Goal: Information Seeking & Learning: Learn about a topic

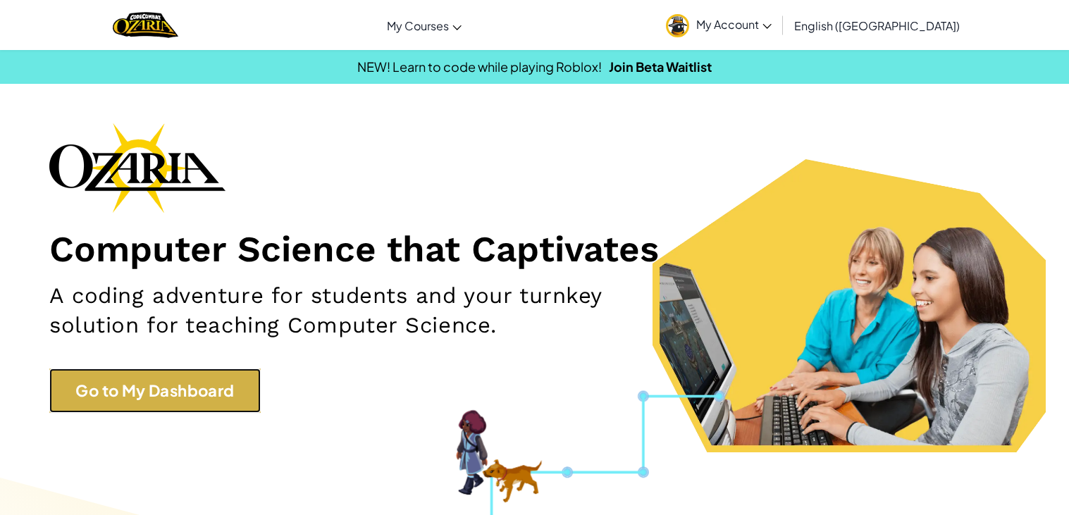
click at [166, 401] on link "Go to My Dashboard" at bounding box center [154, 390] width 211 height 44
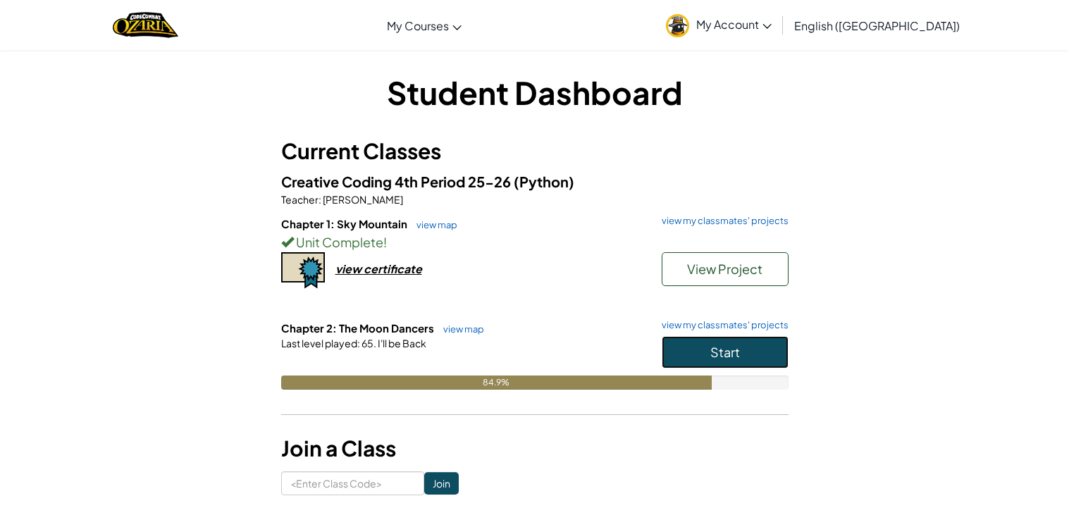
click at [735, 340] on button "Start" at bounding box center [724, 352] width 127 height 32
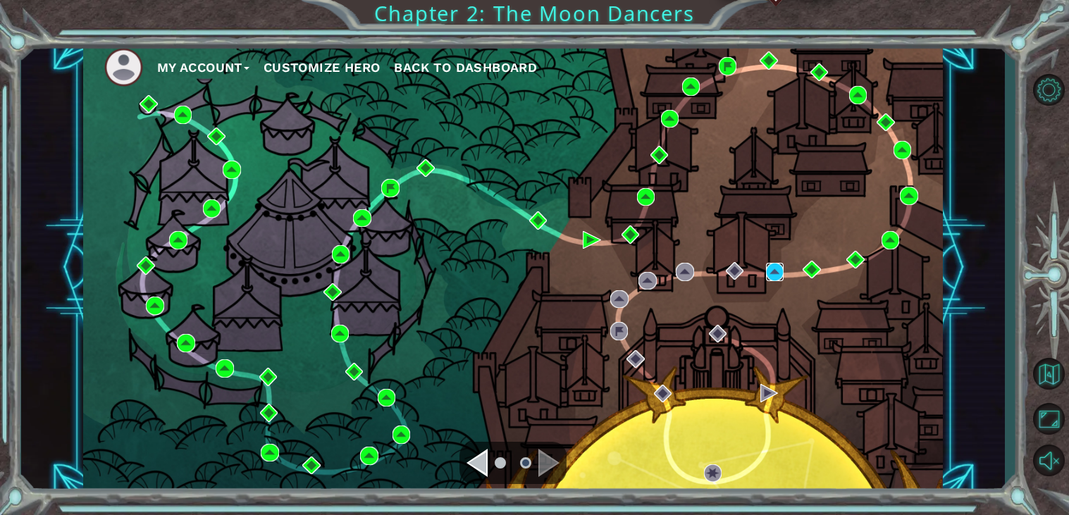
click at [768, 273] on img at bounding box center [775, 272] width 18 height 18
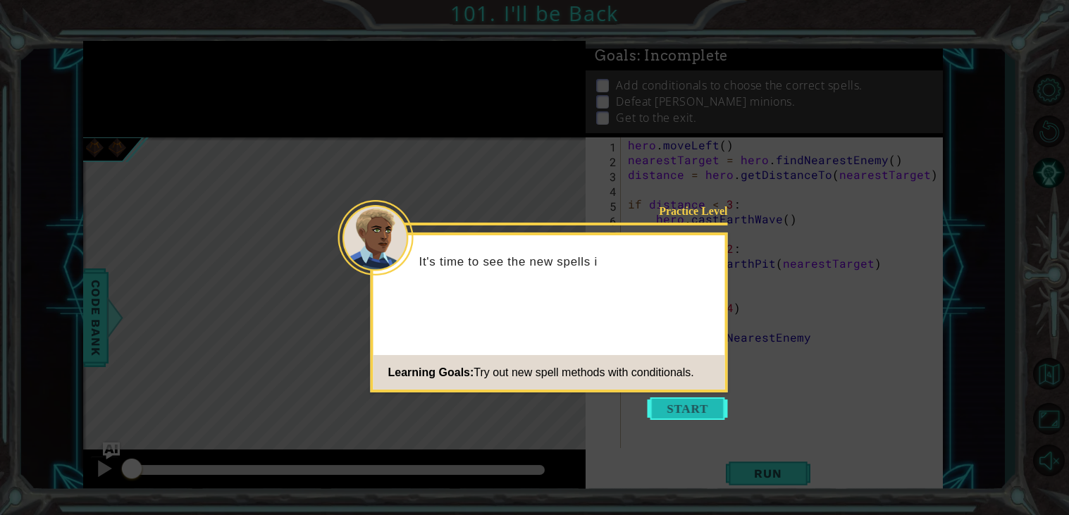
click at [678, 406] on button "Start" at bounding box center [687, 408] width 80 height 23
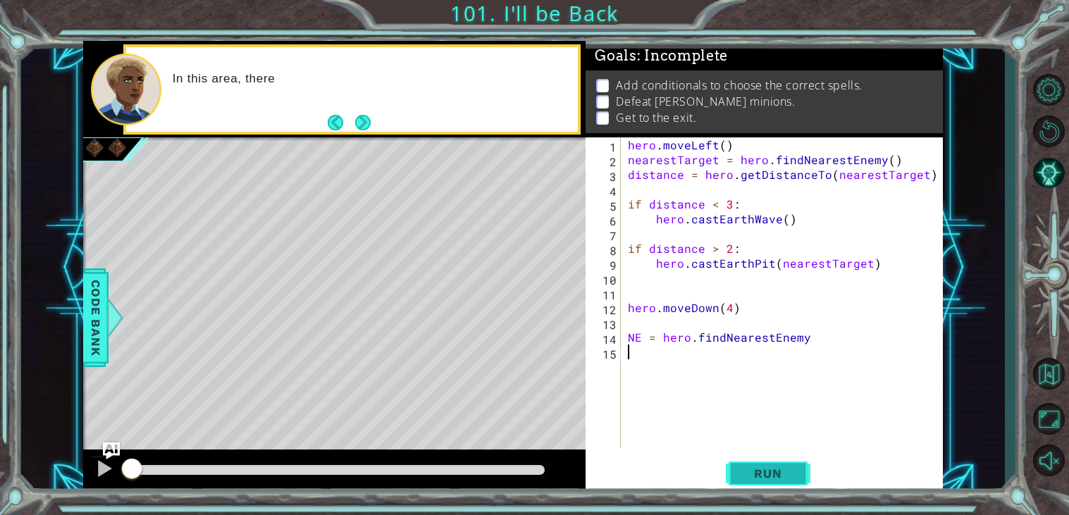
click at [753, 467] on span "Run" at bounding box center [768, 473] width 56 height 14
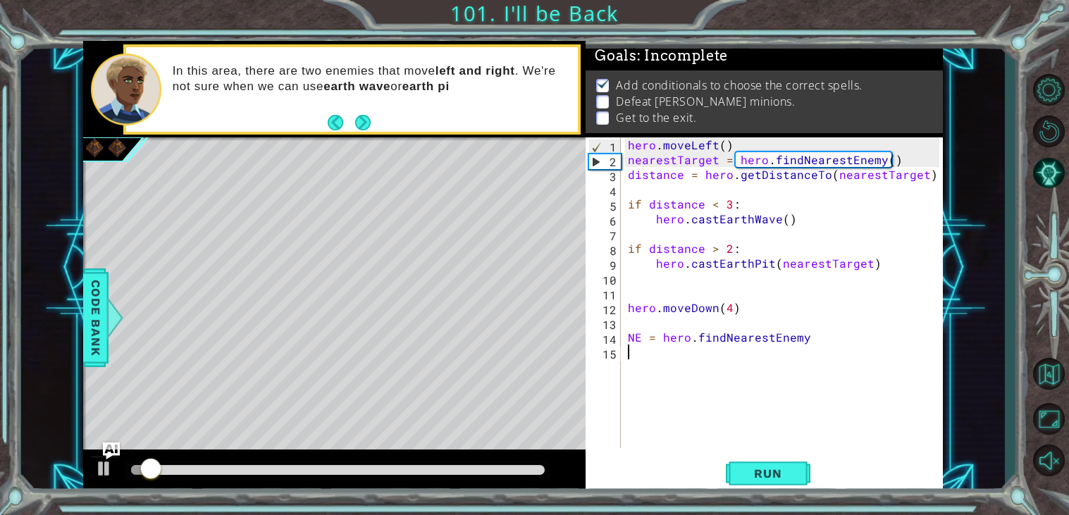
click at [508, 469] on div at bounding box center [338, 470] width 414 height 10
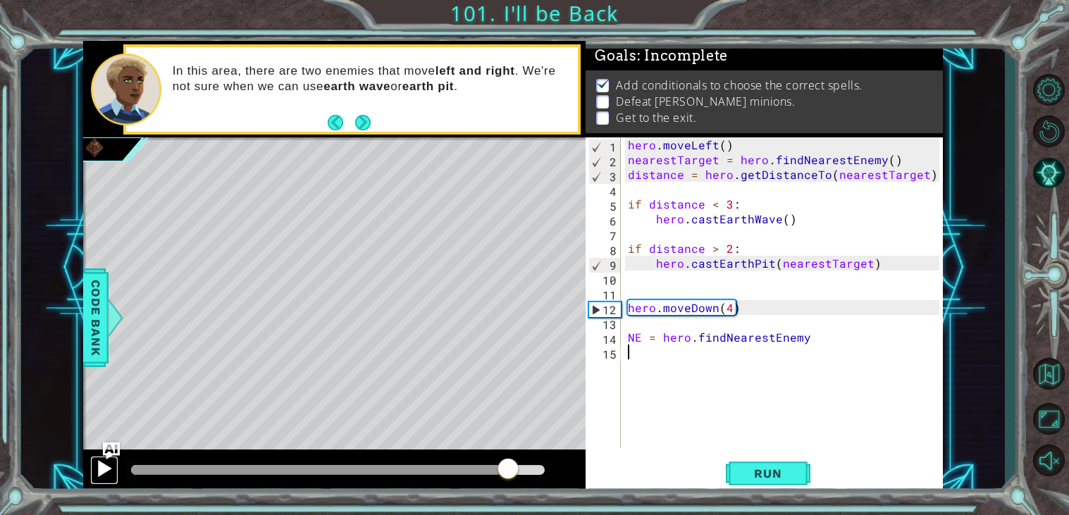
click at [106, 476] on div at bounding box center [104, 468] width 18 height 18
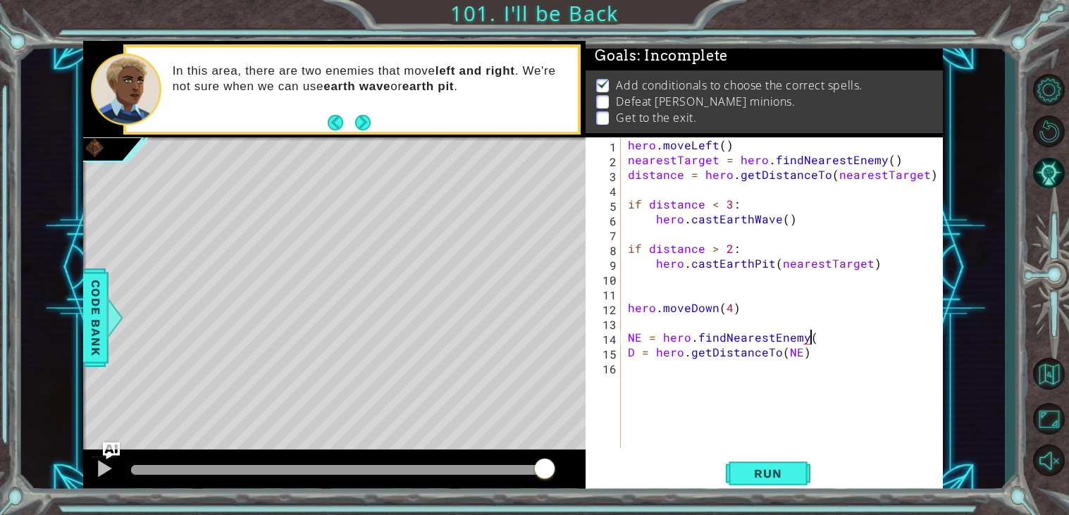
scroll to position [0, 11]
type textarea "D = hero.getDistanceTo([GEOGRAPHIC_DATA])"
type textarea "if D < 3:"
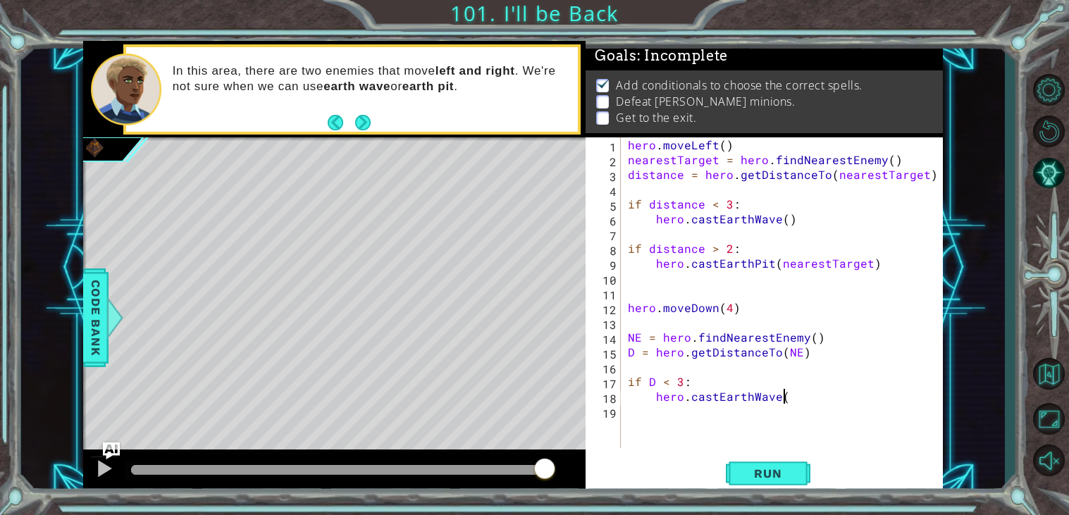
type textarea "hero.castEarthWave()"
type textarea "if D > 2:"
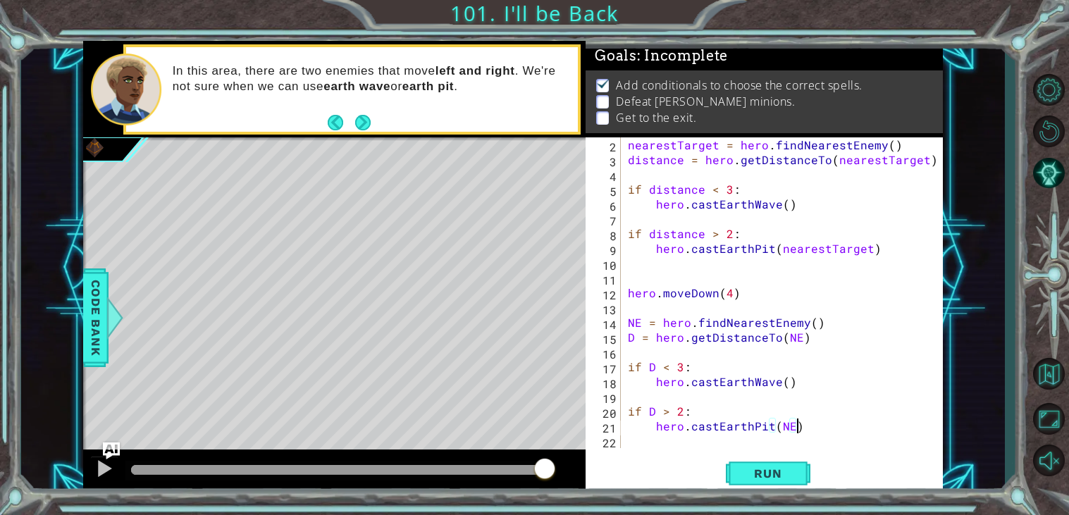
scroll to position [0, 9]
type textarea "hero.castEarthPit(NE)"
click at [742, 487] on button "Run" at bounding box center [768, 474] width 85 height 36
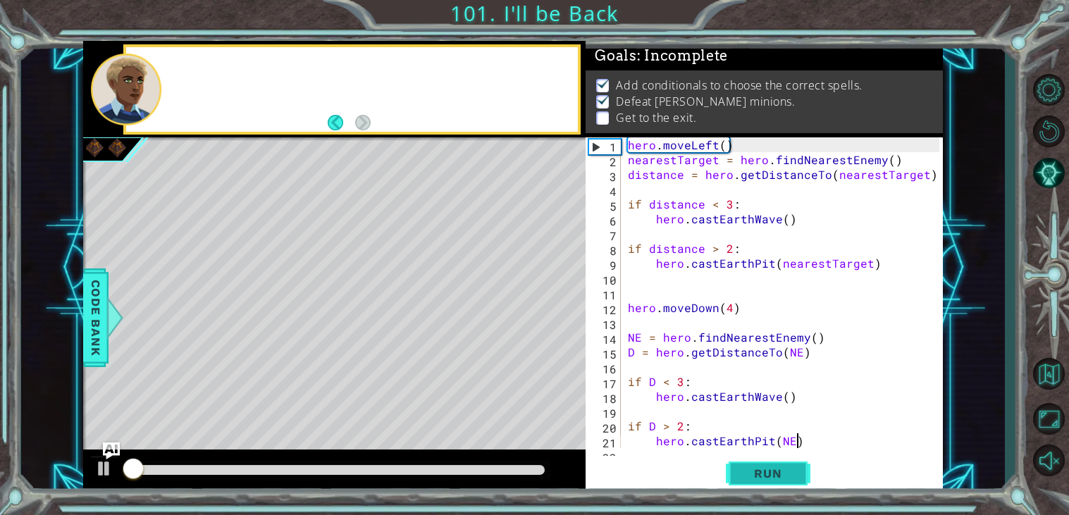
scroll to position [0, 0]
drag, startPoint x: 742, startPoint y: 487, endPoint x: 690, endPoint y: 492, distance: 51.7
click at [690, 492] on div "hero.castEarthPit(NE) 1 2 3 4 5 6 7 8 9 10 11 12 13 14 15 16 17 18 19 20 21 22 …" at bounding box center [763, 315] width 357 height 356
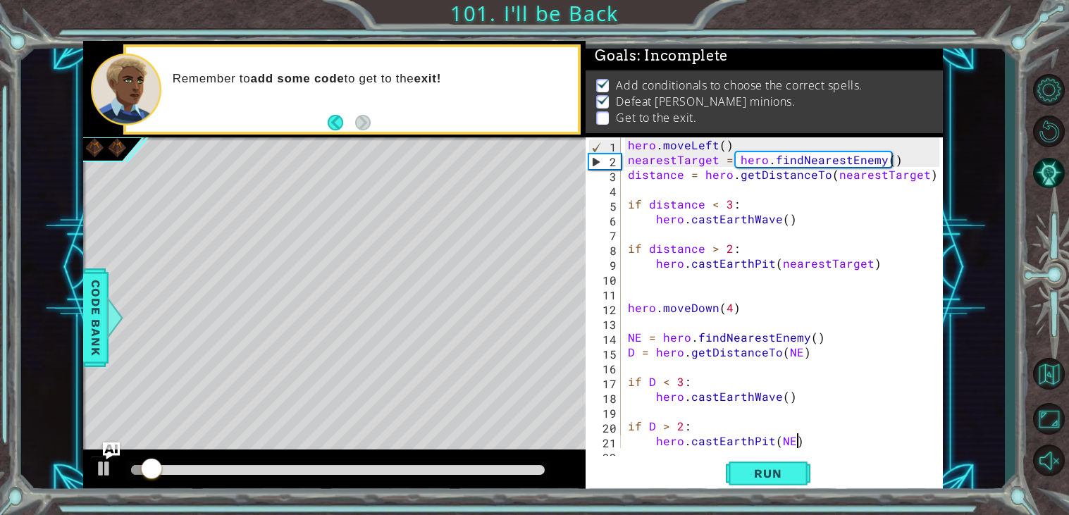
click at [513, 473] on div at bounding box center [338, 470] width 414 height 10
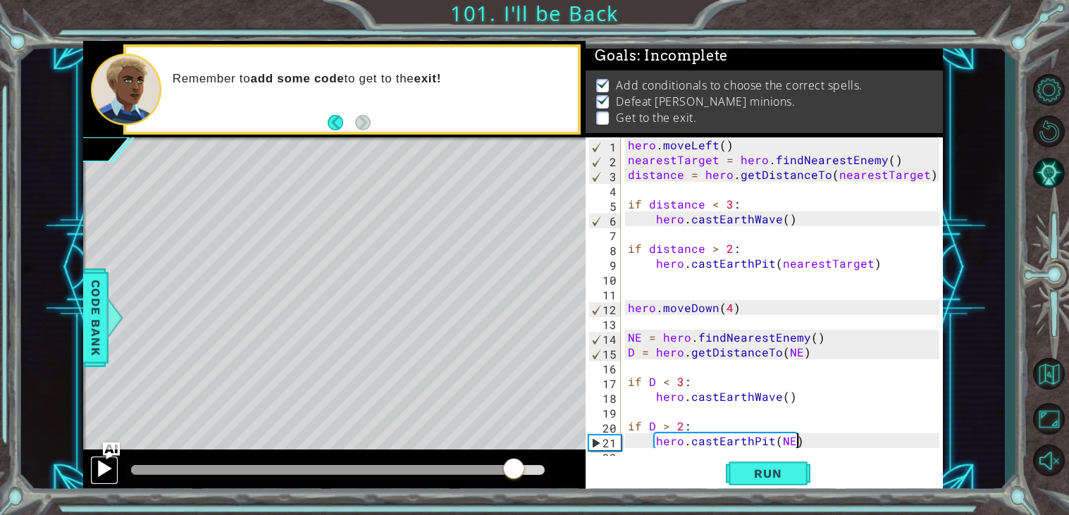
click at [96, 473] on div at bounding box center [104, 468] width 18 height 18
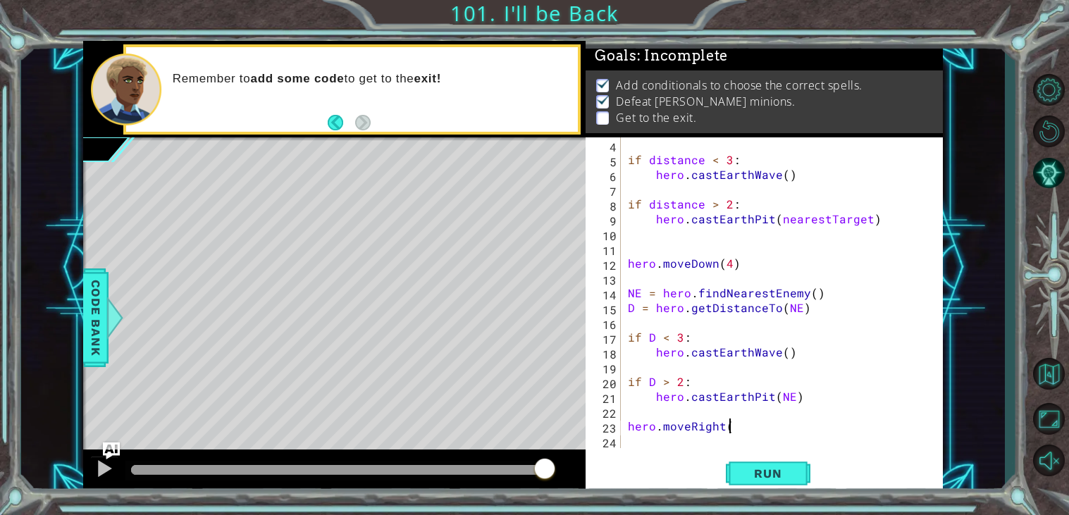
scroll to position [0, 5]
type textarea "hero.moveRight(4)"
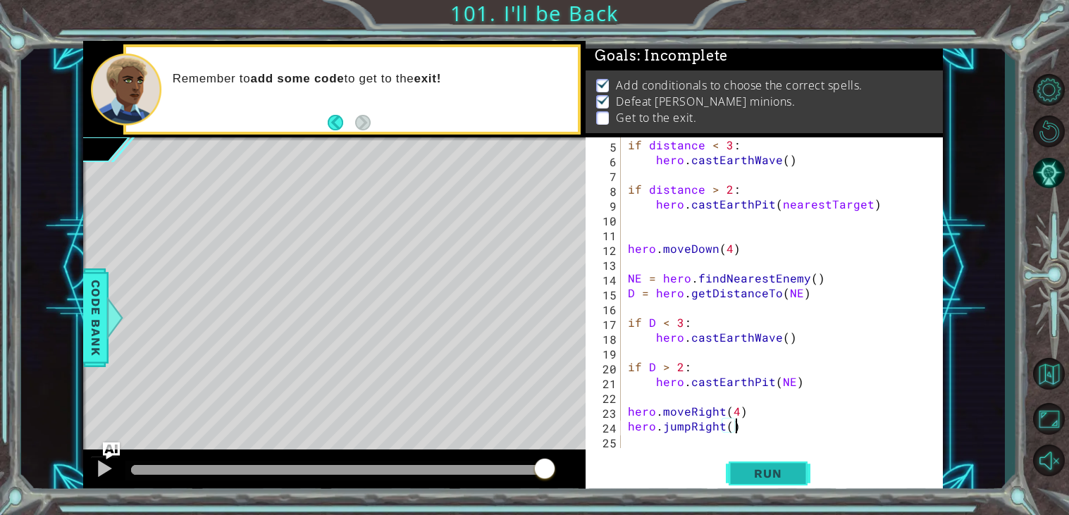
click at [771, 482] on button "Run" at bounding box center [768, 474] width 85 height 36
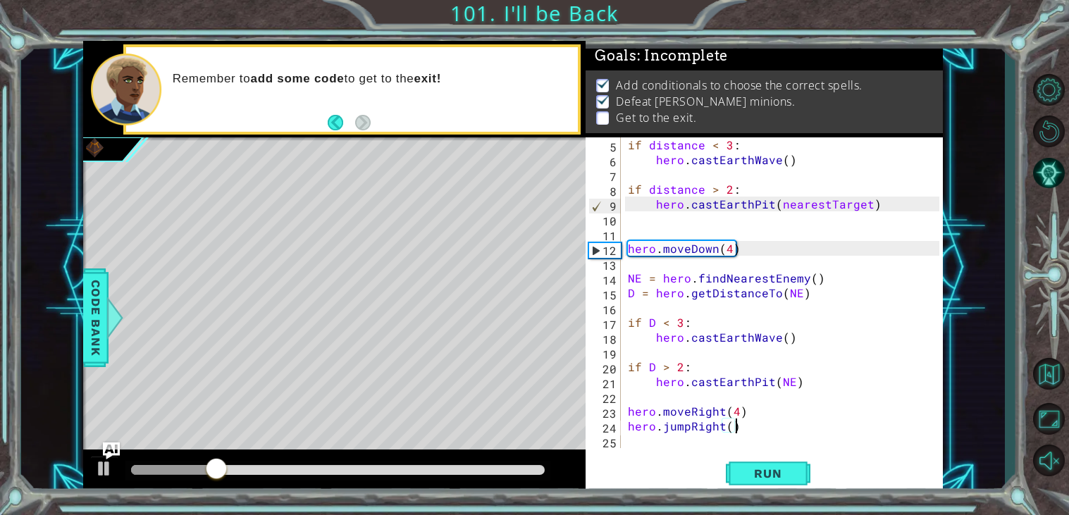
click at [476, 457] on div at bounding box center [334, 471] width 502 height 45
click at [476, 462] on div at bounding box center [337, 471] width 425 height 20
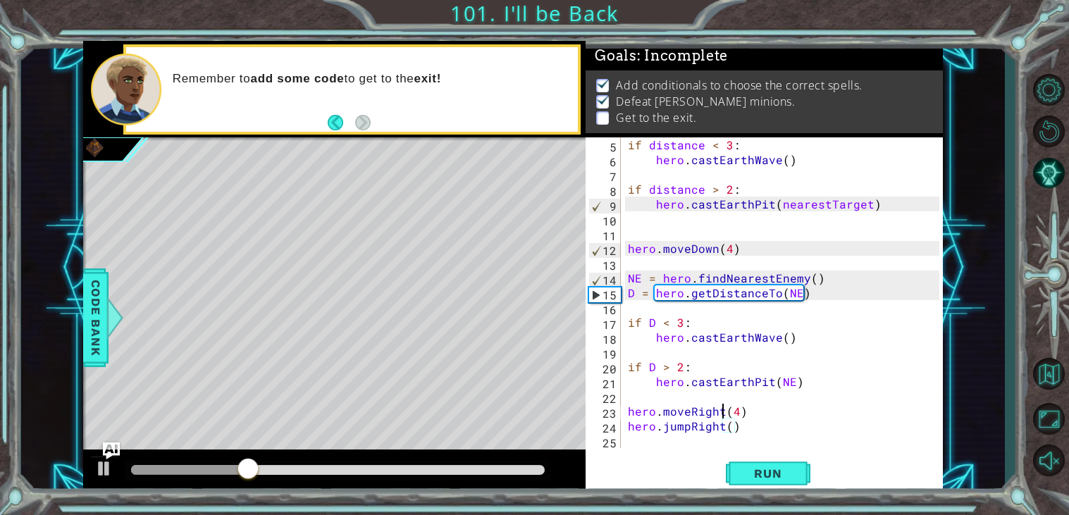
click at [723, 407] on div "if distance < 3 : hero . castEarthWave ( ) if distance > 2 : hero . [GEOGRAPHIC…" at bounding box center [785, 307] width 321 height 340
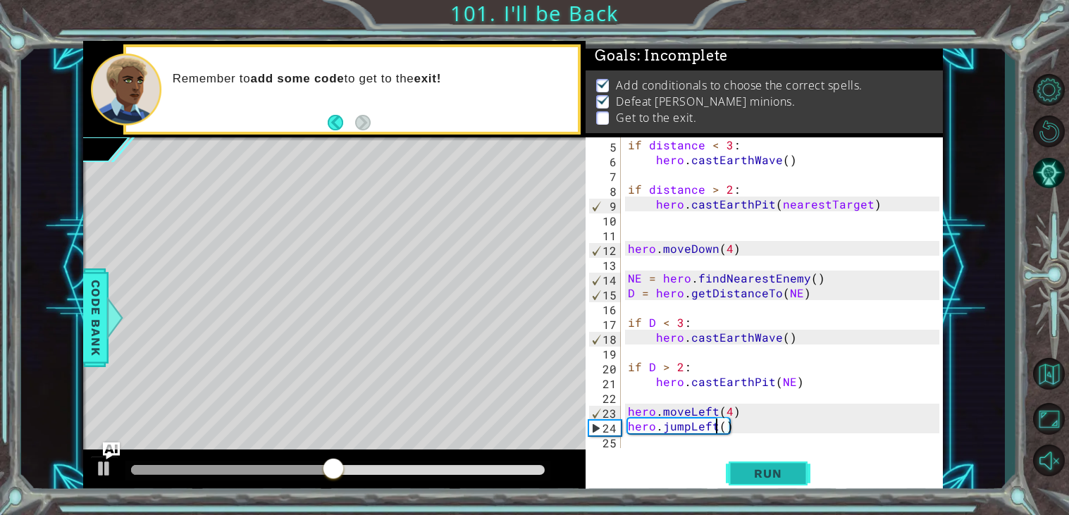
type textarea "hero.jumpLeft()"
click at [790, 467] on span "Run" at bounding box center [768, 473] width 56 height 14
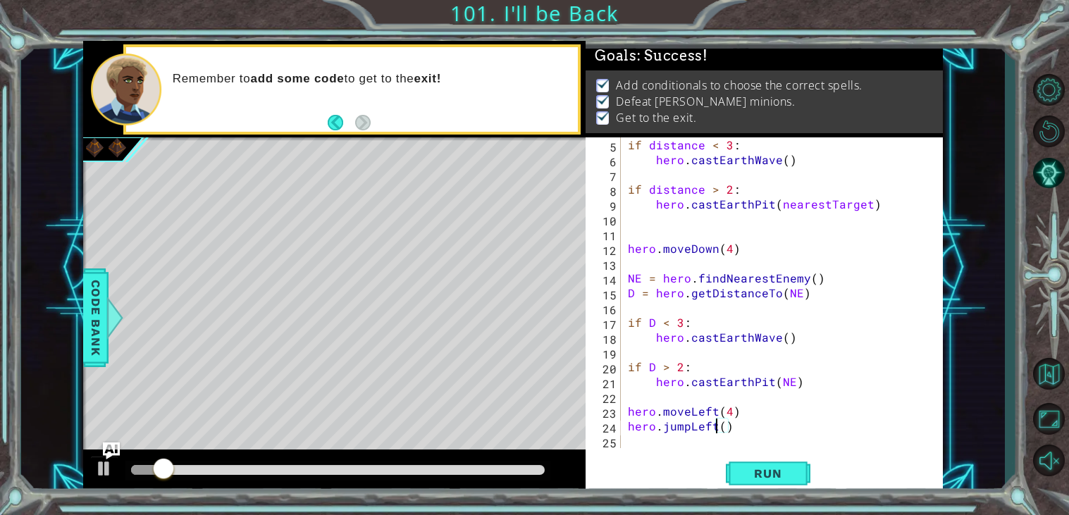
click at [527, 467] on div at bounding box center [338, 470] width 414 height 10
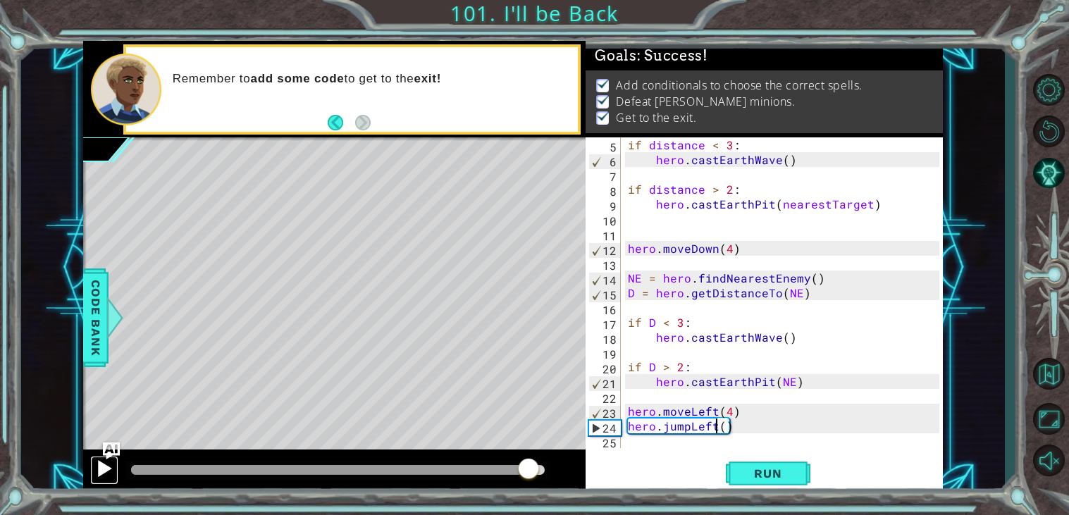
click at [105, 466] on div at bounding box center [104, 468] width 18 height 18
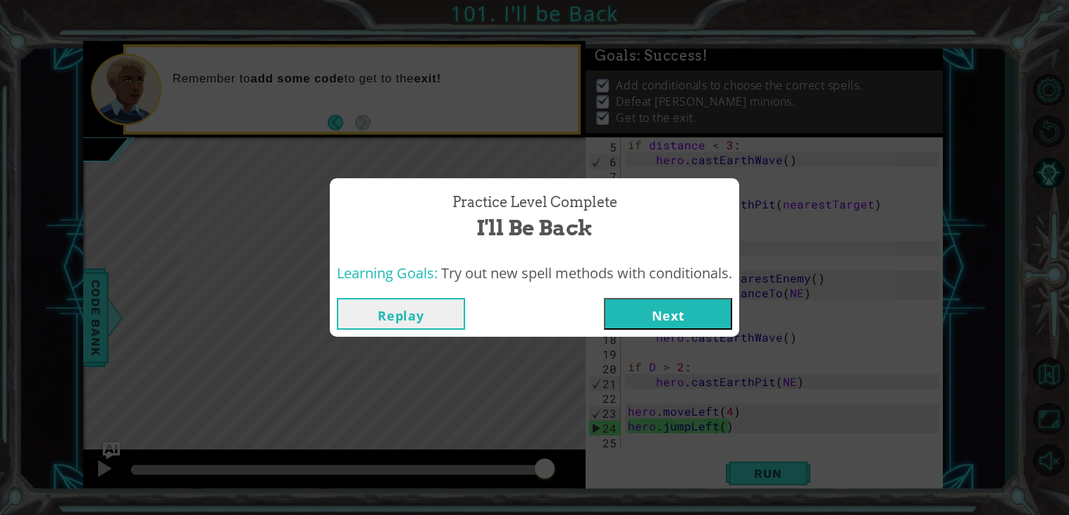
click at [646, 311] on button "Next" at bounding box center [668, 314] width 128 height 32
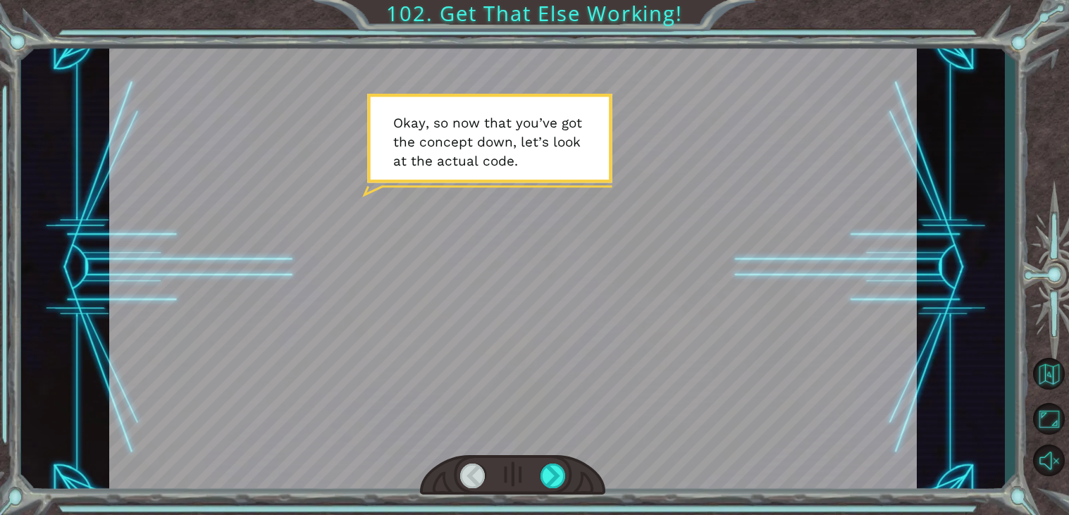
click at [566, 468] on div at bounding box center [512, 475] width 185 height 41
click at [560, 472] on div at bounding box center [552, 476] width 25 height 25
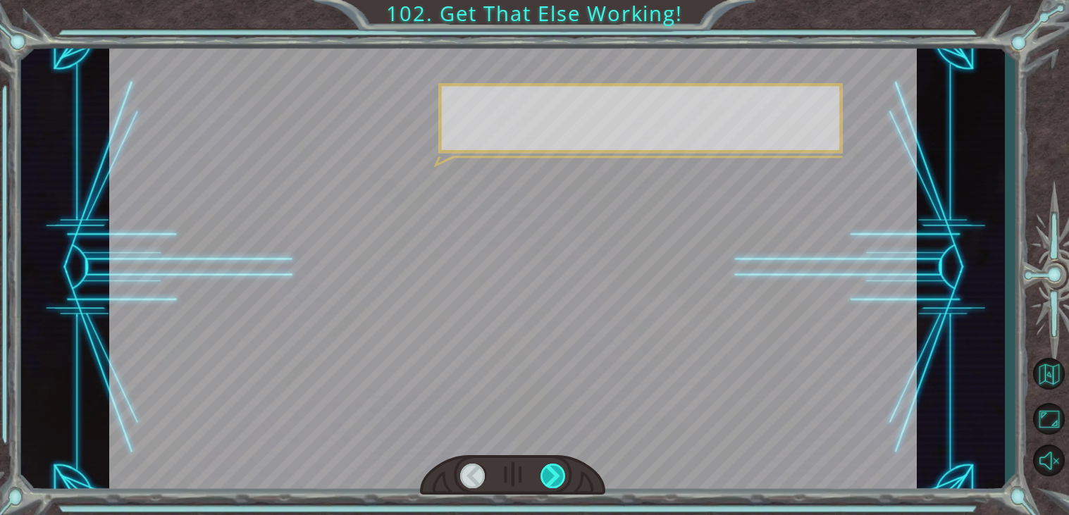
click at [560, 472] on div at bounding box center [552, 476] width 25 height 25
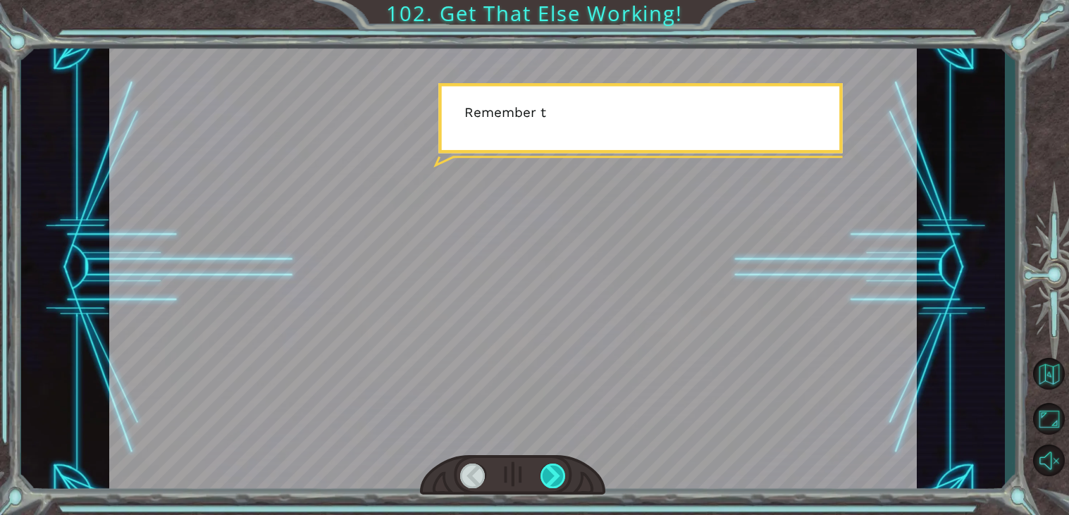
click at [560, 472] on div at bounding box center [552, 476] width 25 height 25
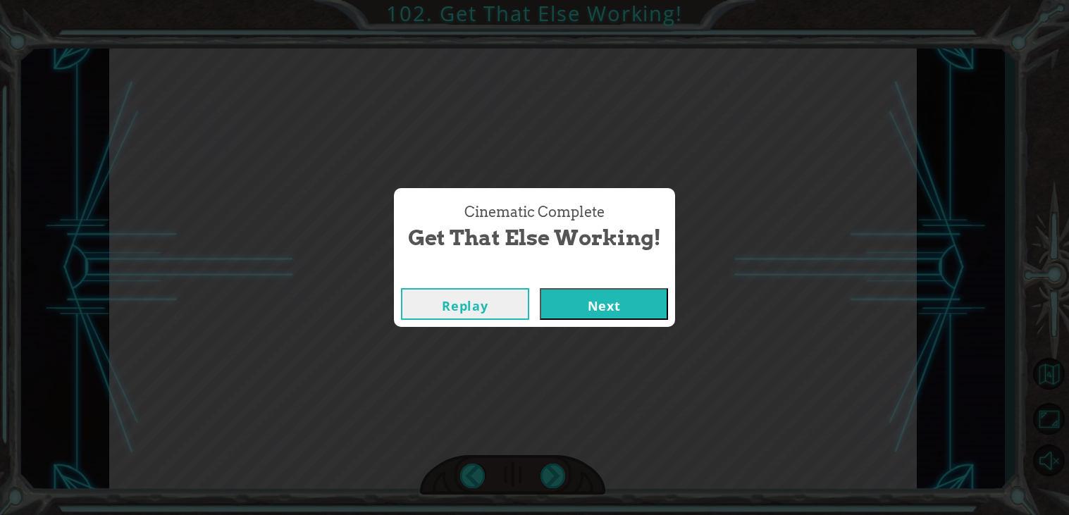
click at [552, 294] on button "Next" at bounding box center [604, 304] width 128 height 32
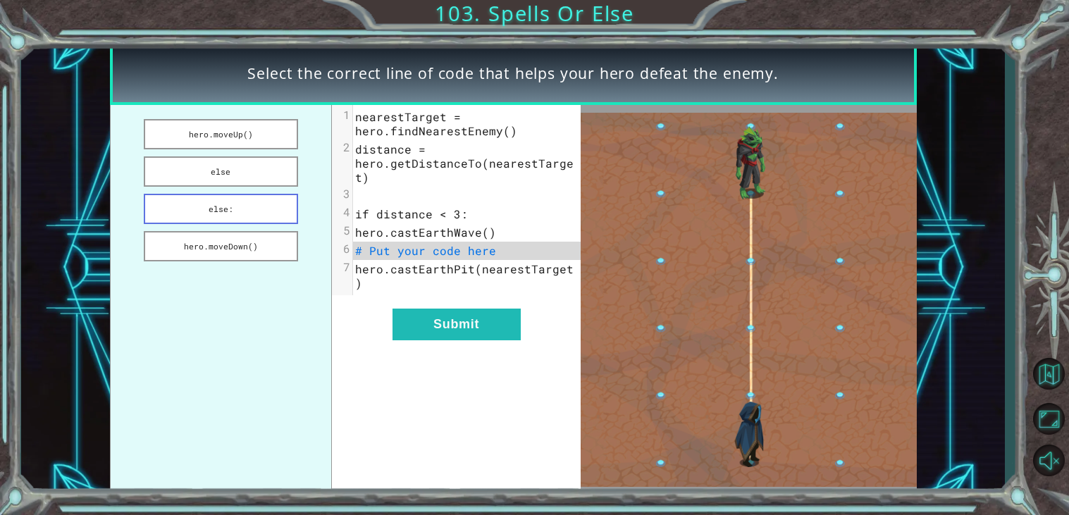
click at [244, 206] on button "else:" at bounding box center [221, 209] width 154 height 30
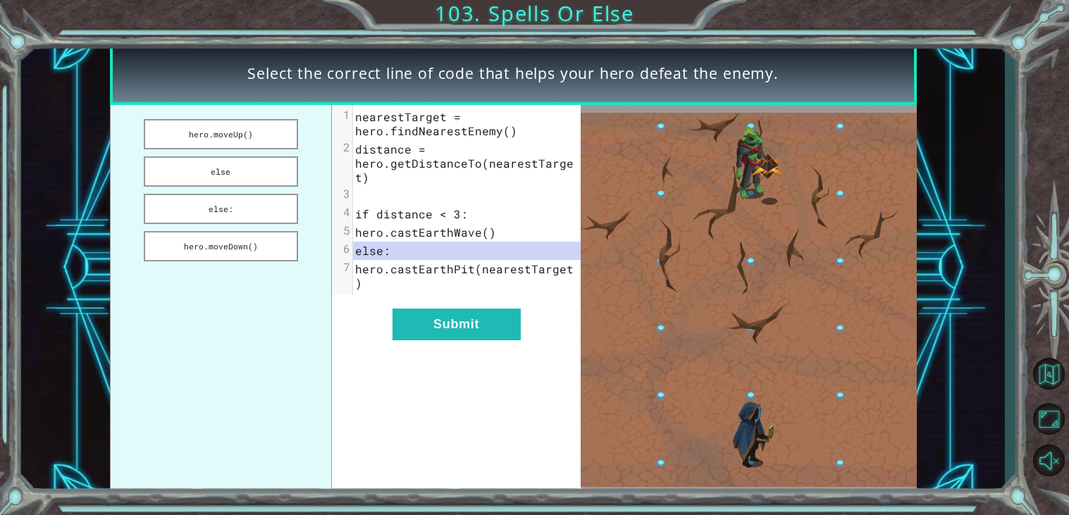
click at [474, 335] on div "xxxxxxxxxx 7 1 nearestTarget = hero.findNearestEnemy() 2 distance = hero.getDis…" at bounding box center [456, 300] width 249 height 390
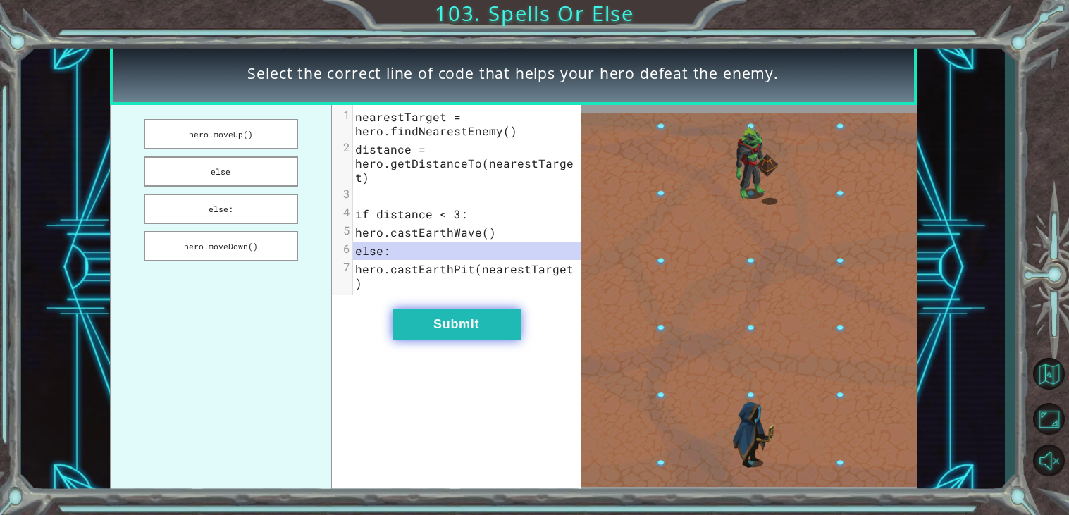
click at [457, 316] on button "Submit" at bounding box center [456, 325] width 128 height 32
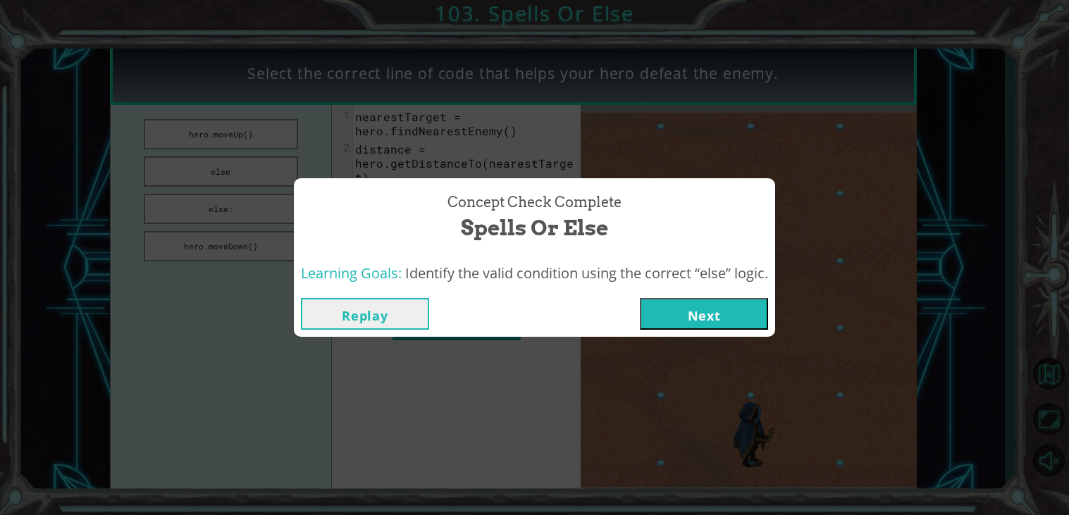
click at [696, 311] on button "Next" at bounding box center [704, 314] width 128 height 32
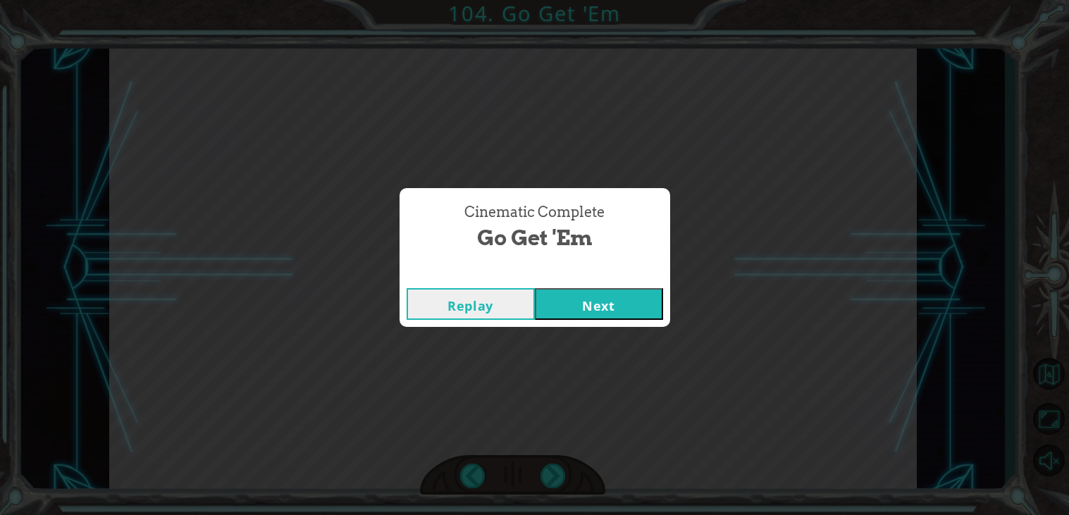
click at [582, 290] on button "Next" at bounding box center [599, 304] width 128 height 32
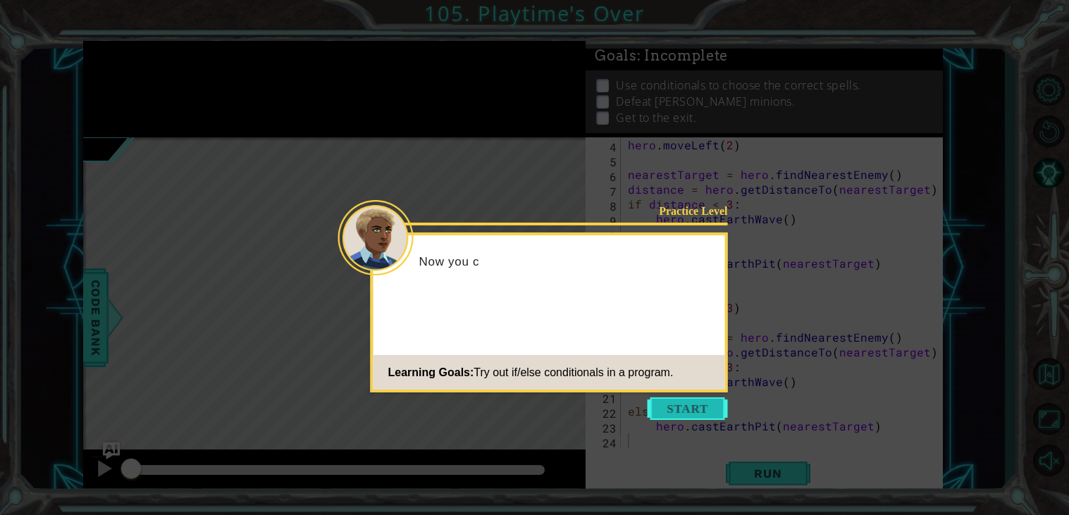
click at [681, 399] on button "Start" at bounding box center [687, 408] width 80 height 23
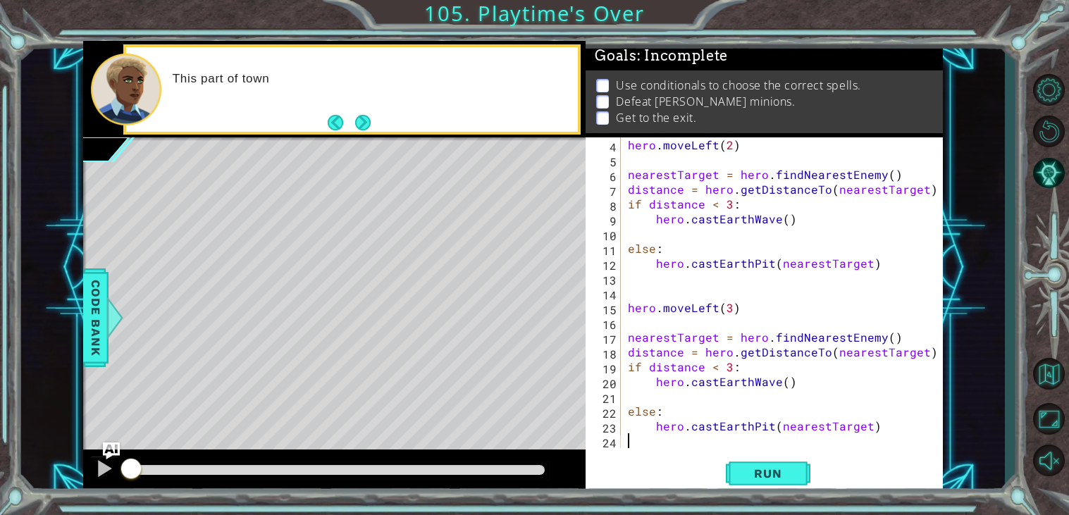
scroll to position [44, 0]
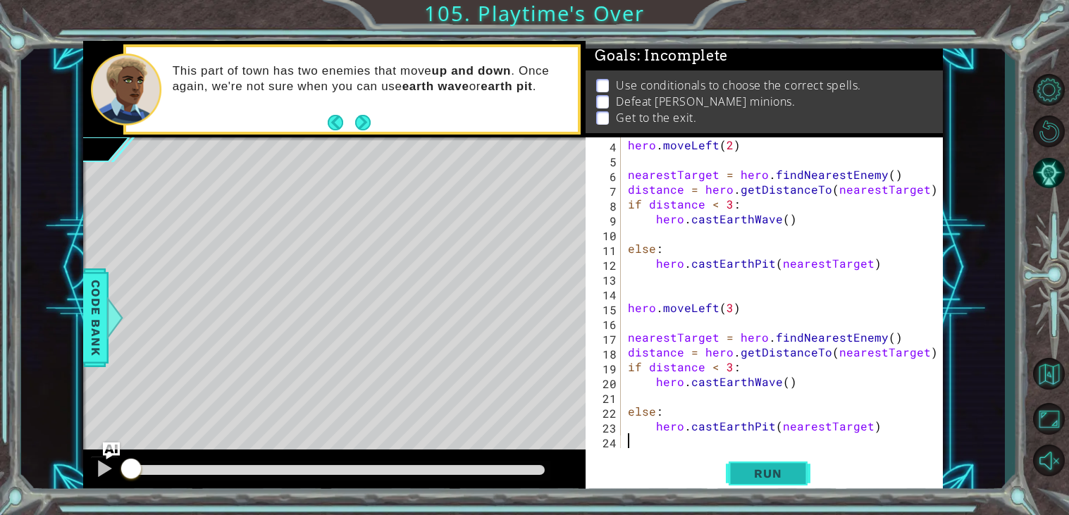
click at [755, 468] on span "Run" at bounding box center [768, 473] width 56 height 14
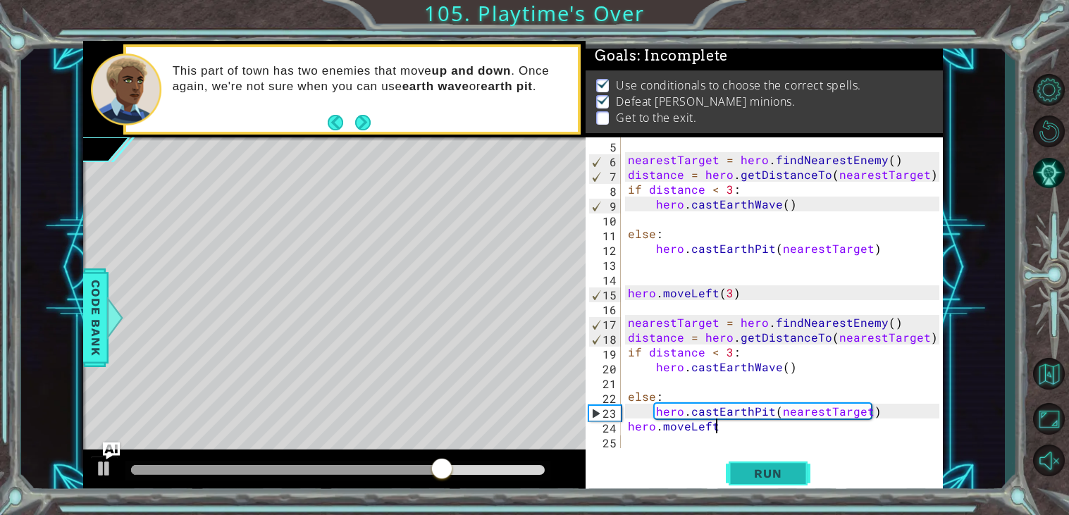
scroll to position [0, 4]
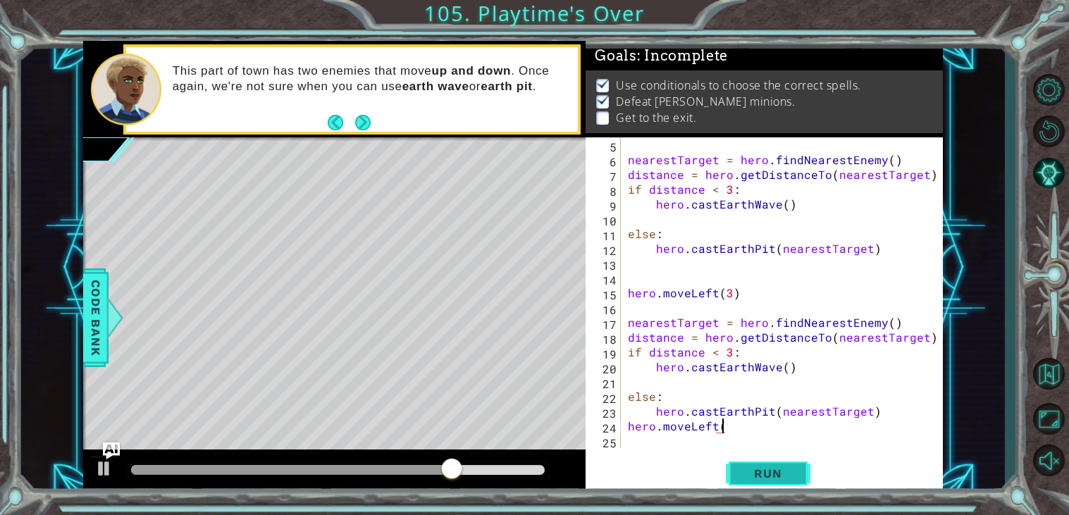
type textarea "hero.moveLeft()"
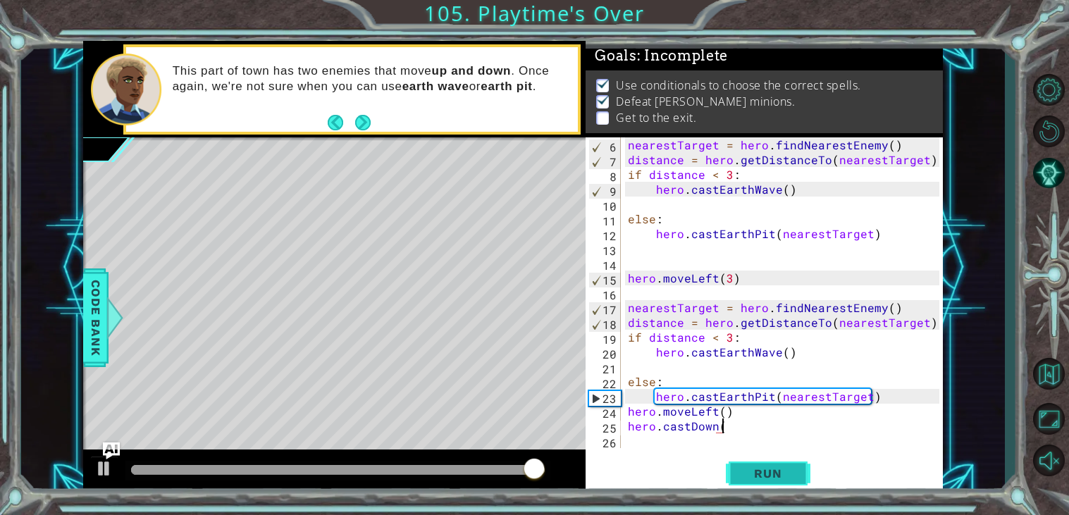
scroll to position [0, 5]
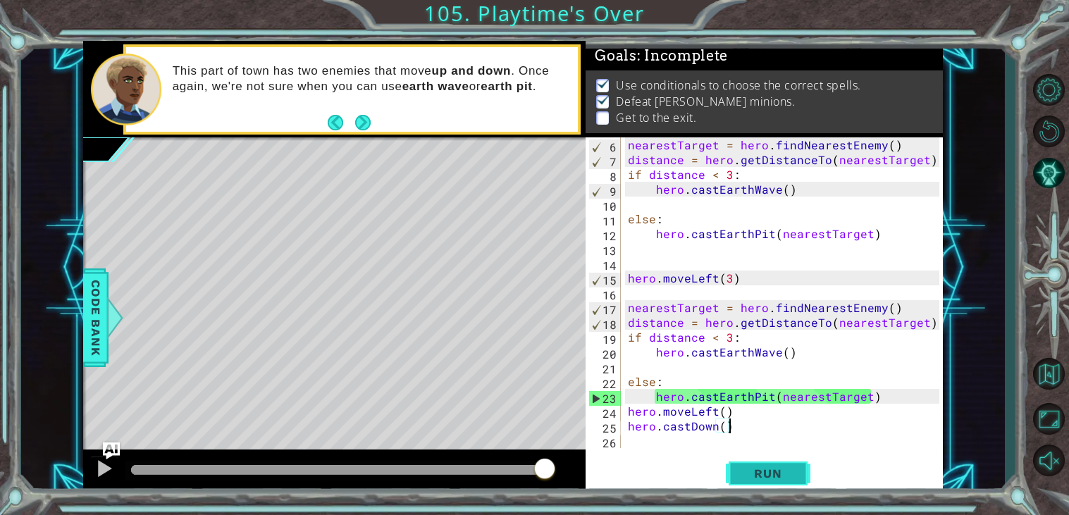
click at [783, 470] on span "Run" at bounding box center [768, 473] width 56 height 14
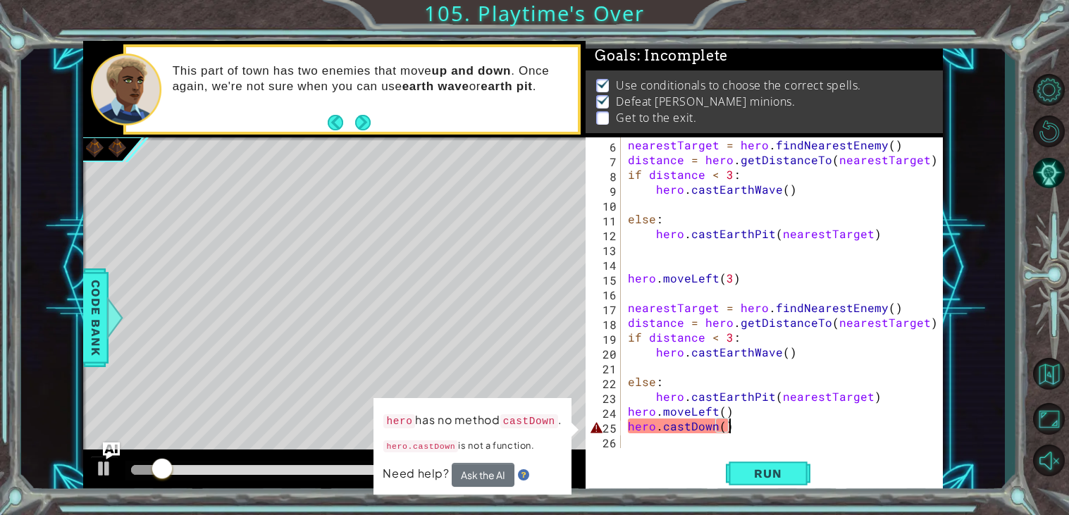
click at [685, 430] on div "nearestTarget = hero . findNearestEnemy ( ) distance = hero . getDistanceTo ( n…" at bounding box center [785, 307] width 321 height 340
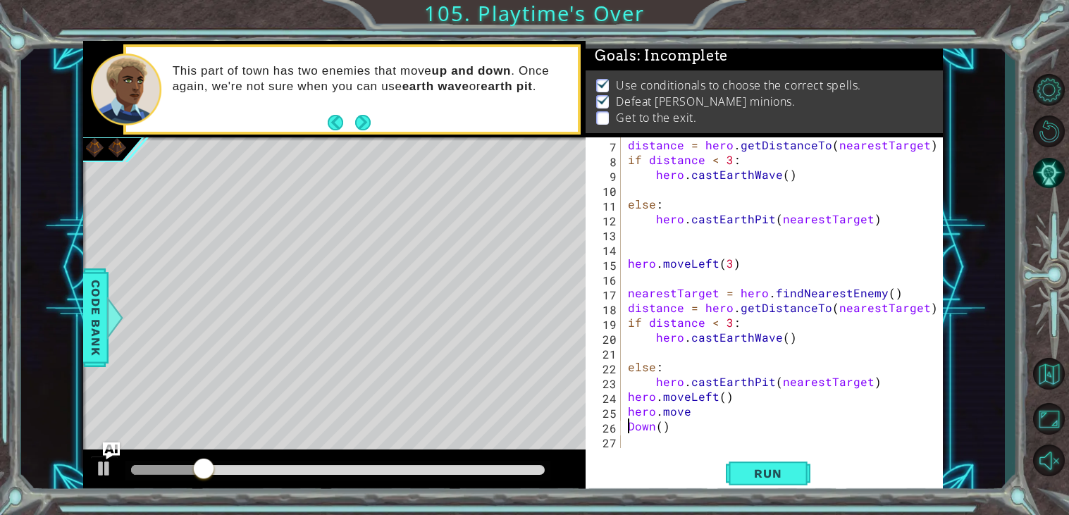
scroll to position [74, 0]
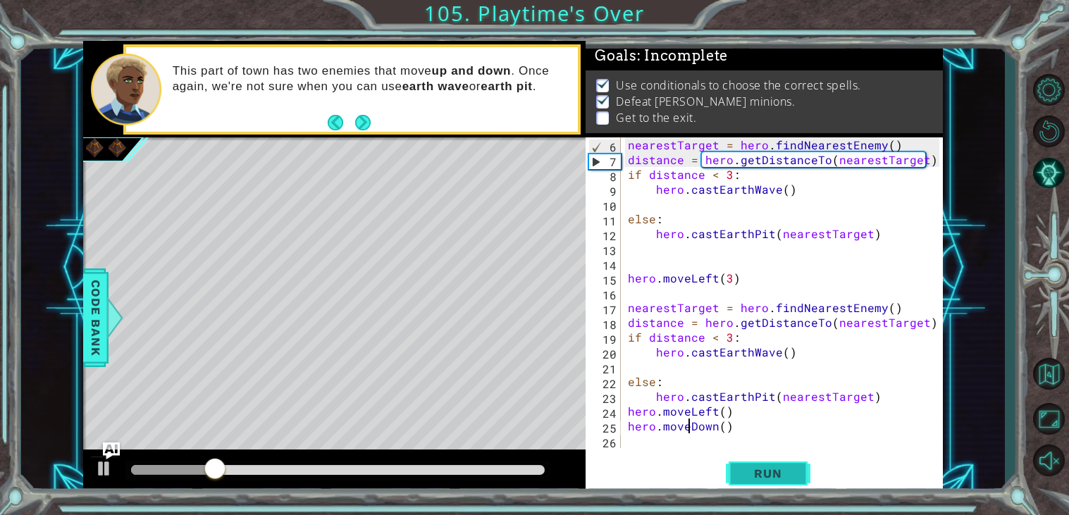
type textarea "hero.moveDown()"
click at [775, 468] on span "Run" at bounding box center [768, 473] width 56 height 14
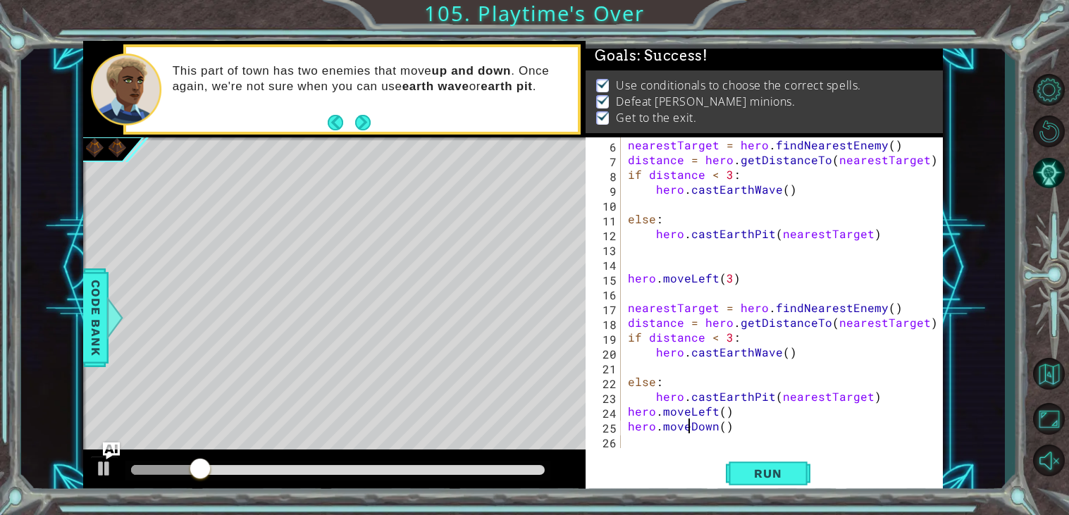
click at [499, 468] on div at bounding box center [338, 470] width 414 height 10
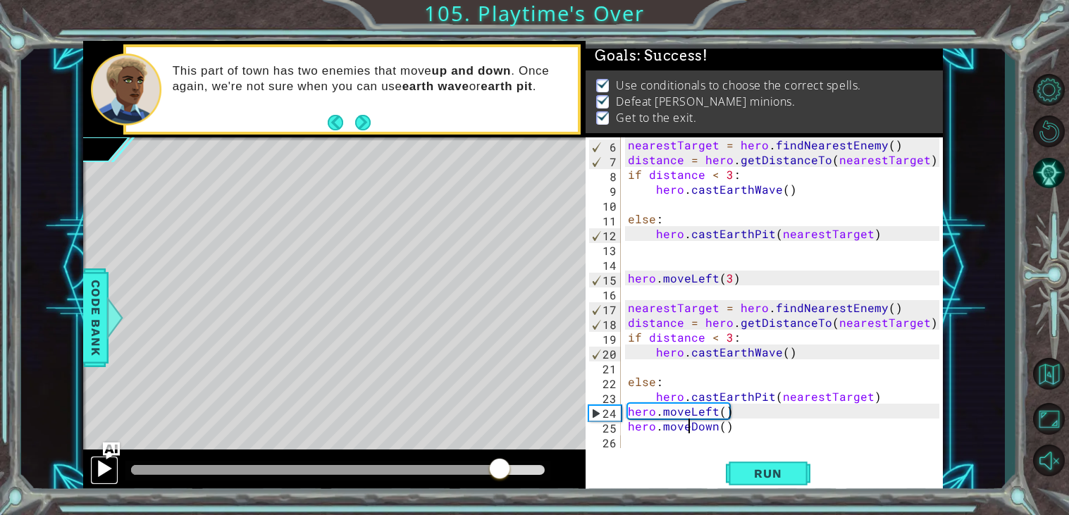
click at [98, 472] on div at bounding box center [104, 468] width 18 height 18
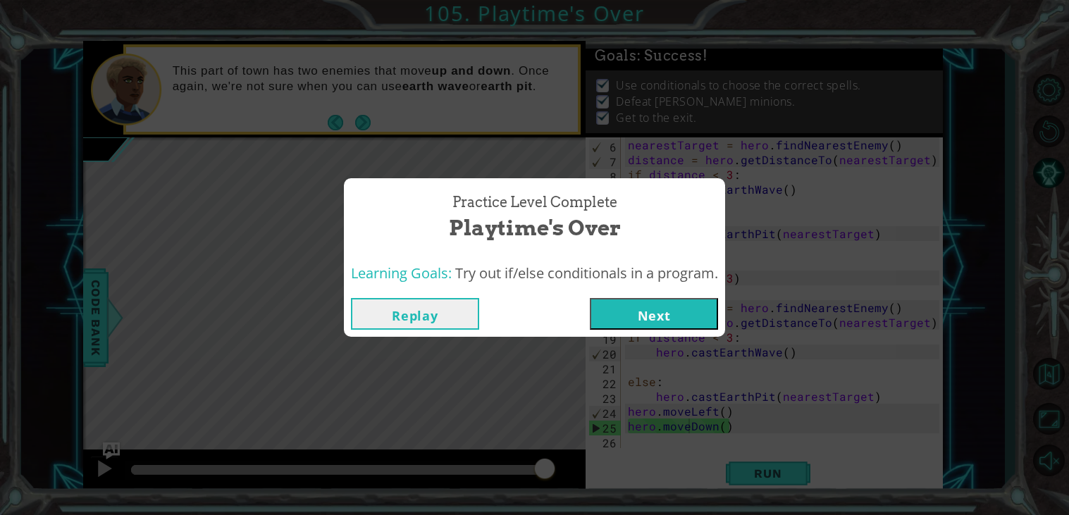
click at [673, 311] on button "Next" at bounding box center [654, 314] width 128 height 32
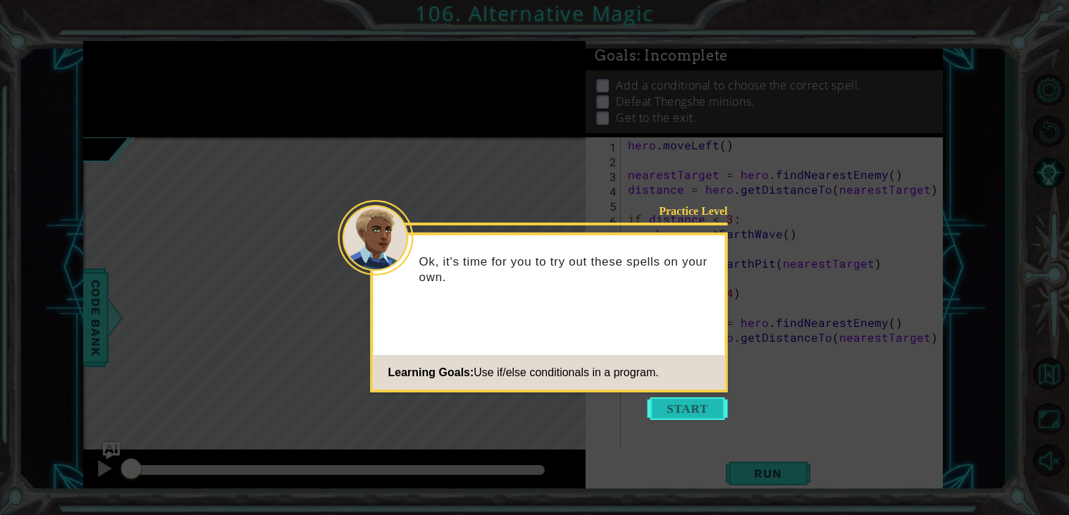
click at [698, 404] on button "Start" at bounding box center [687, 408] width 80 height 23
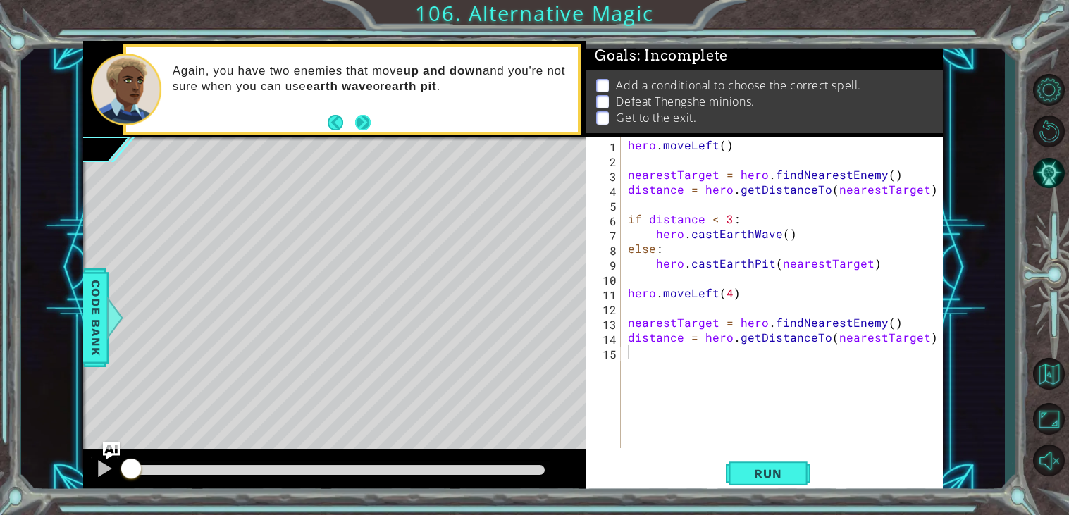
click at [366, 129] on button "Next" at bounding box center [361, 122] width 15 height 15
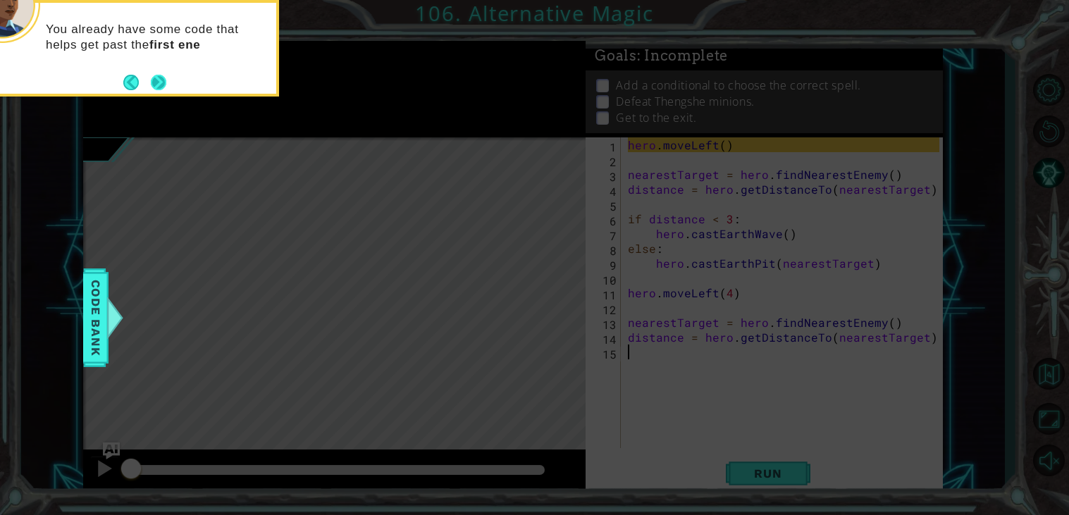
click at [159, 80] on button "Next" at bounding box center [158, 82] width 15 height 15
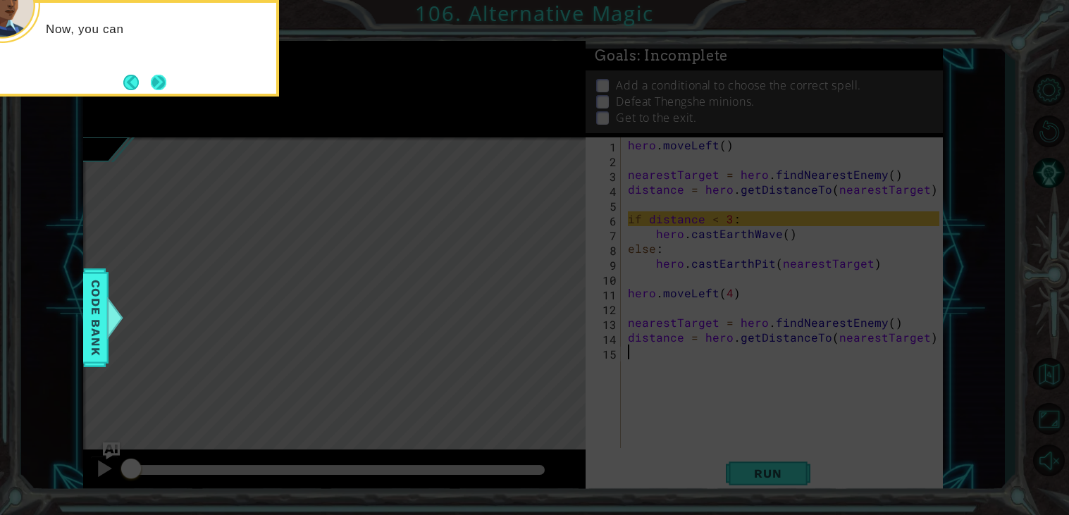
click at [166, 84] on button "Next" at bounding box center [158, 82] width 15 height 15
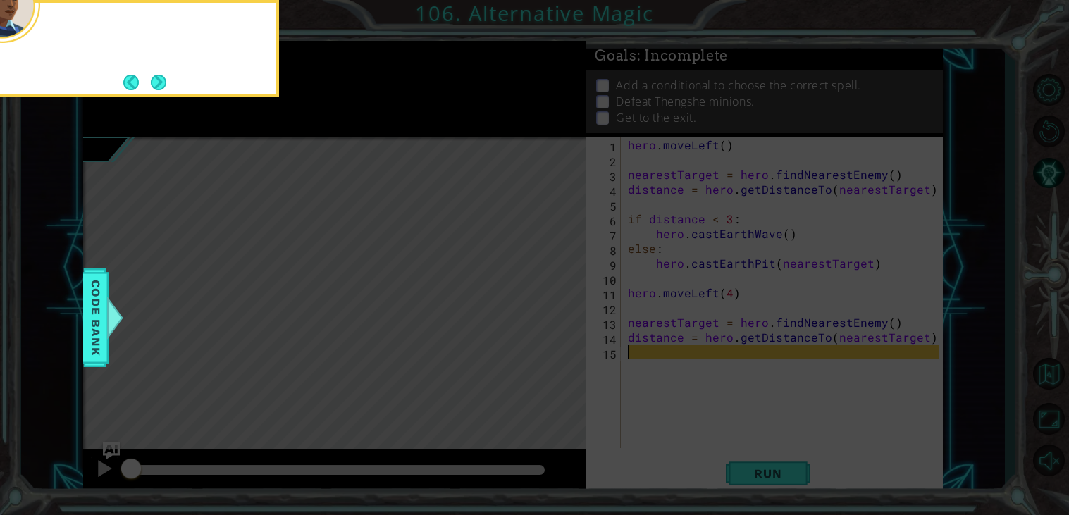
click at [170, 84] on div at bounding box center [138, 48] width 282 height 97
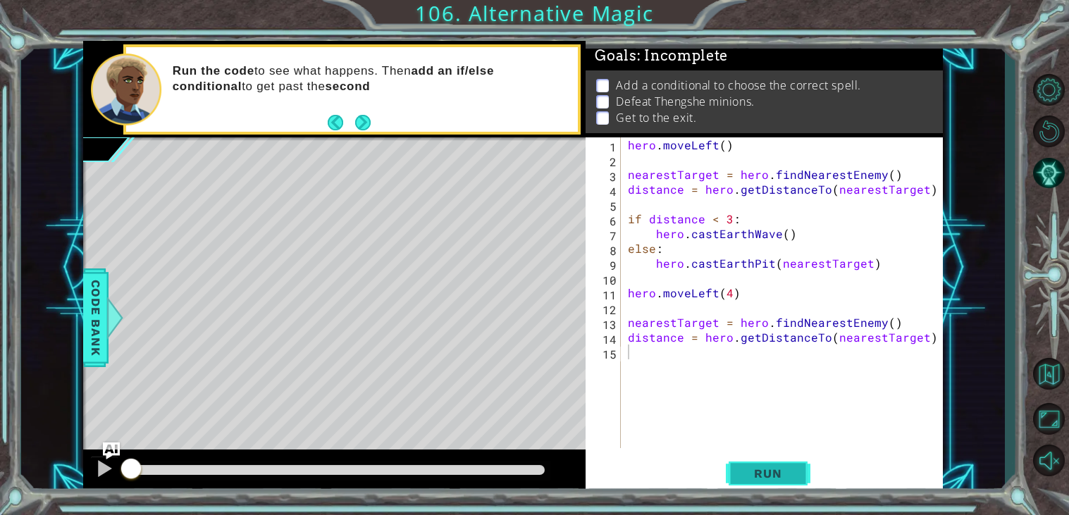
click at [764, 473] on span "Run" at bounding box center [768, 473] width 56 height 14
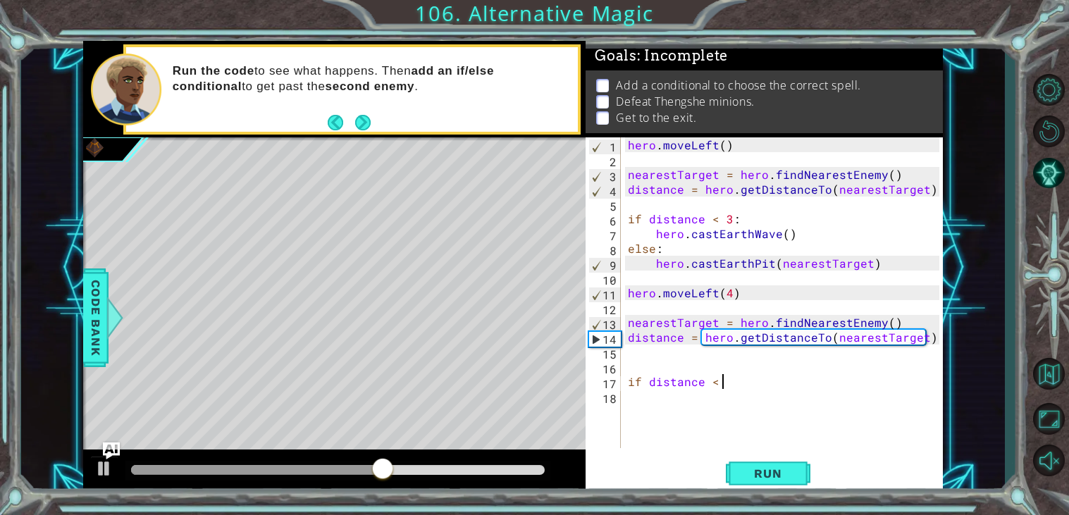
scroll to position [0, 5]
type textarea "if distance < 3:"
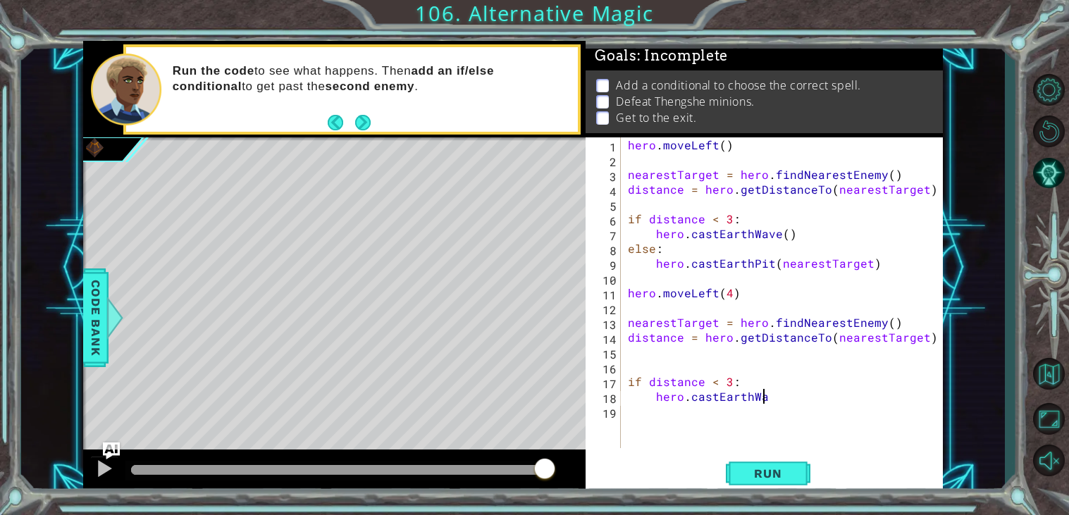
scroll to position [0, 8]
type textarea "hero.castEarthWave"
type textarea "else: hero.cast"
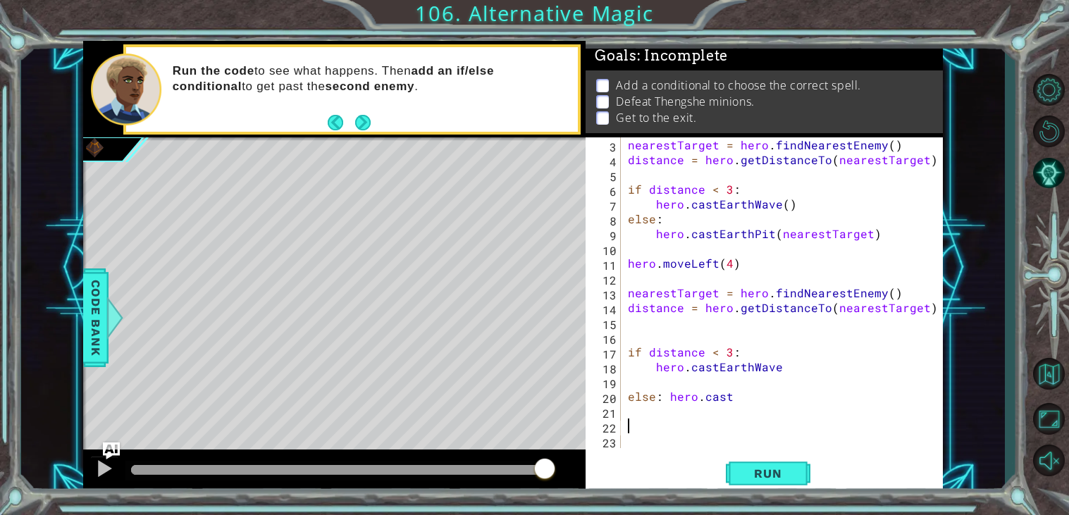
scroll to position [15, 0]
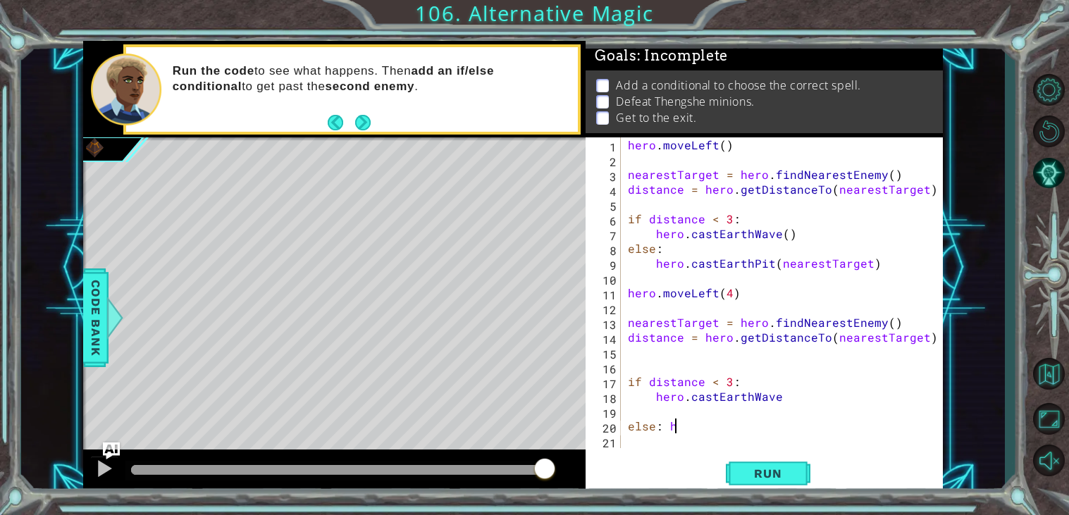
type textarea "else:"
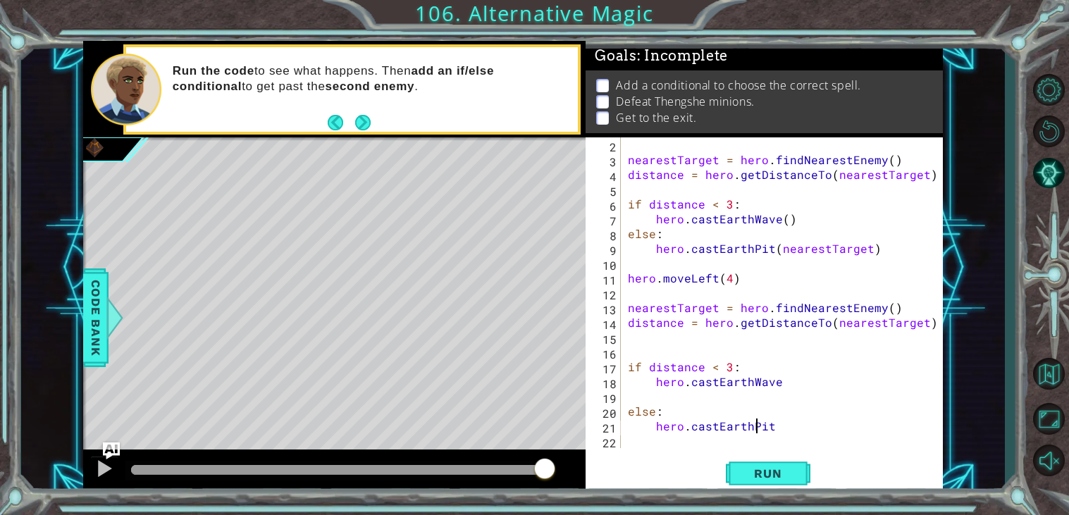
scroll to position [0, 8]
click at [776, 470] on span "Run" at bounding box center [768, 473] width 56 height 14
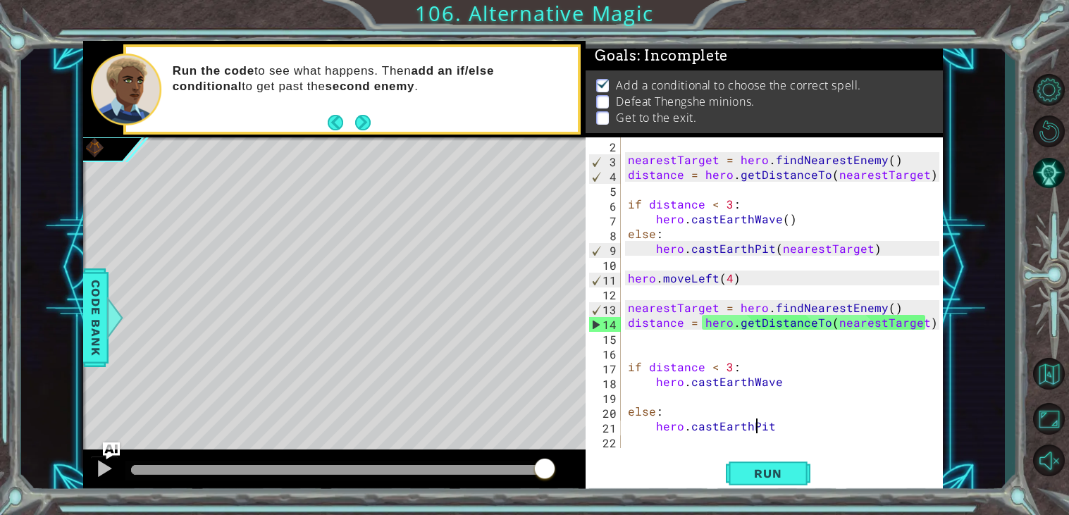
click at [777, 379] on div "nearestTarget = hero . findNearestEnemy ( ) distance = hero . getDistanceTo ( n…" at bounding box center [785, 307] width 321 height 340
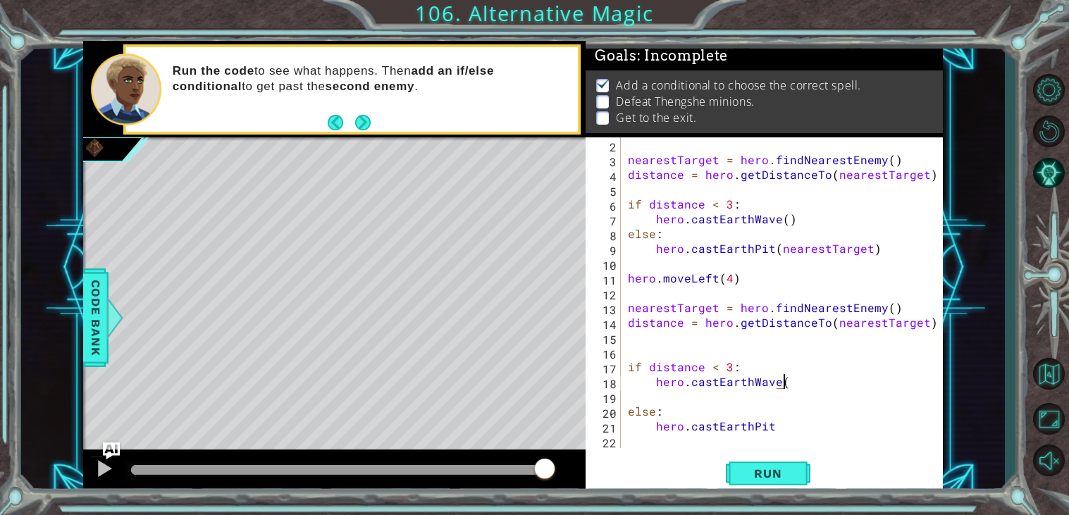
scroll to position [0, 9]
click at [774, 426] on div "nearestTarget = hero . findNearestEnemy ( ) distance = hero . getDistanceTo ( n…" at bounding box center [785, 307] width 321 height 340
click at [774, 469] on span "Run" at bounding box center [768, 473] width 56 height 14
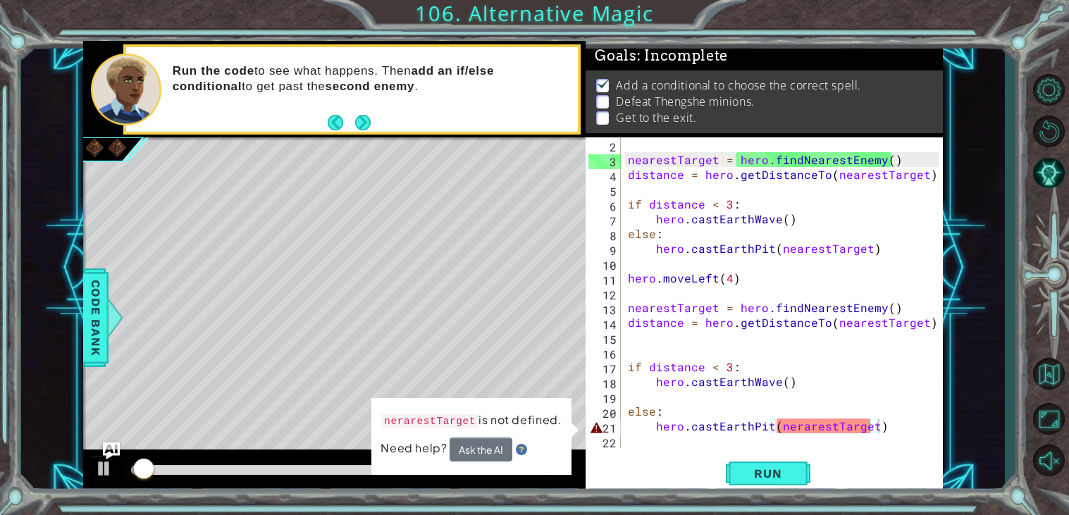
drag, startPoint x: 774, startPoint y: 469, endPoint x: 783, endPoint y: 426, distance: 43.8
click at [783, 426] on div "hero.castEarthPit(nerarestTarget) 2 3 4 5 6 7 8 9 10 11 12 13 14 15 16 17 18 19…" at bounding box center [763, 315] width 357 height 356
click at [869, 426] on div "nearestTarget = hero . findNearestEnemy ( ) distance = hero . getDistanceTo ( n…" at bounding box center [785, 307] width 321 height 340
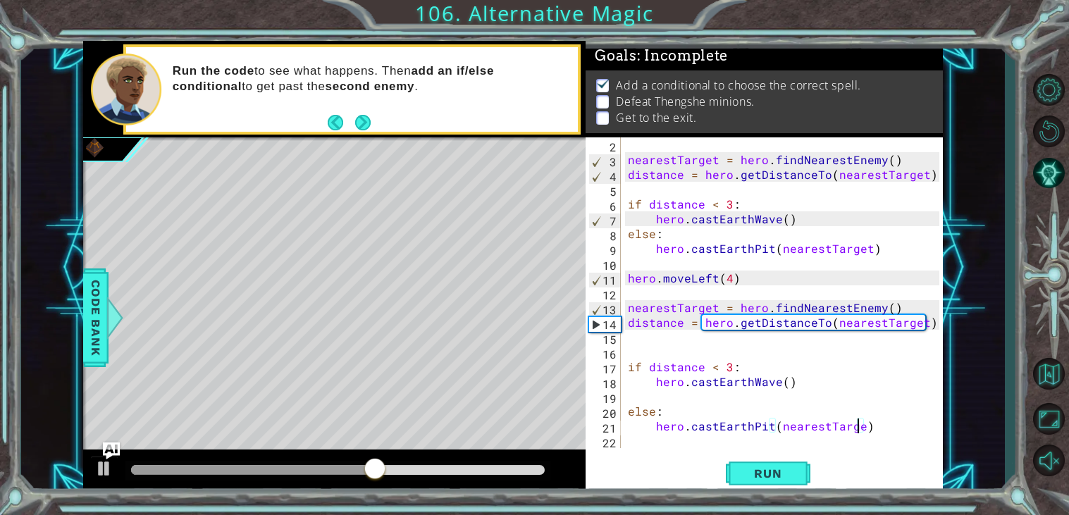
scroll to position [0, 13]
type textarea "hero.castEarthPit(nearestTarget)"
click at [762, 488] on button "Run" at bounding box center [768, 474] width 85 height 36
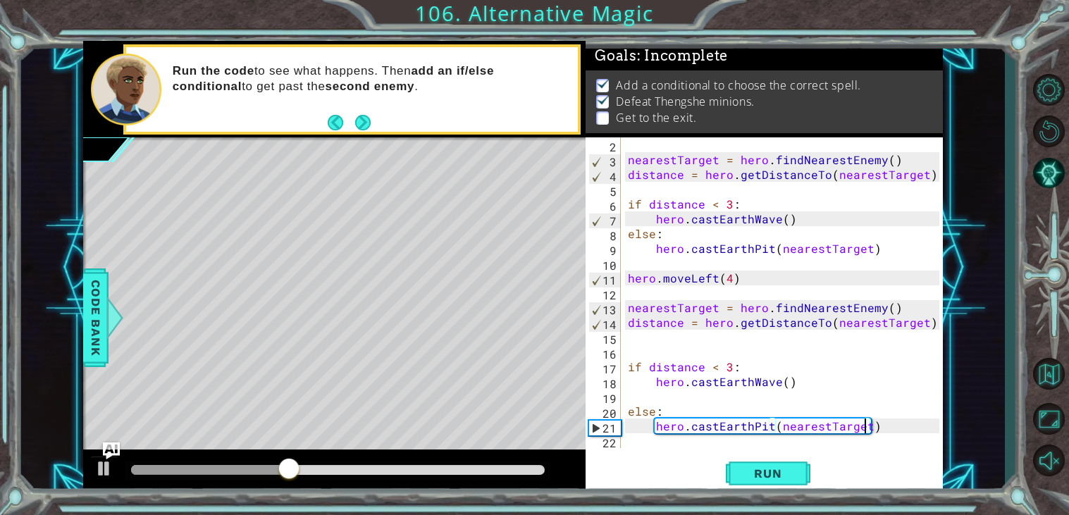
click at [640, 446] on div "nearestTarget = hero . findNearestEnemy ( ) distance = hero . getDistanceTo ( n…" at bounding box center [785, 307] width 321 height 340
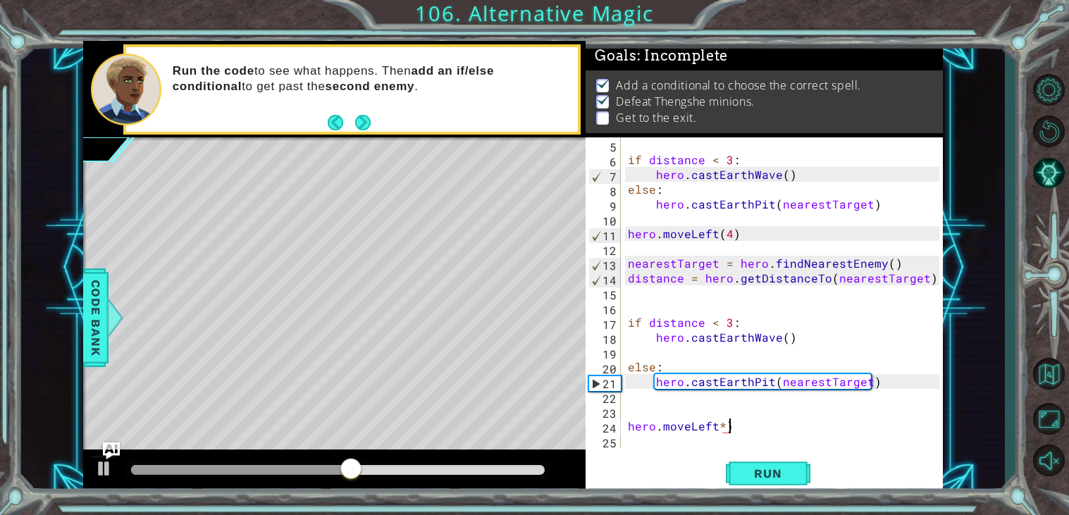
scroll to position [0, 4]
type textarea "hero.moveLeft()"
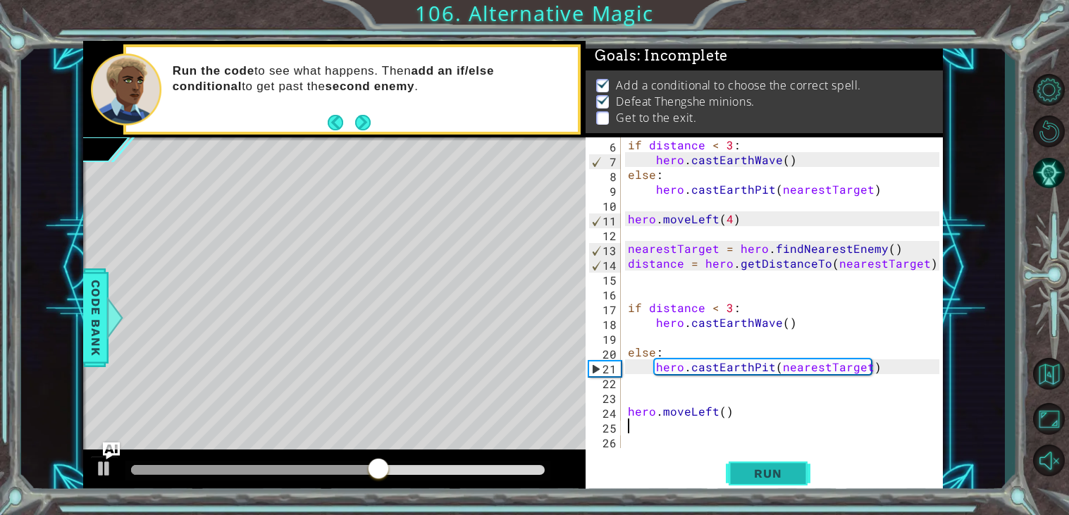
click at [769, 473] on span "Run" at bounding box center [768, 473] width 56 height 14
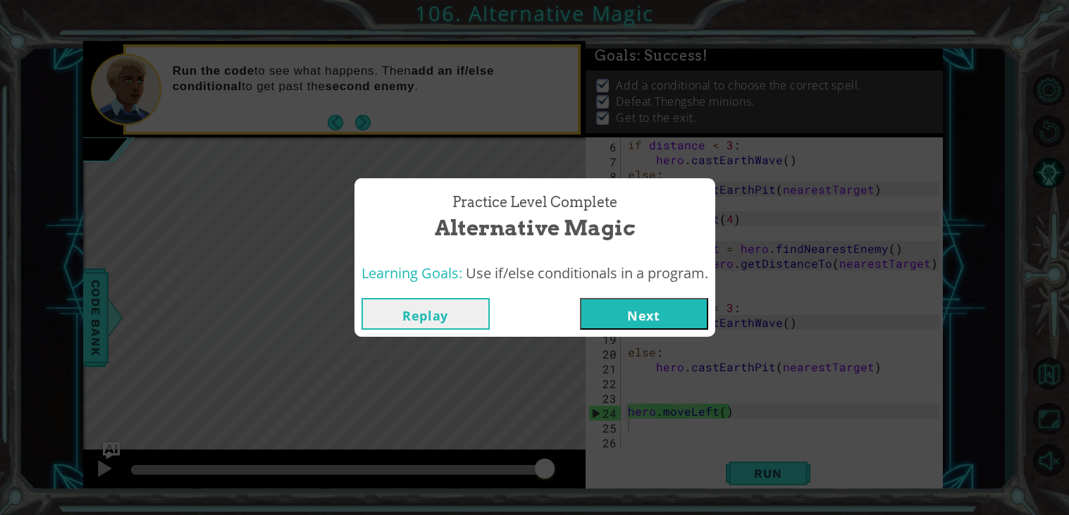
click at [623, 321] on button "Next" at bounding box center [644, 314] width 128 height 32
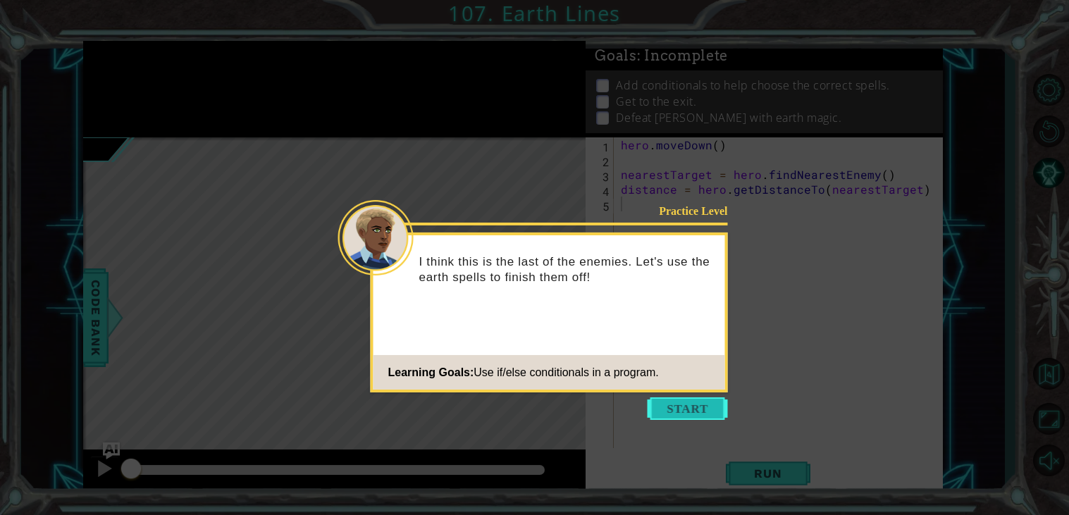
click at [657, 409] on button "Start" at bounding box center [687, 408] width 80 height 23
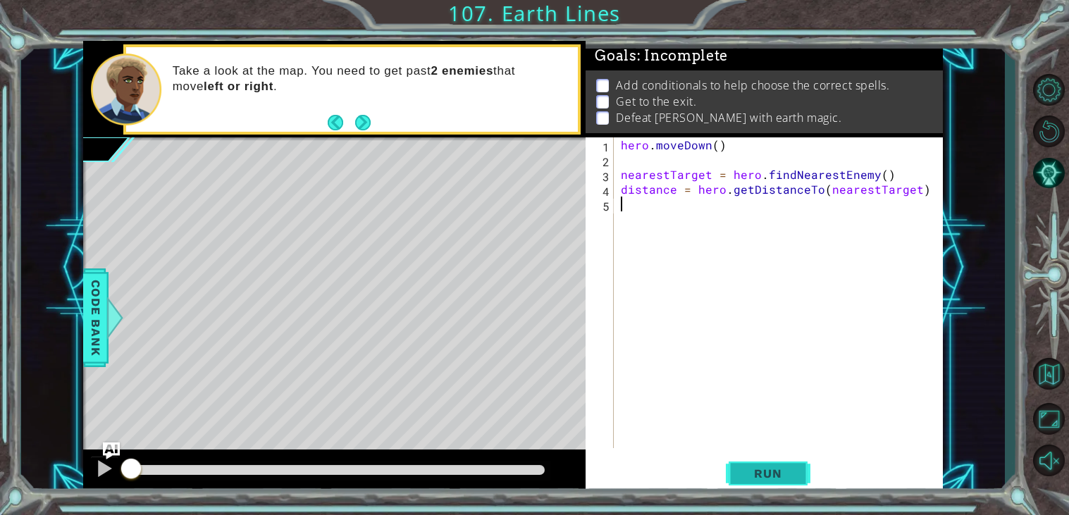
click at [778, 483] on button "Run" at bounding box center [768, 474] width 85 height 36
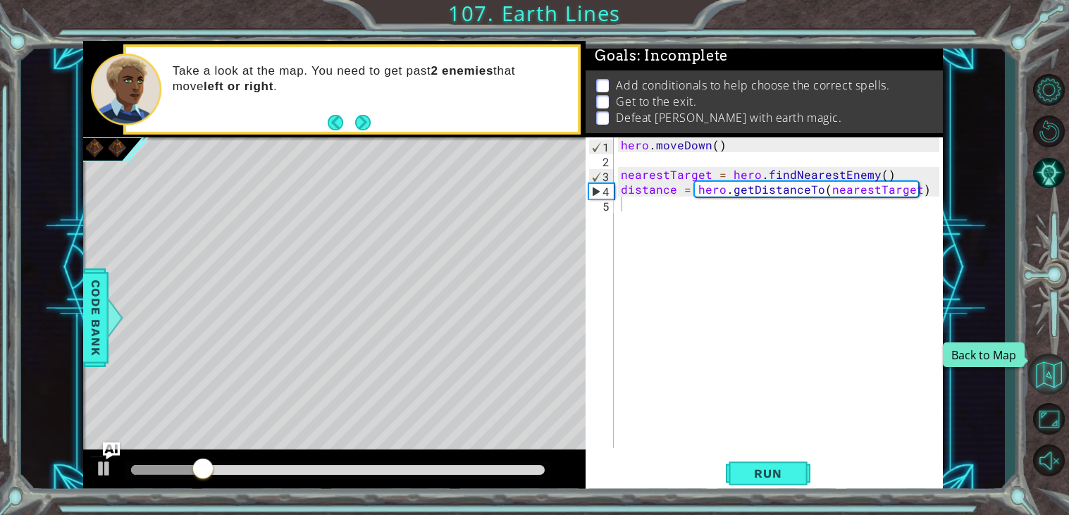
click at [1035, 381] on button "Back to Map" at bounding box center [1048, 374] width 41 height 41
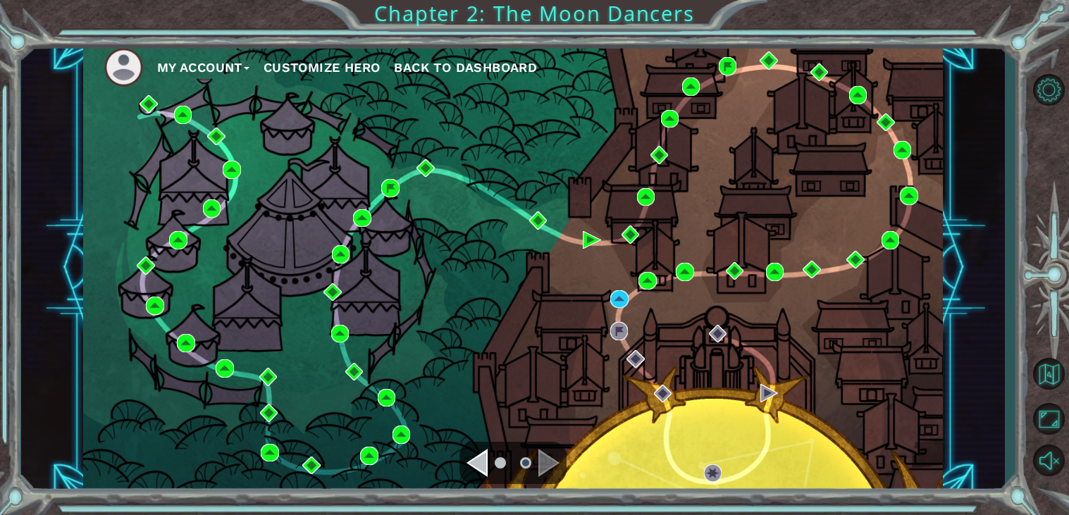
click at [606, 294] on div "My Account Customize Hero Back to Dashboard" at bounding box center [513, 267] width 860 height 453
click at [623, 302] on img at bounding box center [619, 299] width 18 height 18
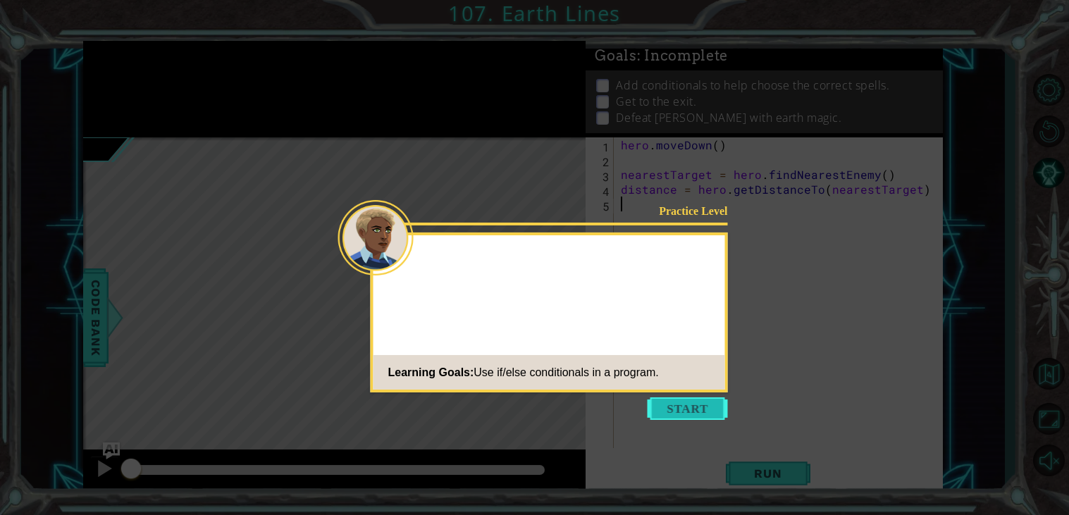
click at [676, 416] on button "Start" at bounding box center [687, 408] width 80 height 23
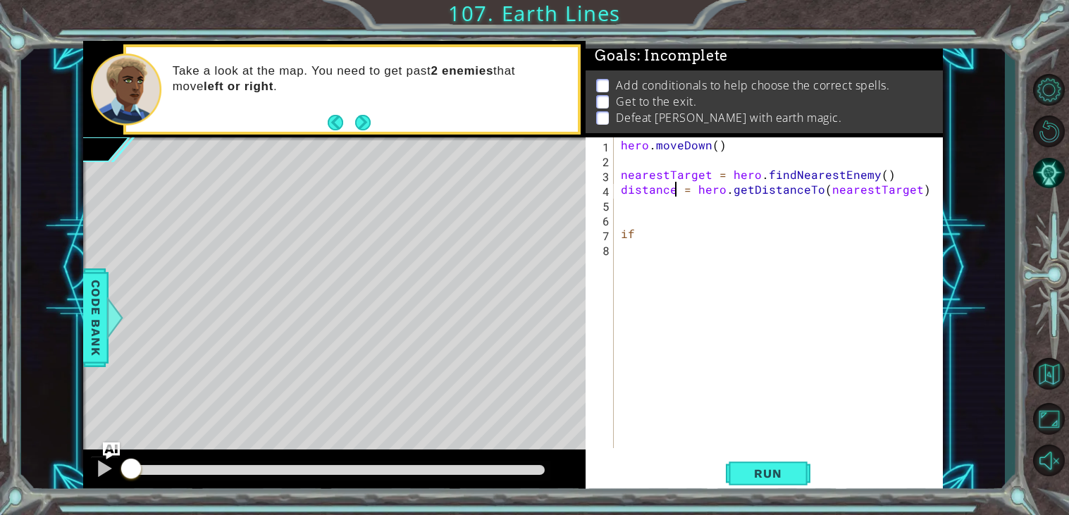
click at [672, 190] on div "hero . [GEOGRAPHIC_DATA] ( ) nearestTarget = hero . findNearestEnemy ( ) distan…" at bounding box center [782, 307] width 328 height 340
click at [705, 175] on div "hero . [GEOGRAPHIC_DATA] ( ) nearestTarget = hero . findNearestEnemy ( ) D = he…" at bounding box center [782, 307] width 328 height 340
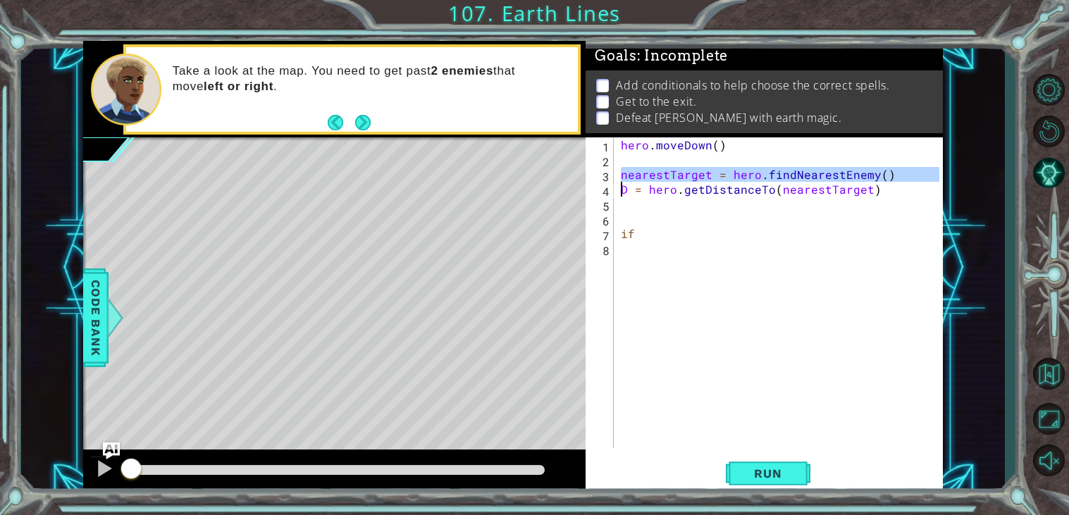
click at [705, 175] on div "hero . [GEOGRAPHIC_DATA] ( ) nearestTarget = hero . findNearestEnemy ( ) D = he…" at bounding box center [782, 307] width 328 height 340
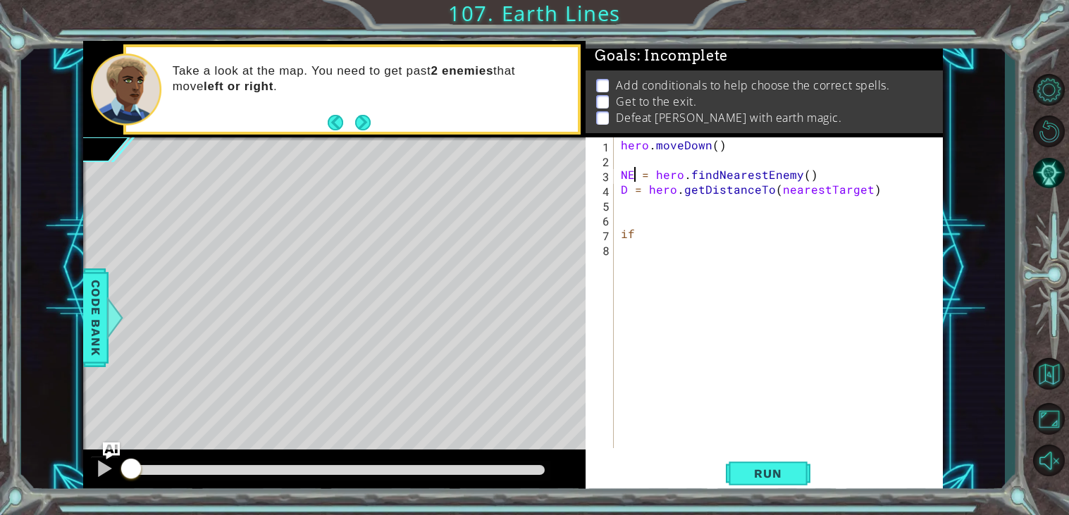
scroll to position [0, 1]
click at [648, 233] on div "hero . moveDown ( ) NE = hero . findNearestEnemy ( ) D = hero . getDistanceTo (…" at bounding box center [782, 307] width 328 height 340
type textarea "if D"
click at [624, 215] on div "hero . moveDown ( ) NE = hero . findNearestEnemy ( ) D = hero . getDistanceTo (…" at bounding box center [782, 307] width 328 height 340
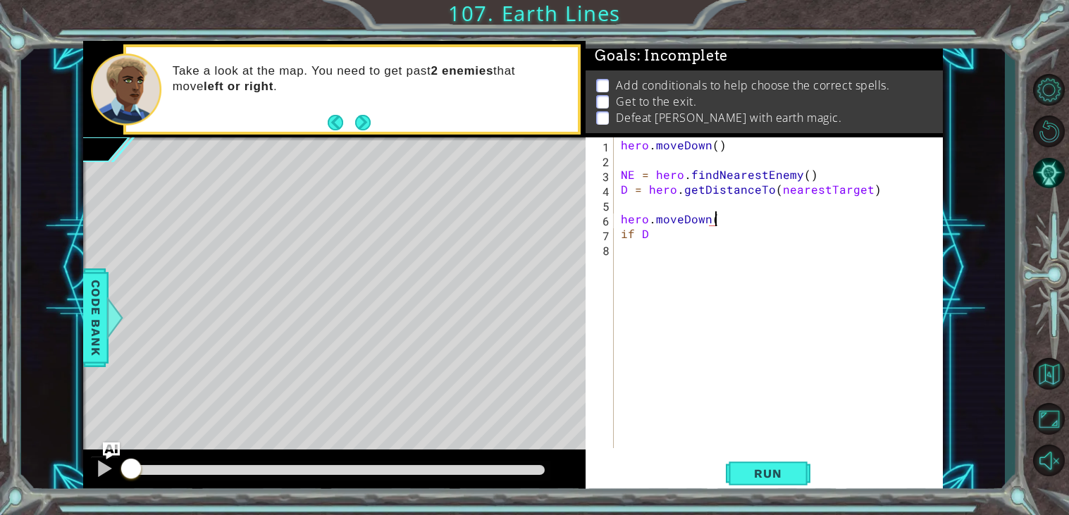
type textarea "hero.moveDown()"
click at [657, 268] on div "hero . moveDown ( ) NE = hero . findNearestEnemy ( ) D = hero . getDistanceTo (…" at bounding box center [785, 307] width 322 height 340
click at [659, 263] on div "hero . moveDown ( ) NE = hero . findNearestEnemy ( ) D = hero . getDistanceTo (…" at bounding box center [785, 307] width 322 height 340
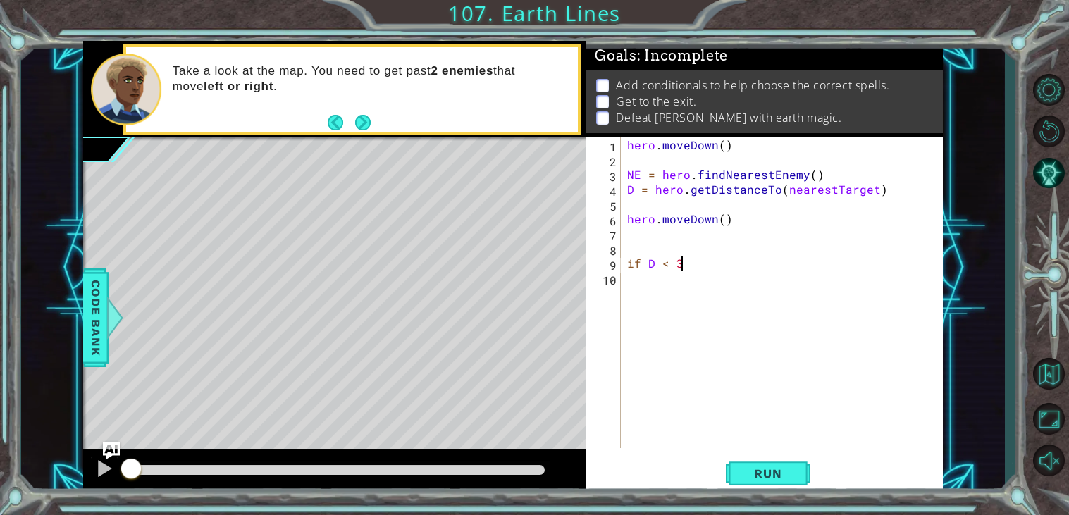
type textarea "if D < 3:"
type textarea "h"
click at [710, 279] on div "hero . moveDown ( ) NE = hero . findNearestEnemy ( ) D = hero . getDistanceTo (…" at bounding box center [785, 307] width 322 height 340
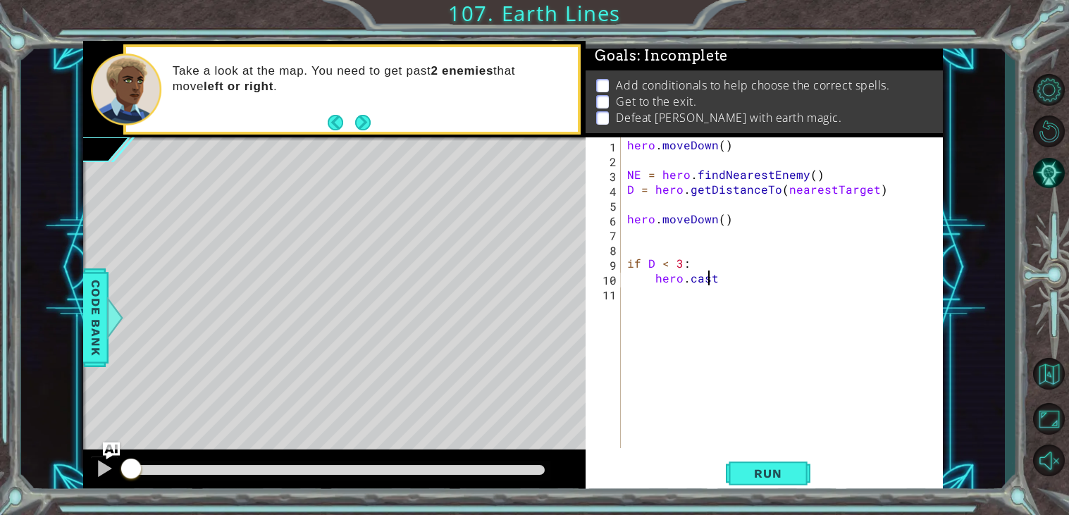
click at [714, 279] on div "hero . moveDown ( ) NE = hero . findNearestEnemy ( ) D = hero . getDistanceTo (…" at bounding box center [785, 307] width 322 height 340
type textarea "hero.castEarthWave()"
type textarea "else:"
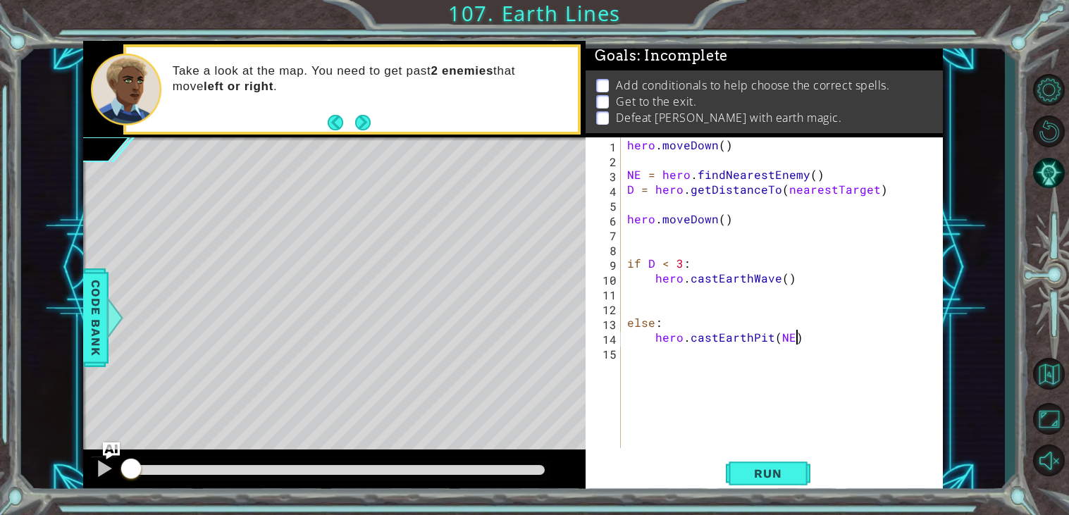
scroll to position [0, 9]
click at [792, 473] on span "Run" at bounding box center [768, 473] width 56 height 14
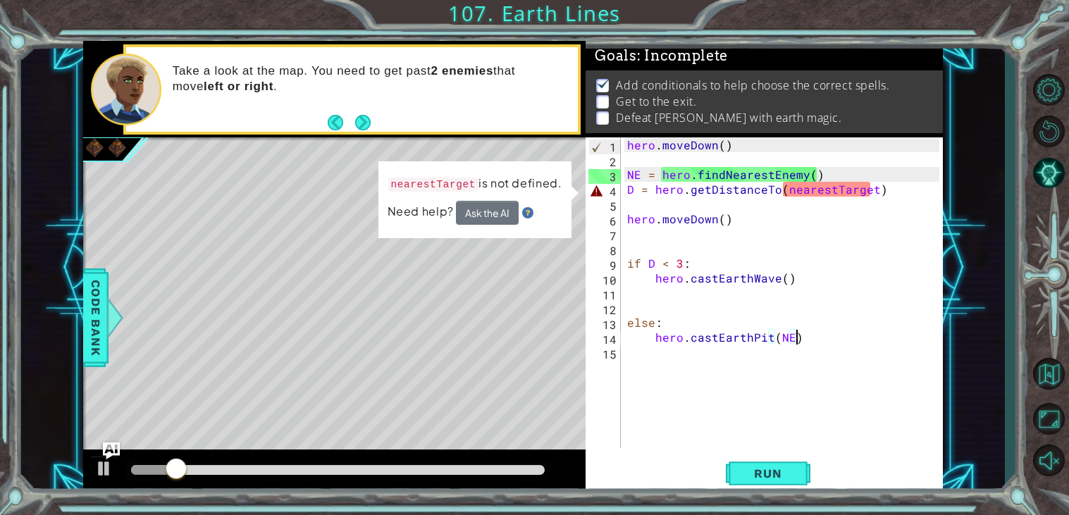
click at [857, 190] on div "hero . moveDown ( ) NE = hero . findNearestEnemy ( ) D = hero . getDistanceTo (…" at bounding box center [785, 307] width 322 height 340
type textarea "D = hero.getDistanceTo()"
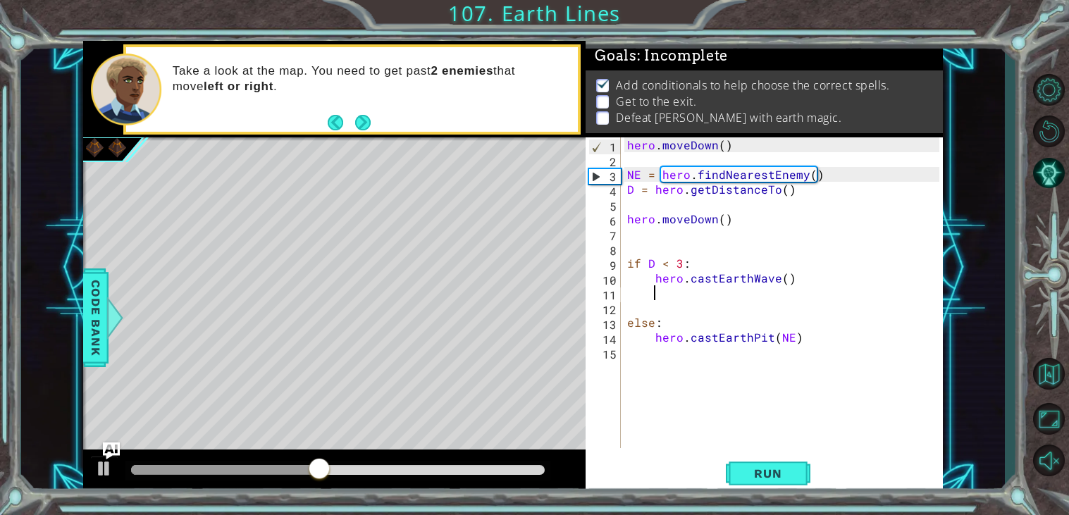
click at [921, 297] on div "hero . moveDown ( ) NE = hero . findNearestEnemy ( ) D = hero . getDistanceTo (…" at bounding box center [785, 307] width 322 height 340
click at [800, 338] on div "hero . moveDown ( ) NE = hero . findNearestEnemy ( ) D = hero . getDistanceTo (…" at bounding box center [785, 307] width 322 height 340
click at [783, 190] on div "hero . moveDown ( ) NE = hero . findNearestEnemy ( ) D = hero . getDistanceTo (…" at bounding box center [785, 307] width 322 height 340
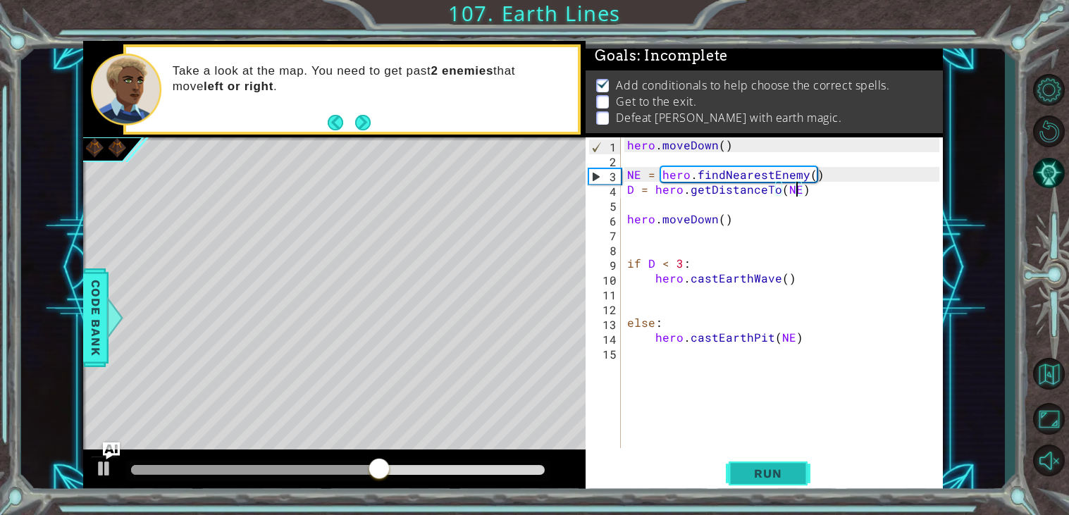
click at [788, 470] on span "Run" at bounding box center [768, 473] width 56 height 14
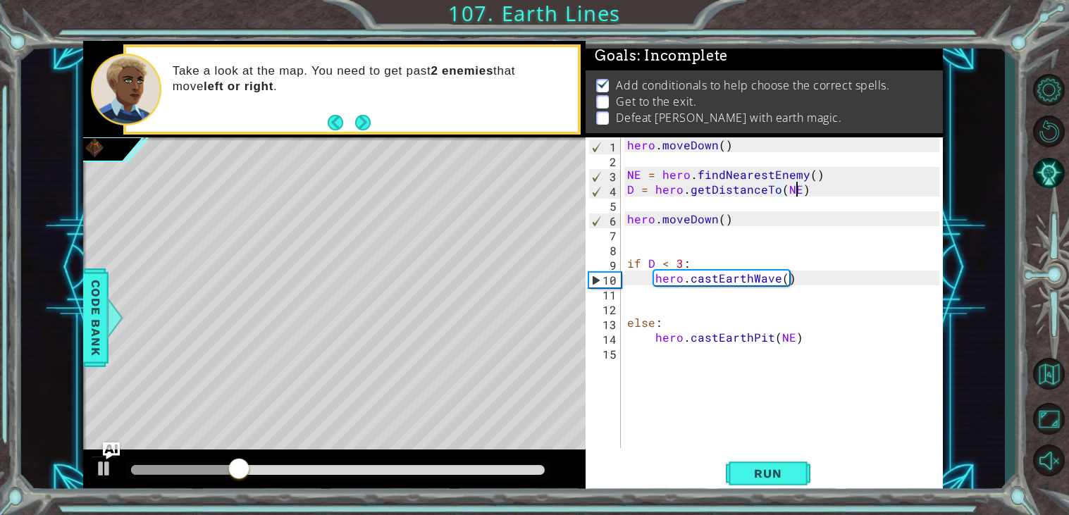
click at [689, 222] on div "hero . moveDown ( ) NE = hero . findNearestEnemy ( ) D = hero . getDistanceTo (…" at bounding box center [785, 307] width 322 height 340
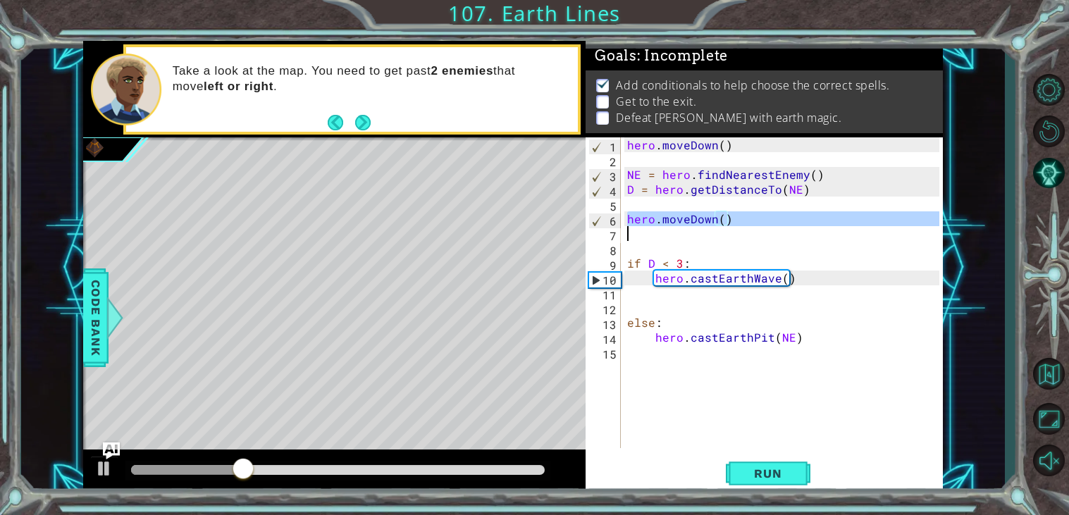
click at [689, 222] on div "hero . moveDown ( ) NE = hero . findNearestEnemy ( ) D = hero . getDistanceTo (…" at bounding box center [785, 307] width 322 height 340
type textarea "hero.moveDown()"
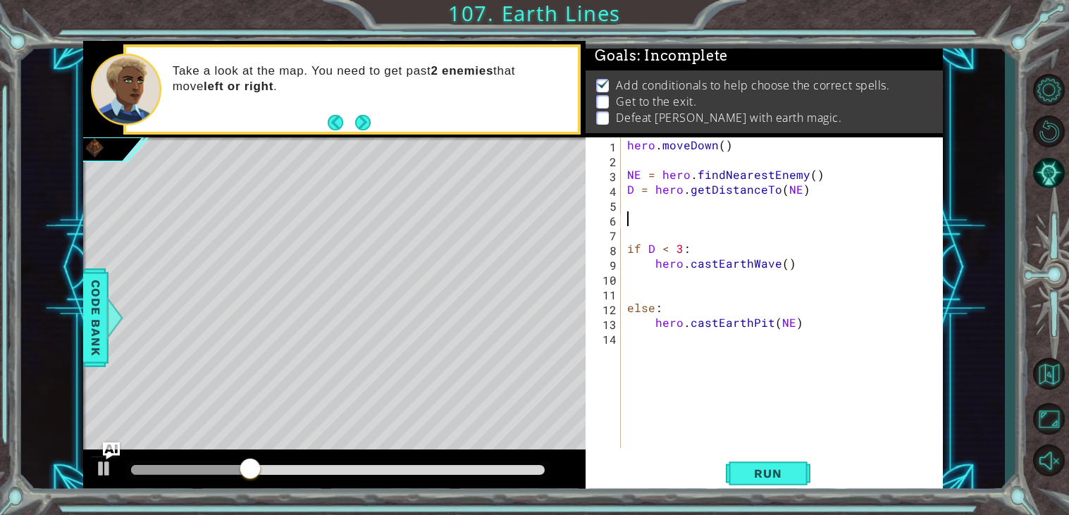
scroll to position [0, 0]
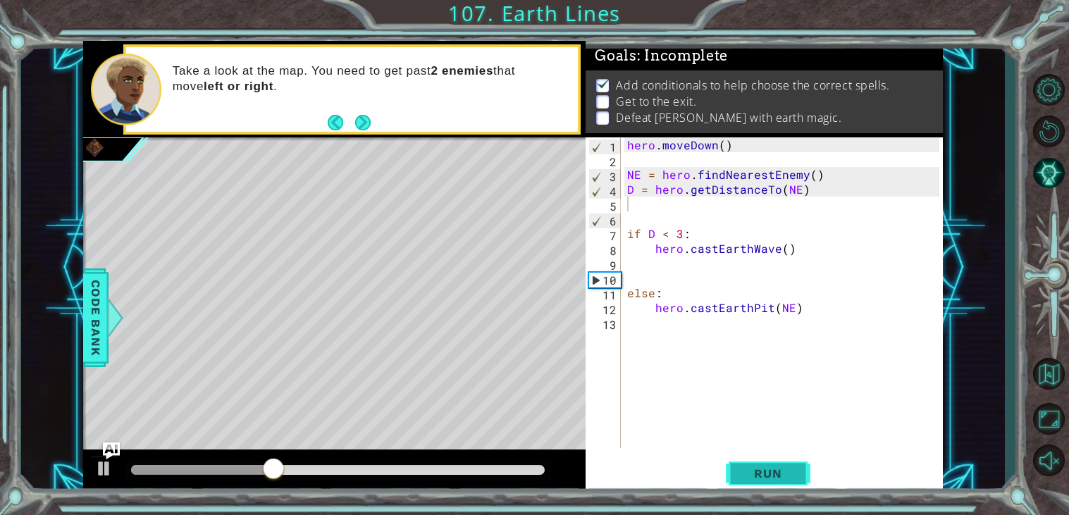
click at [774, 474] on span "Run" at bounding box center [768, 473] width 56 height 14
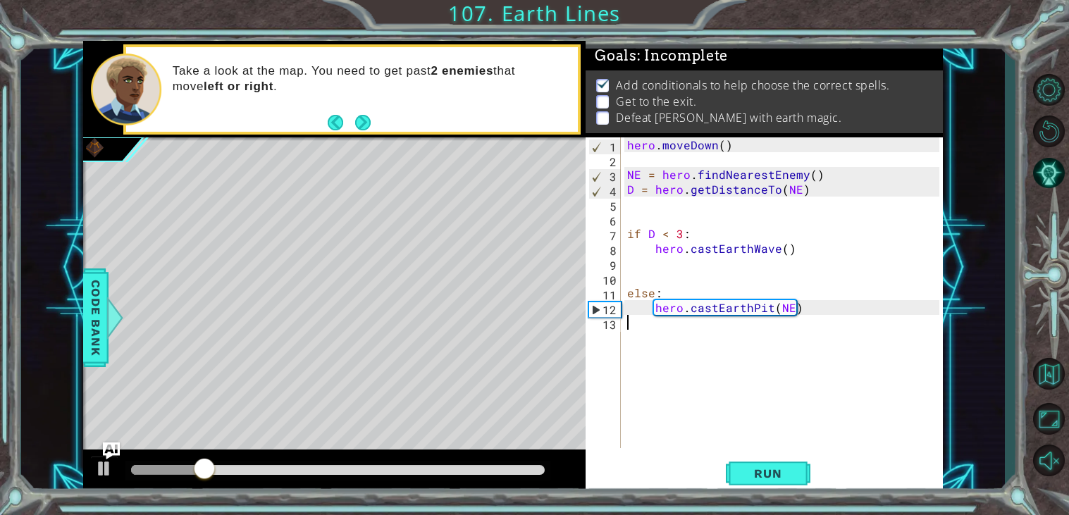
click at [659, 341] on div "hero . moveDown ( ) NE = hero . findNearestEnemy ( ) D = hero . getDistanceTo (…" at bounding box center [785, 307] width 322 height 340
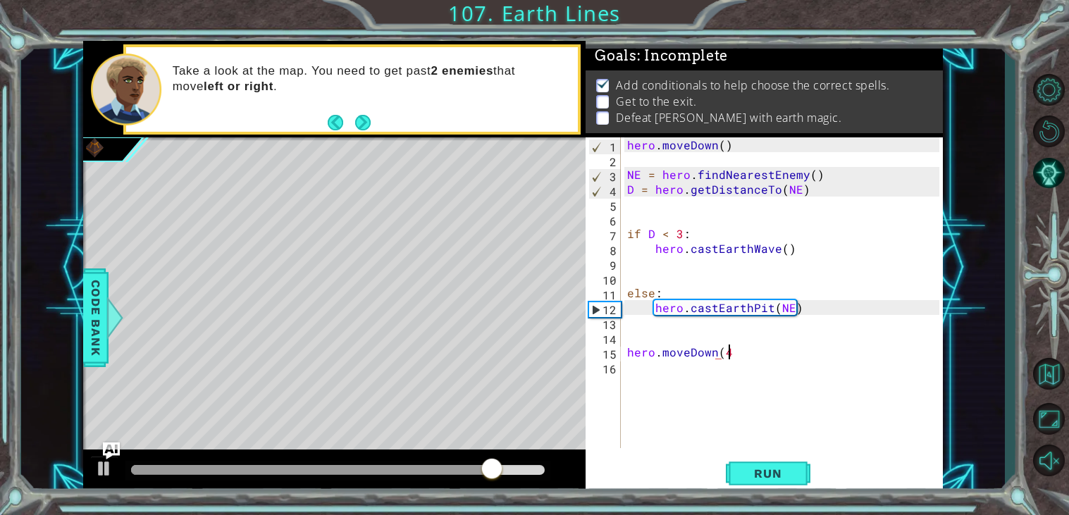
scroll to position [0, 5]
type textarea "hero.moveDown(4)"
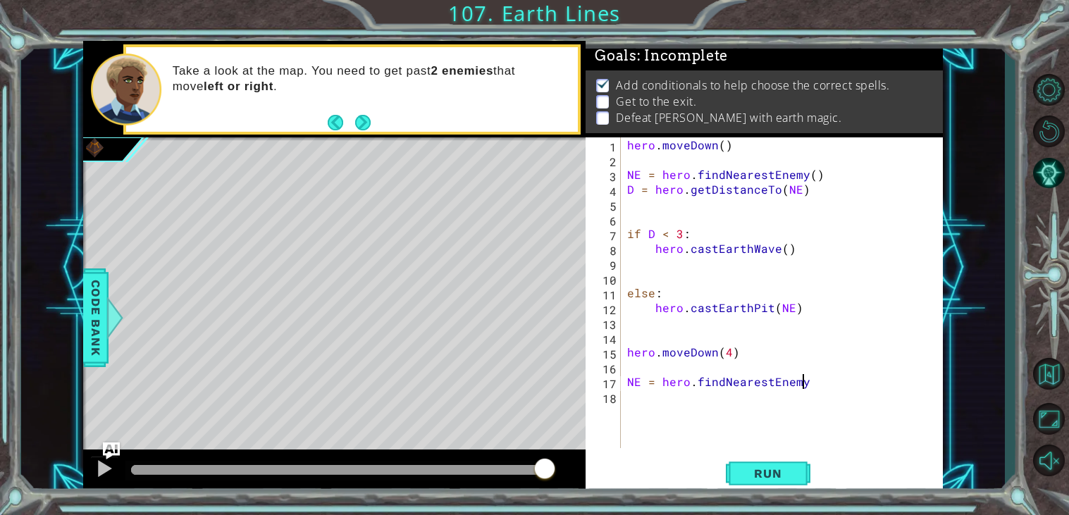
scroll to position [0, 10]
type textarea "NE = hero.findNearestEnemy()"
type textarea "D = hero.getDistanceTo([GEOGRAPHIC_DATA])"
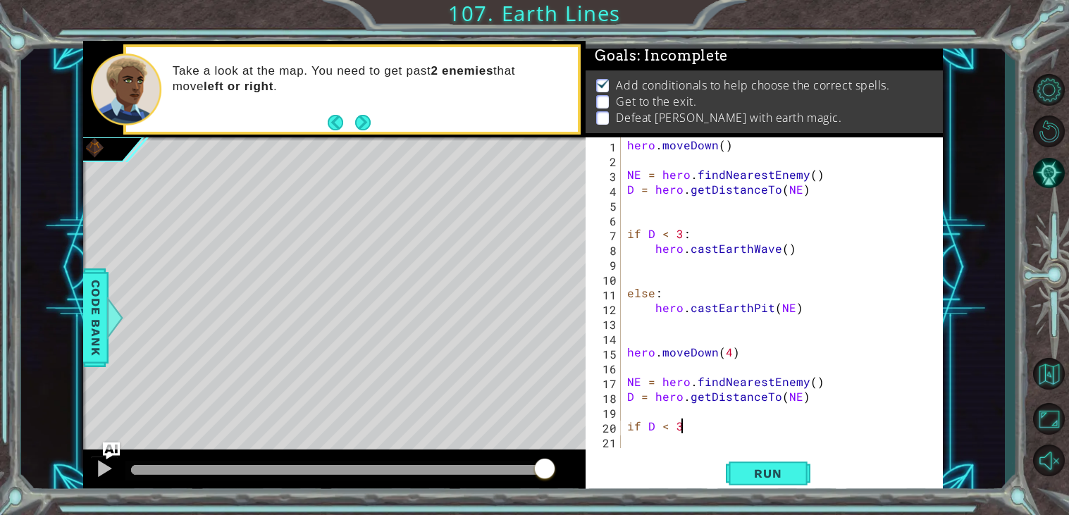
type textarea "if D < 3:"
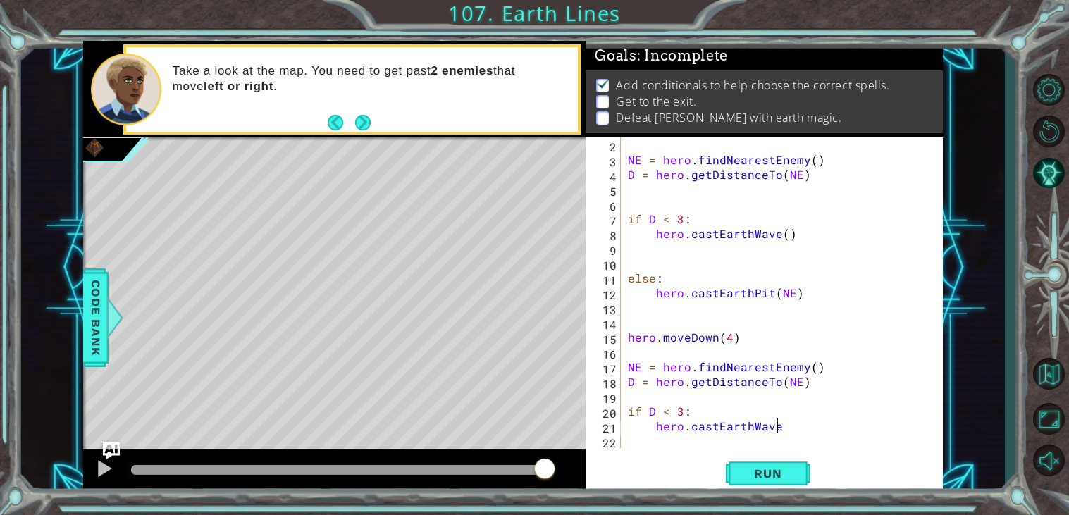
scroll to position [0, 8]
type textarea "hero.castEarthWave()"
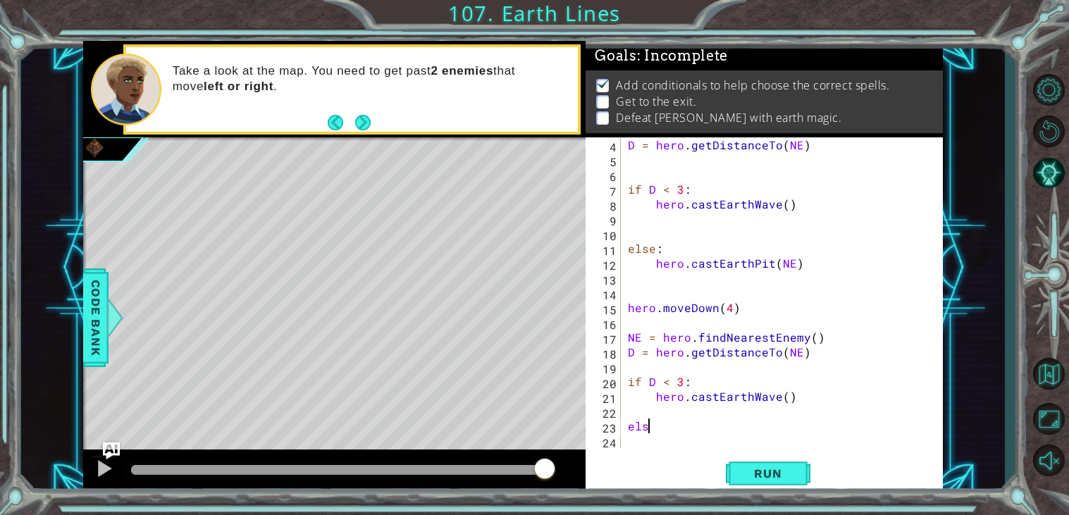
scroll to position [0, 1]
type textarea "else:"
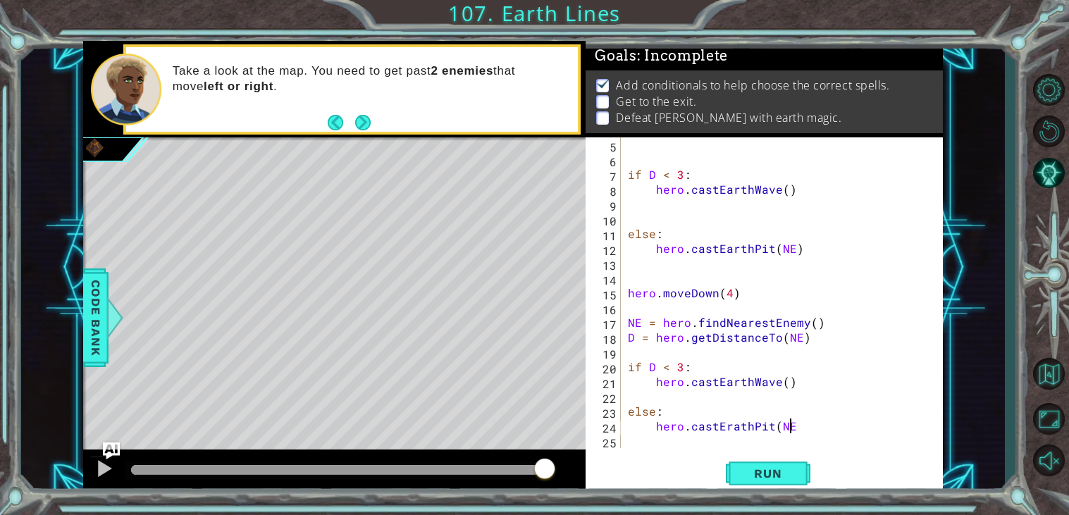
scroll to position [0, 9]
type textarea "hero.castErathPit(NE)"
click at [771, 476] on span "Run" at bounding box center [768, 473] width 56 height 14
click at [495, 473] on div at bounding box center [338, 470] width 414 height 10
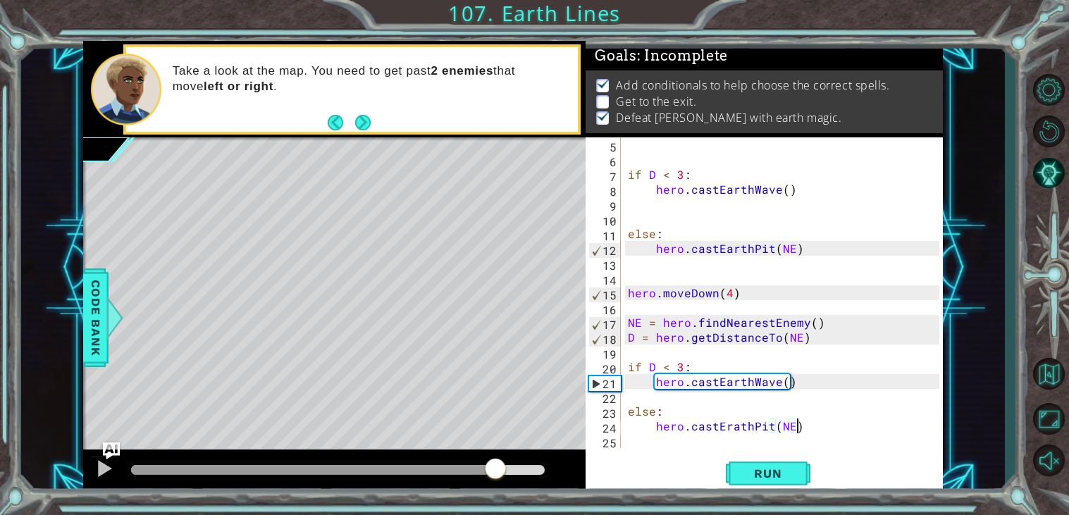
click at [630, 440] on div "if D < 3 : hero . castEarthWave ( ) else : hero . castEarthPit ( NE ) hero . mo…" at bounding box center [785, 307] width 321 height 340
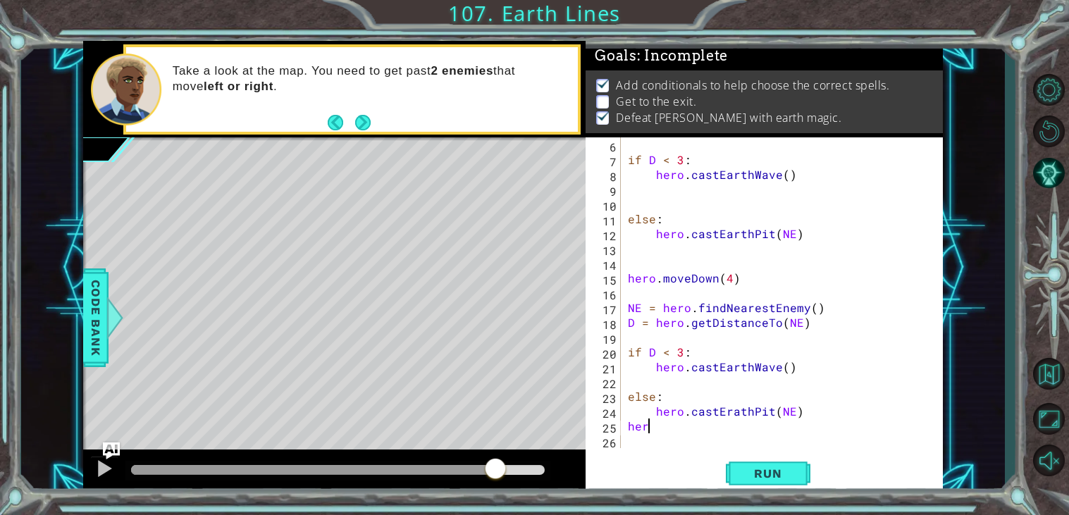
scroll to position [0, 1]
type textarea "hero."
type textarea "h"
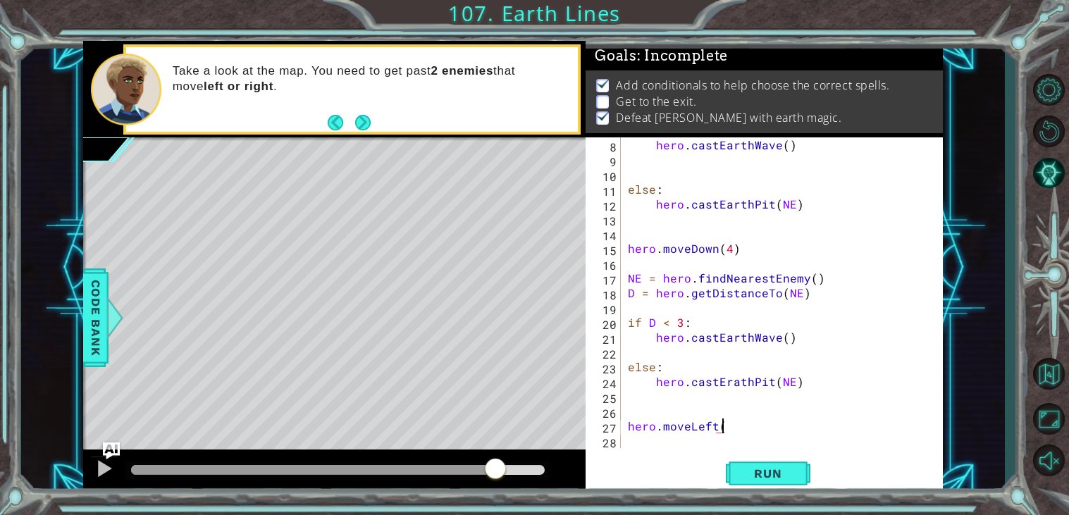
scroll to position [0, 5]
click at [778, 472] on span "Run" at bounding box center [768, 473] width 56 height 14
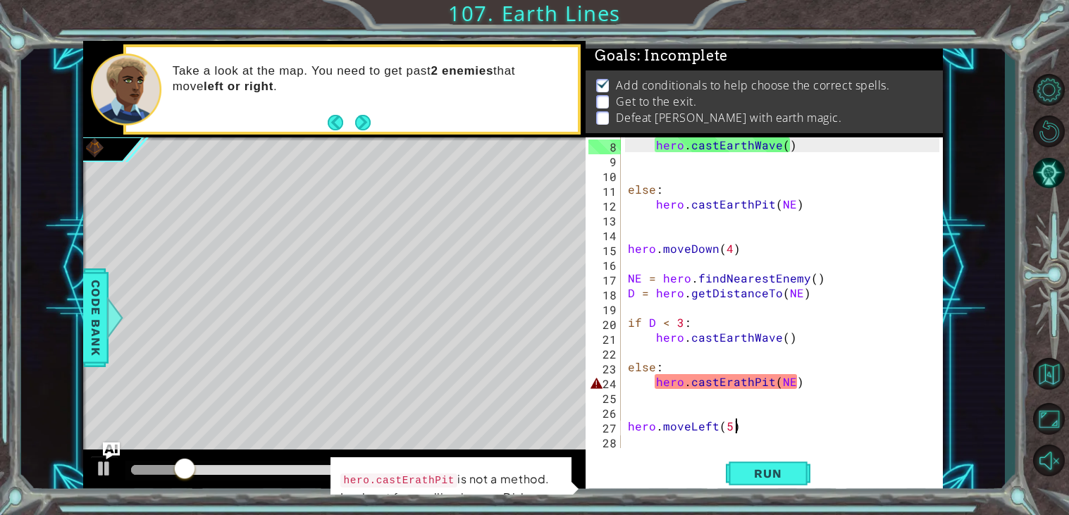
scroll to position [103, 0]
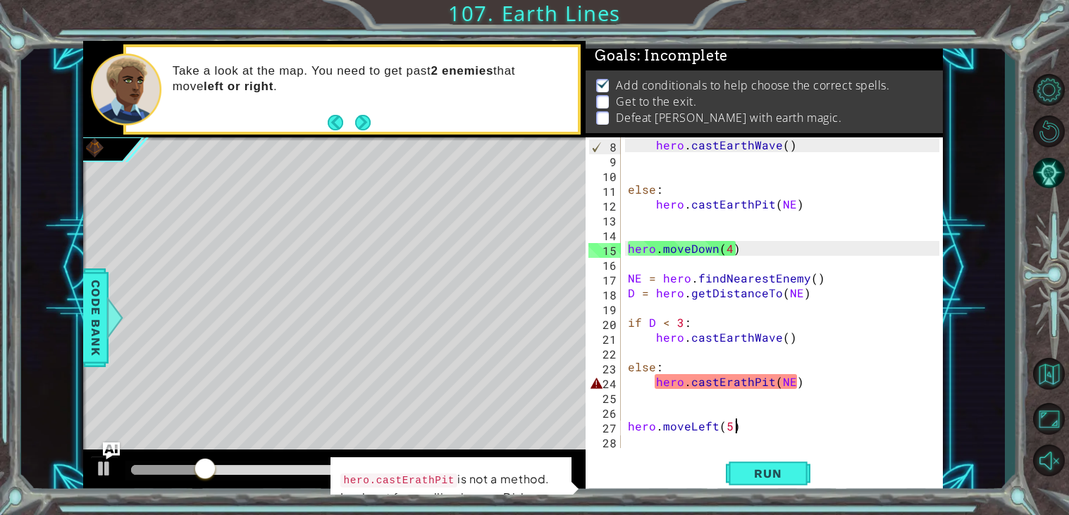
click at [731, 383] on div "hero . castEarthWave ( ) else : hero . castEarthPit ( NE ) hero . moveDown ( 4 …" at bounding box center [785, 307] width 321 height 340
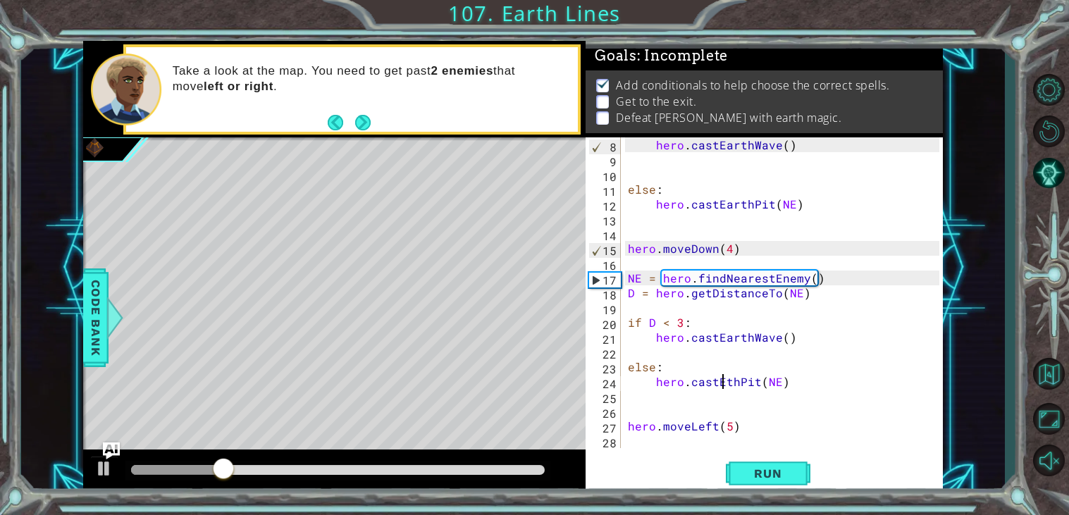
scroll to position [0, 6]
type textarea "hero.castEarthPit(NE)"
click at [755, 473] on span "Run" at bounding box center [768, 473] width 56 height 14
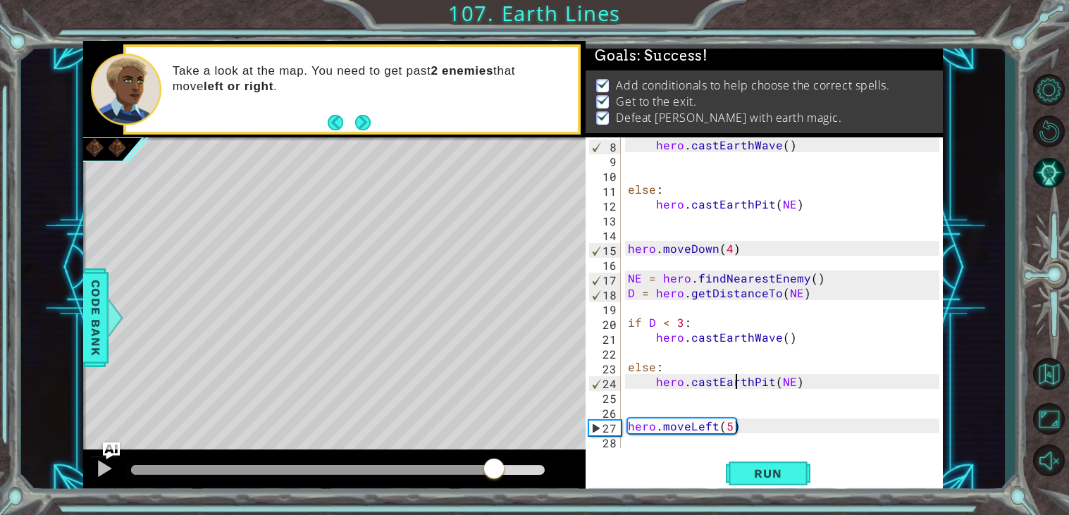
click at [493, 470] on div at bounding box center [338, 470] width 414 height 10
click at [108, 473] on div at bounding box center [104, 468] width 18 height 18
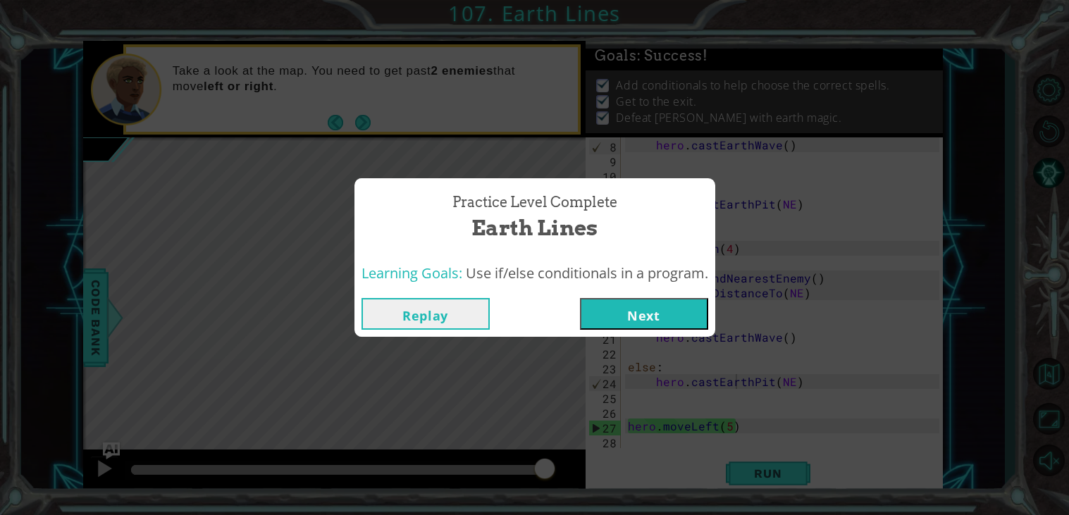
click at [661, 311] on button "Next" at bounding box center [644, 314] width 128 height 32
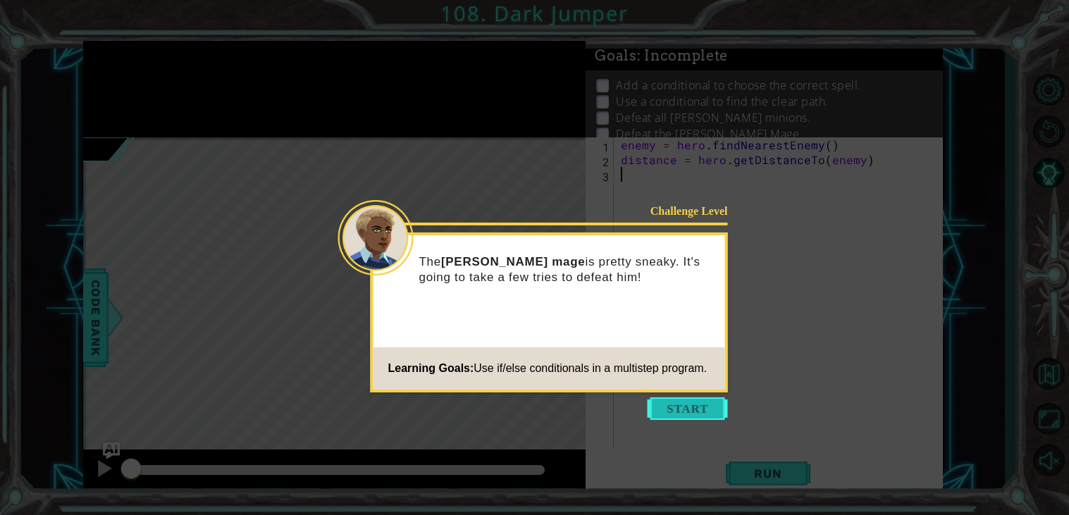
click at [697, 408] on button "Start" at bounding box center [687, 408] width 80 height 23
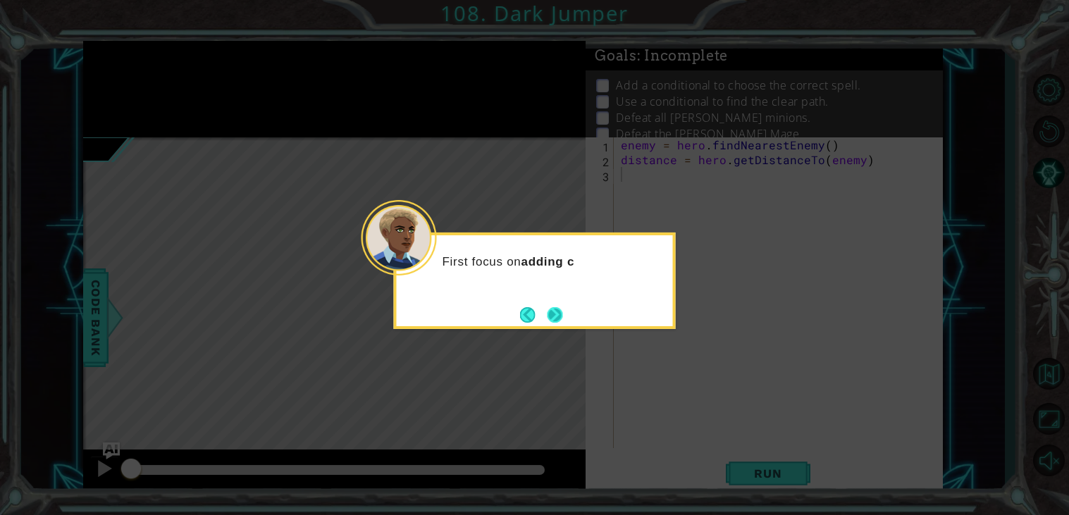
click at [557, 313] on button "Next" at bounding box center [555, 314] width 16 height 16
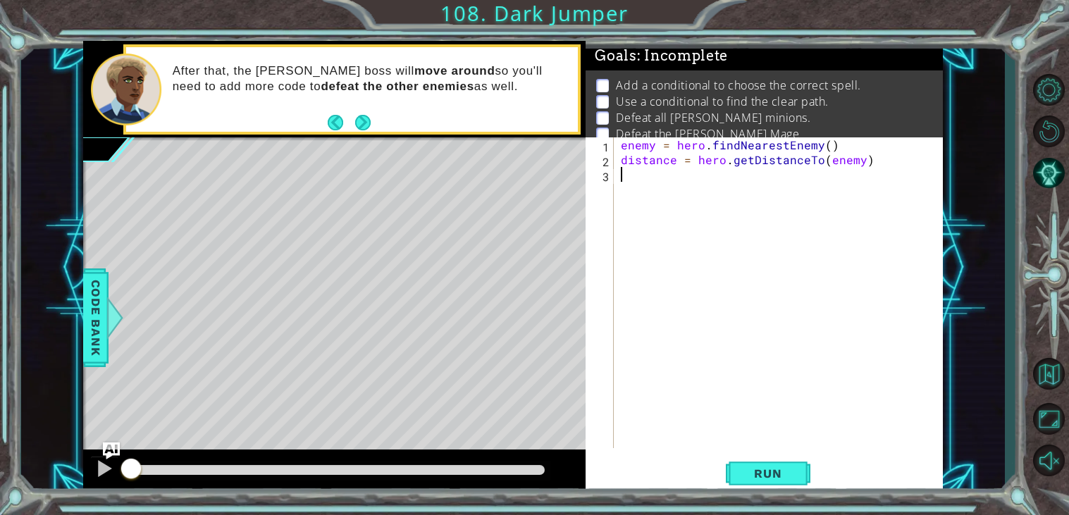
click at [880, 241] on div "enemy = hero . findNearestEnemy ( ) distance = hero . getDistanceTo ( enemy )" at bounding box center [782, 307] width 328 height 340
drag, startPoint x: 657, startPoint y: 144, endPoint x: 615, endPoint y: 143, distance: 41.6
click at [615, 143] on div "1 2 3 enemy = hero . findNearestEnemy ( ) distance = hero . getDistanceTo ( ene…" at bounding box center [762, 292] width 354 height 311
drag, startPoint x: 673, startPoint y: 161, endPoint x: 586, endPoint y: 157, distance: 87.4
click at [586, 157] on div "E = hero.findNearestEnemy() 1 2 3 E = hero . findNearestEnemy ( ) distance = he…" at bounding box center [762, 292] width 354 height 311
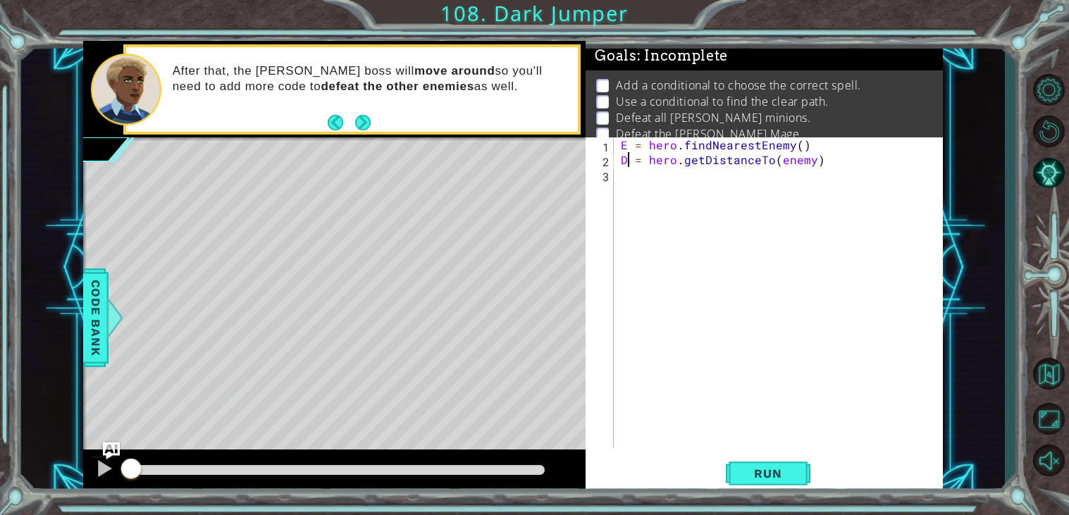
click at [799, 163] on div "E = hero . findNearestEnemy ( ) D = hero . getDistanceTo ( enemy )" at bounding box center [782, 307] width 328 height 340
type textarea "D = hero.getDistanceTo(E)"
click at [795, 471] on span "Run" at bounding box center [768, 473] width 56 height 14
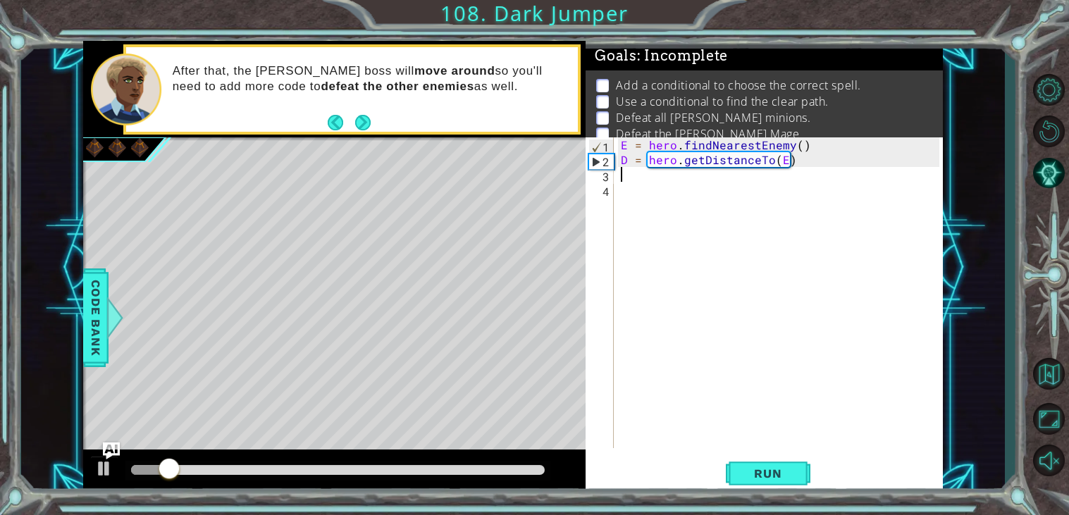
click at [626, 197] on div "E = hero . findNearestEnemy ( ) D = hero . getDistanceTo ( E )" at bounding box center [782, 307] width 328 height 340
type textarea "if D < 3"
type textarea "if D < 3:"
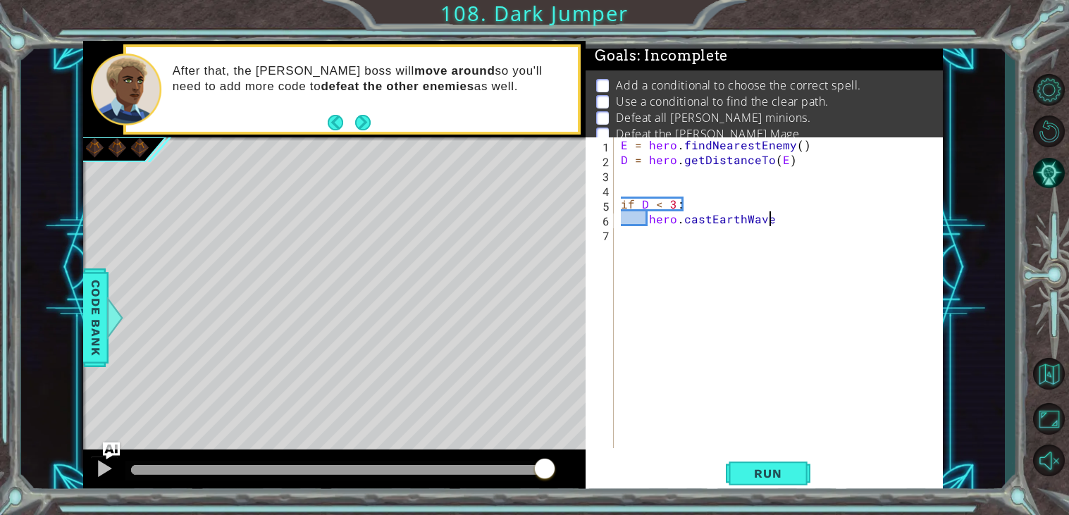
scroll to position [0, 8]
type textarea "hero.castEarthWave()"
click at [750, 480] on span "Run" at bounding box center [768, 473] width 56 height 14
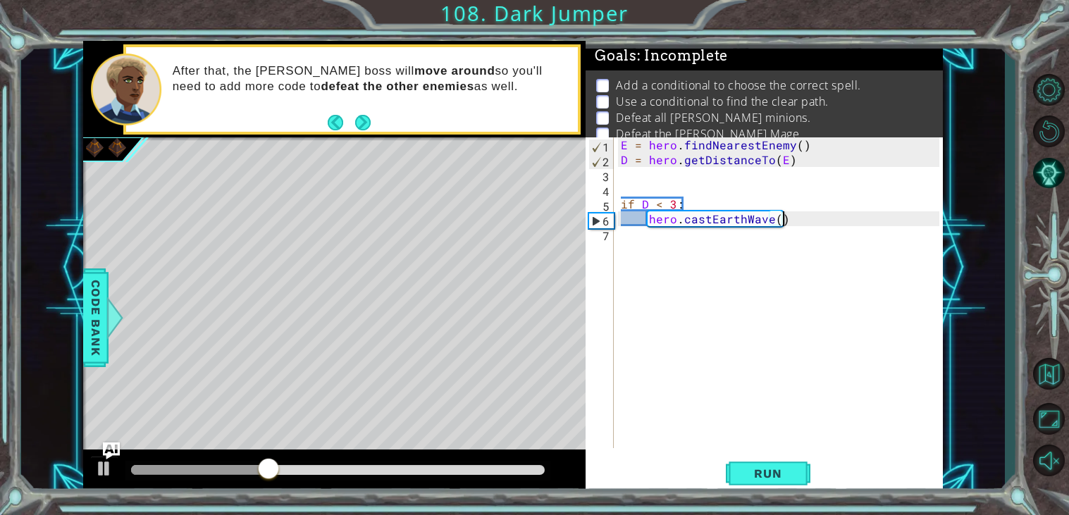
click at [796, 223] on div "E = hero . findNearestEnemy ( ) D = hero . getDistanceTo ( E ) if D < 3 : hero …" at bounding box center [782, 307] width 328 height 340
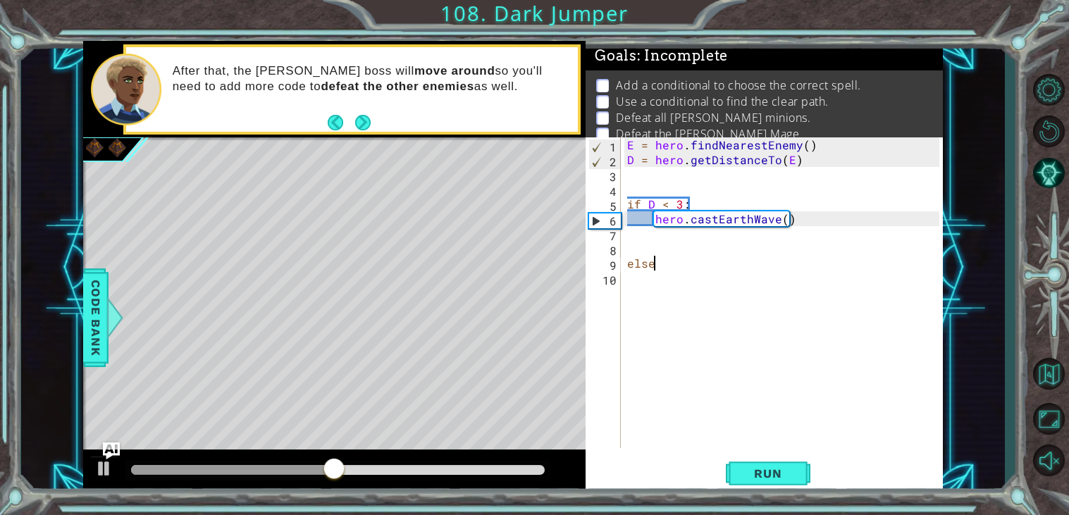
scroll to position [0, 1]
type textarea "else:"
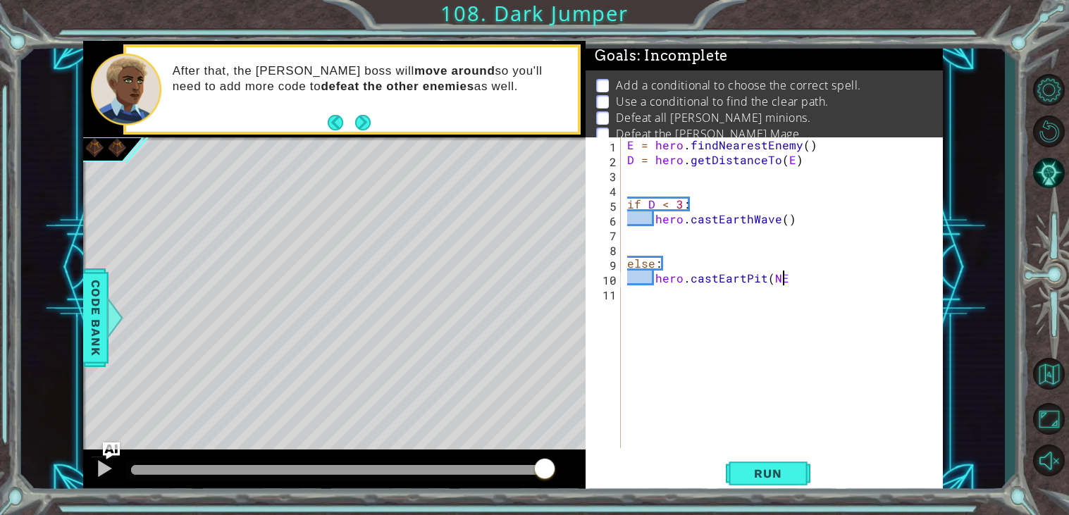
scroll to position [0, 8]
click at [763, 485] on button "Run" at bounding box center [768, 474] width 85 height 36
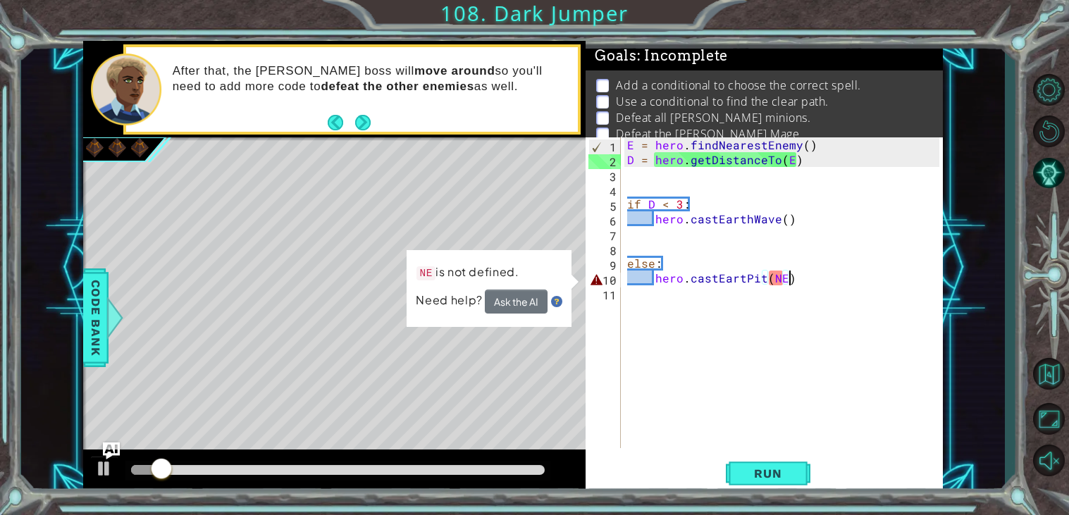
click at [783, 275] on div "E = hero . findNearestEnemy ( ) D = hero . getDistanceTo ( E ) if D < 3 : hero …" at bounding box center [785, 307] width 322 height 340
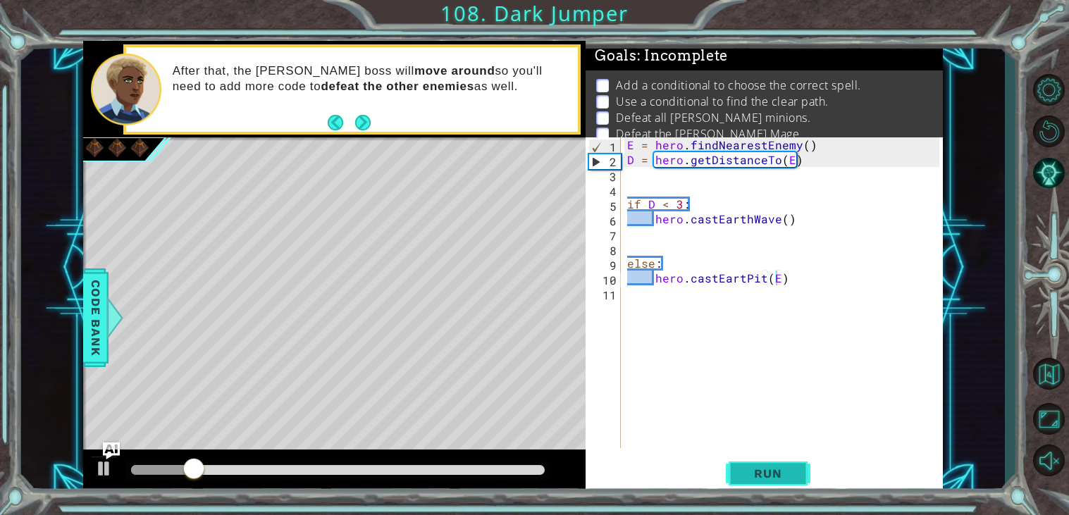
click at [781, 481] on button "Run" at bounding box center [768, 474] width 85 height 36
click at [781, 482] on button "Run" at bounding box center [768, 474] width 85 height 36
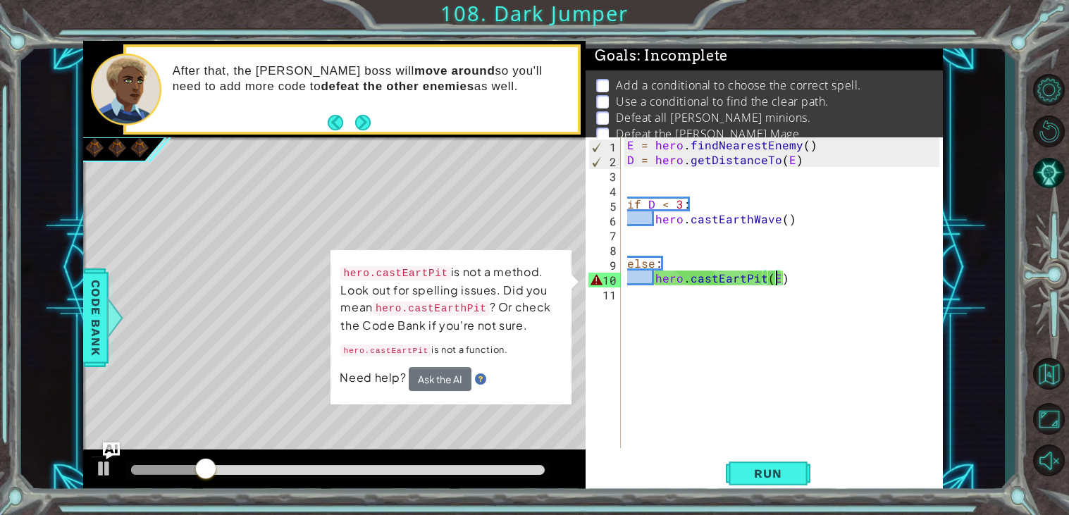
click at [738, 280] on div "E = hero . findNearestEnemy ( ) D = hero . getDistanceTo ( E ) if D < 3 : hero …" at bounding box center [785, 307] width 322 height 340
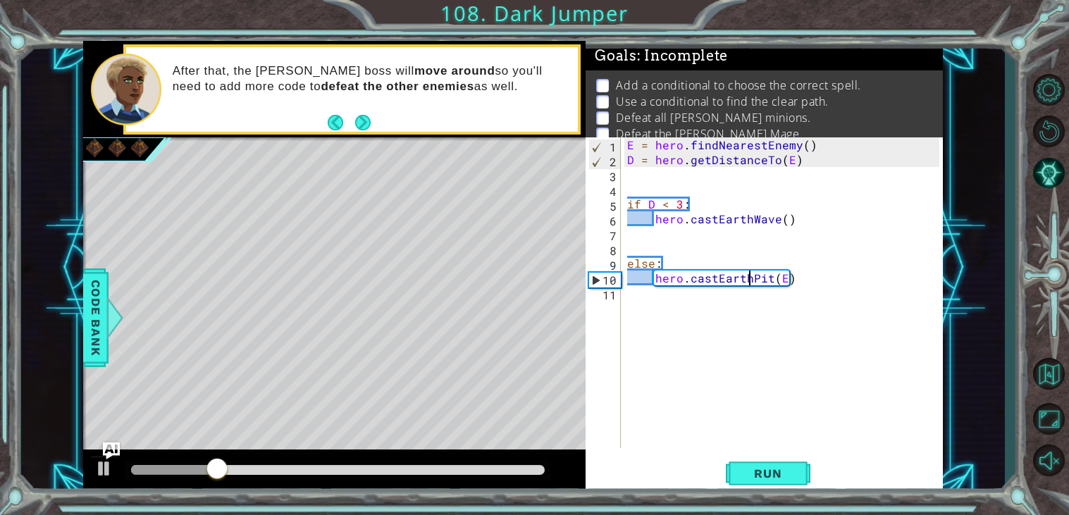
scroll to position [0, 8]
type textarea "hero.castEarthPit(E)"
click at [769, 473] on span "Run" at bounding box center [768, 473] width 56 height 14
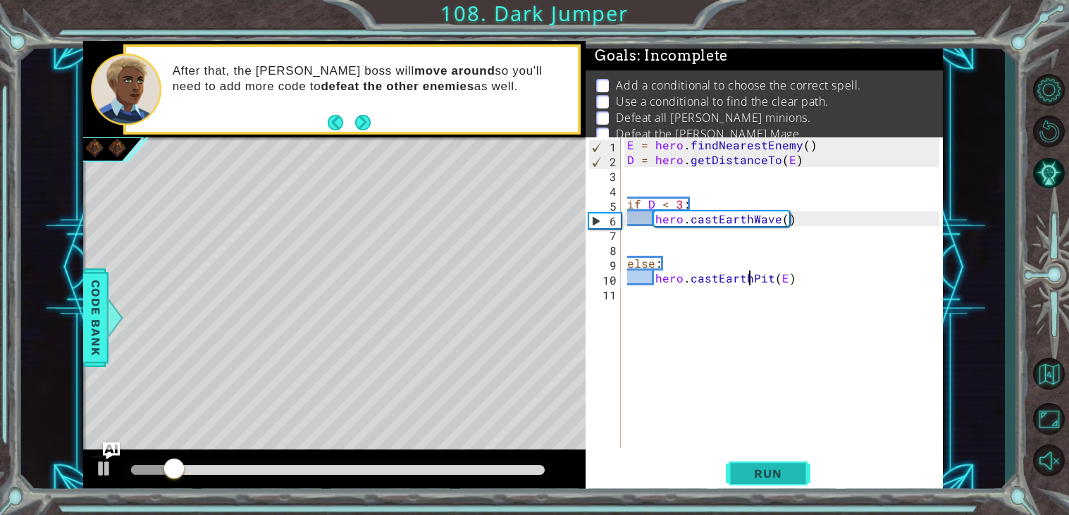
click at [769, 473] on span "Run" at bounding box center [768, 473] width 56 height 14
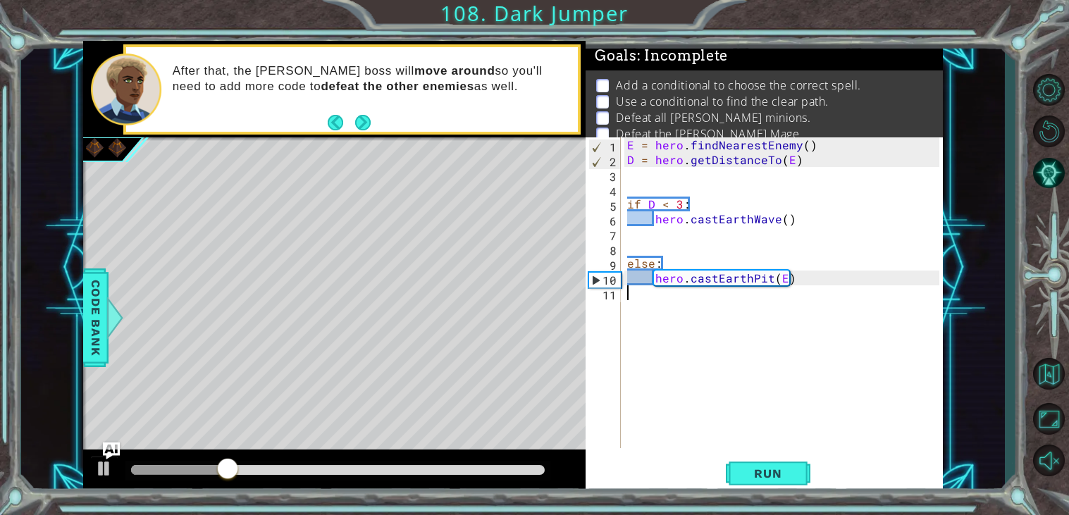
click at [638, 314] on div "E = hero . findNearestEnemy ( ) D = hero . getDistanceTo ( E ) if D < 3 : hero …" at bounding box center [785, 307] width 322 height 340
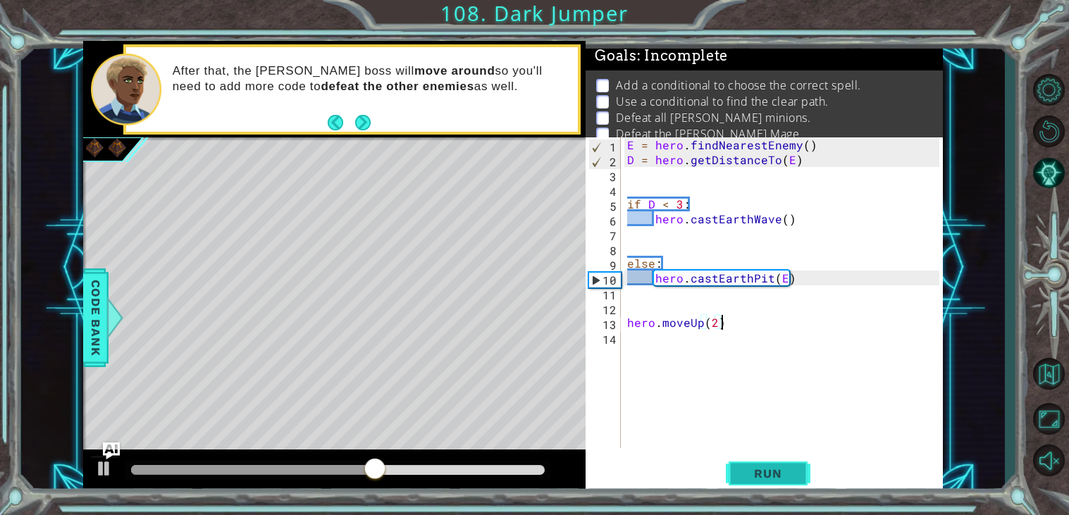
type textarea "hero.moveUp(2)"
click at [794, 462] on button "Run" at bounding box center [768, 474] width 85 height 36
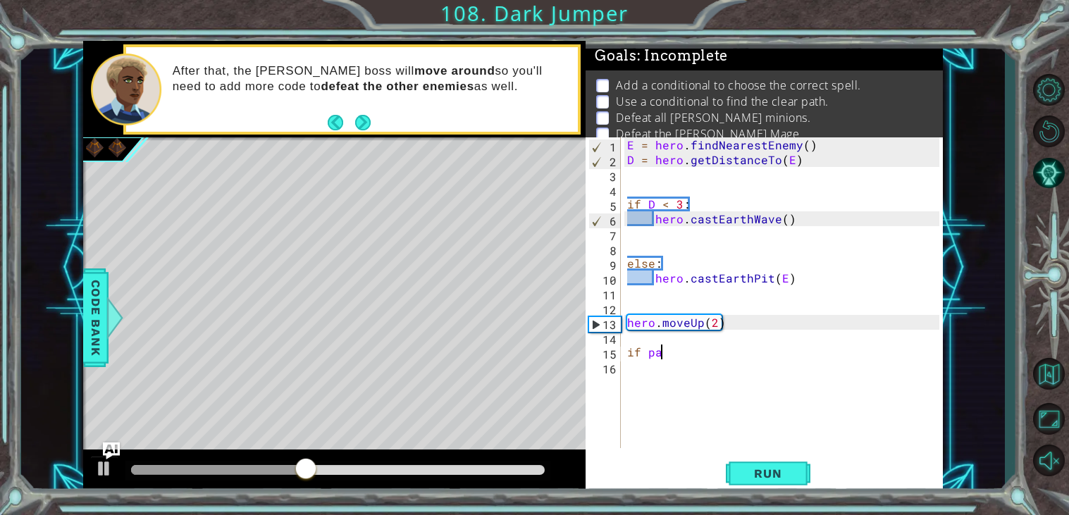
scroll to position [0, 1]
type textarea "i"
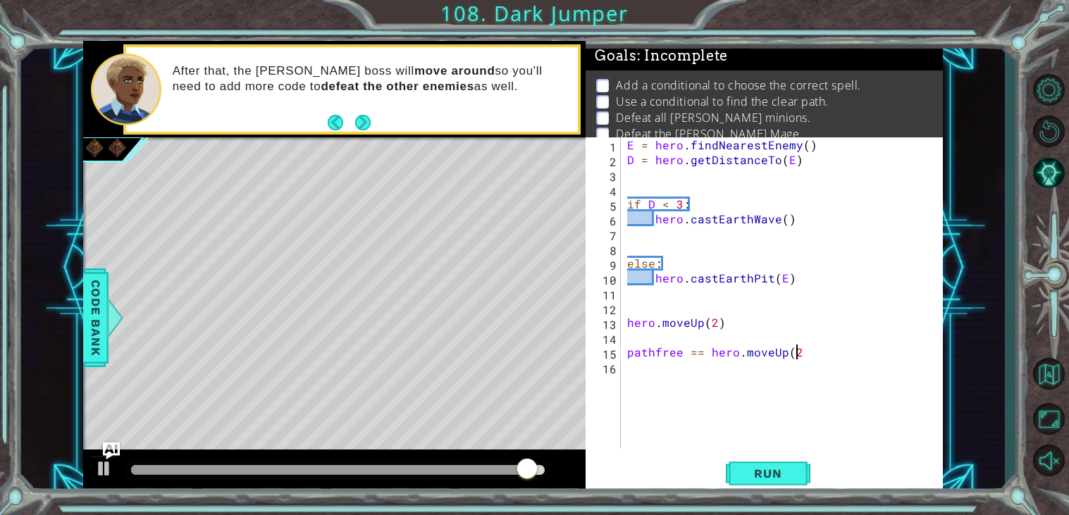
scroll to position [0, 9]
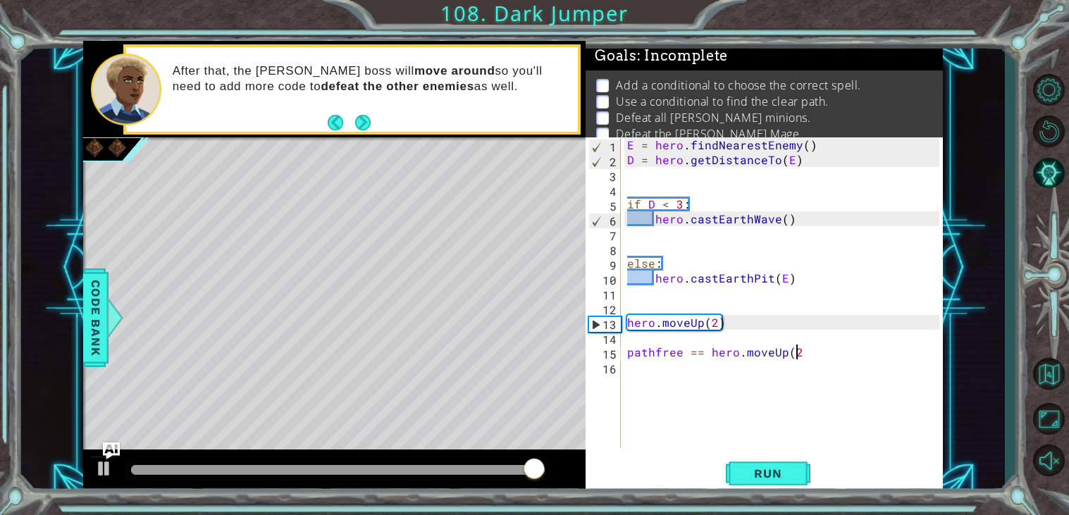
type textarea "pathfree == hero.moveUp(2)"
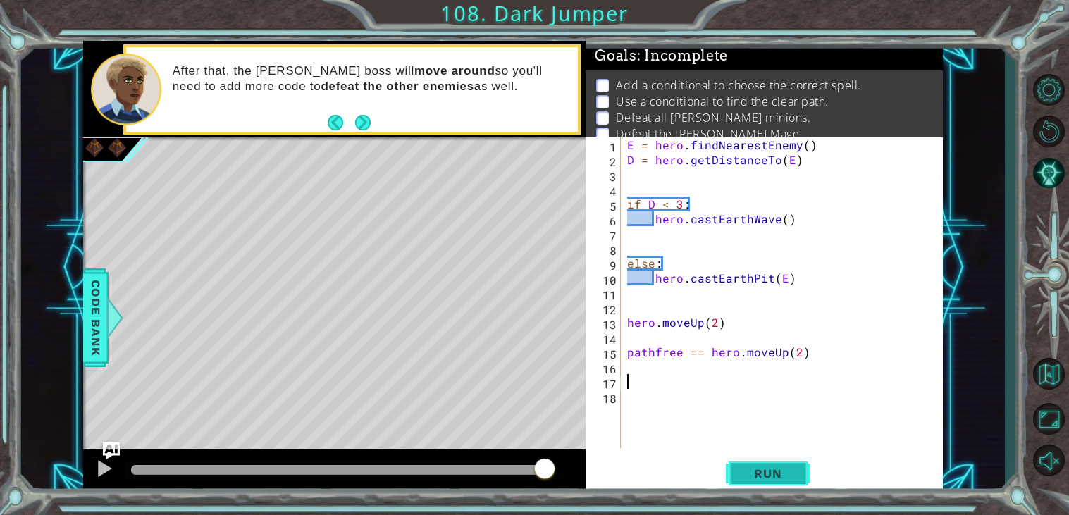
click at [767, 468] on span "Run" at bounding box center [768, 473] width 56 height 14
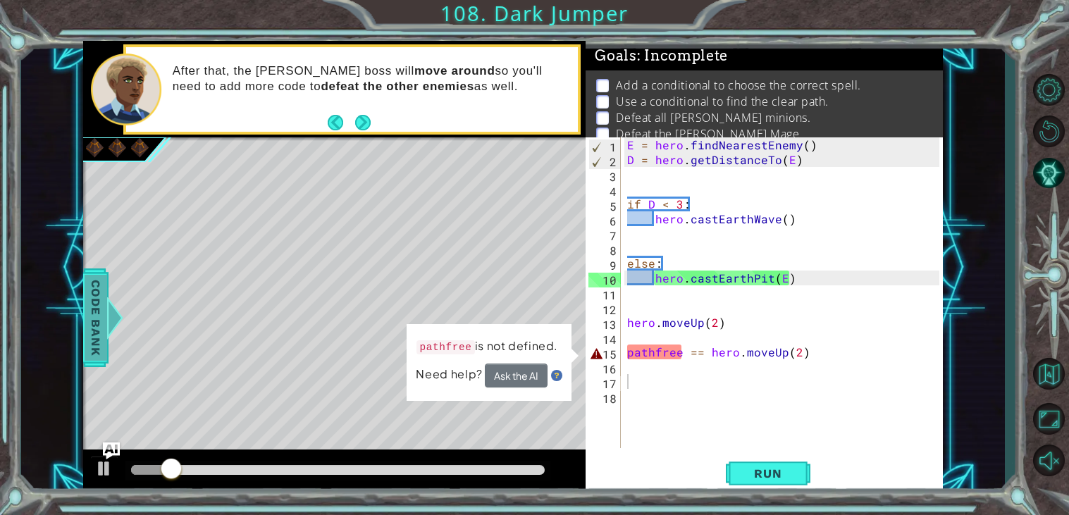
click at [92, 325] on span "Code Bank" at bounding box center [96, 318] width 23 height 86
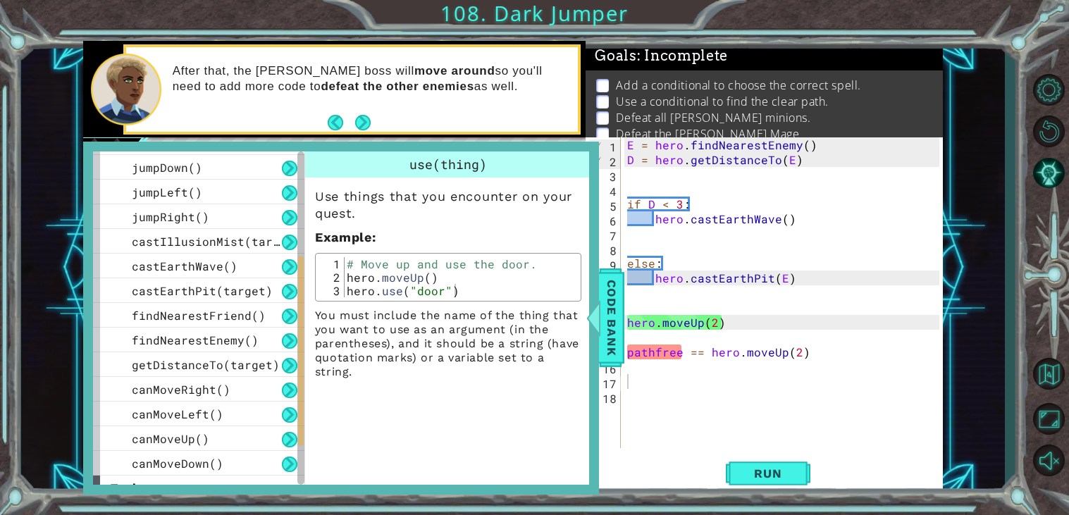
scroll to position [356, 0]
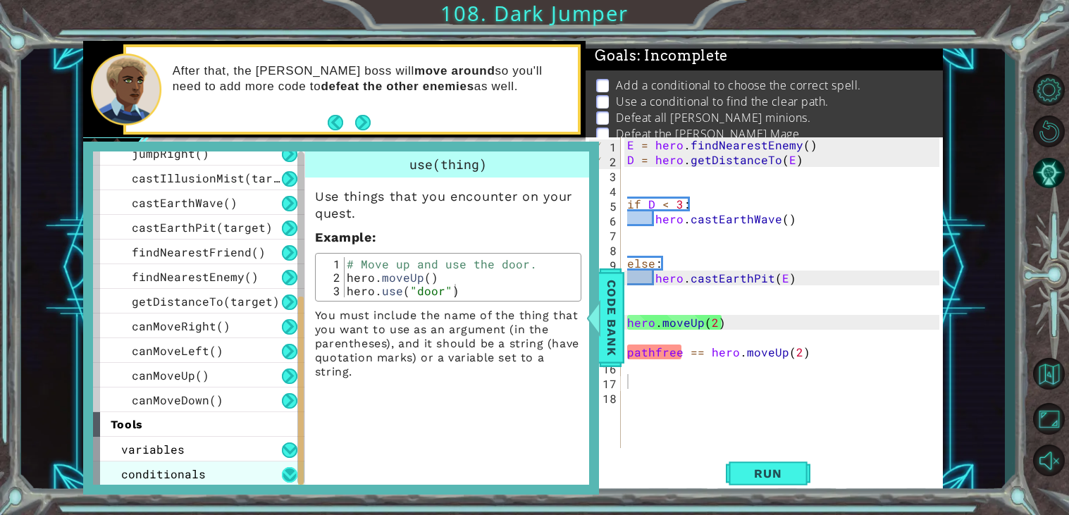
click at [287, 479] on button at bounding box center [289, 474] width 15 height 15
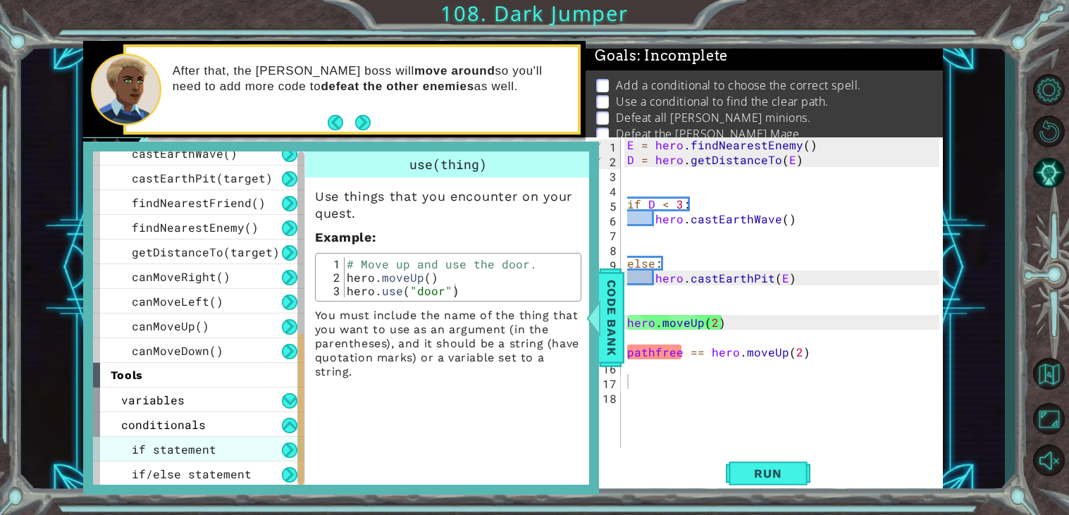
click at [240, 447] on div "if statement" at bounding box center [198, 449] width 211 height 25
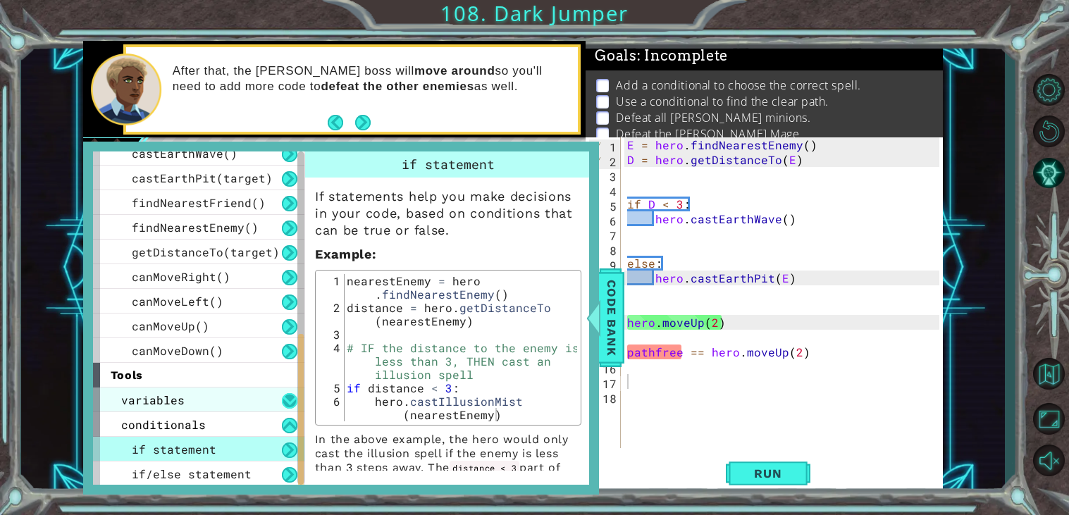
click at [287, 399] on button at bounding box center [289, 400] width 15 height 15
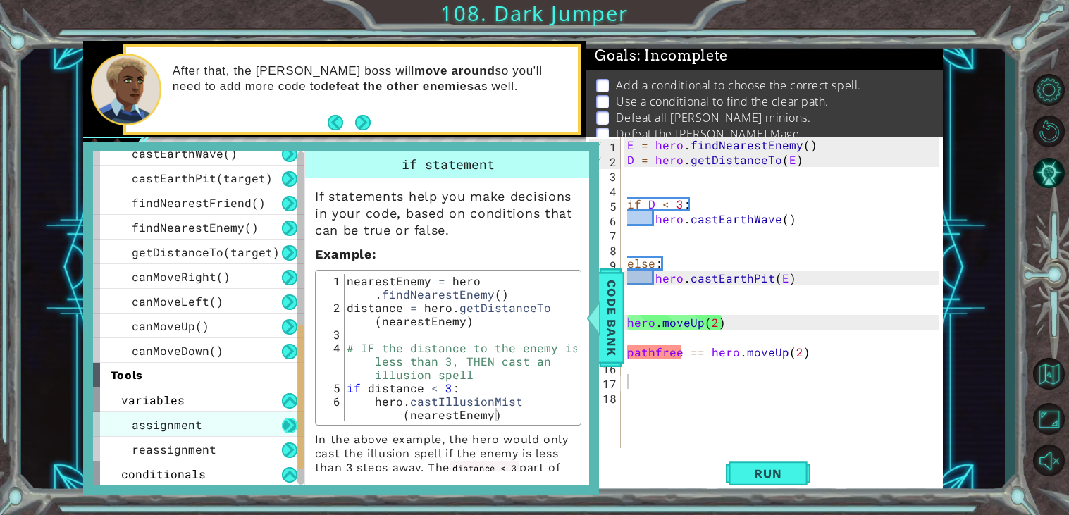
click at [287, 428] on button at bounding box center [289, 425] width 15 height 15
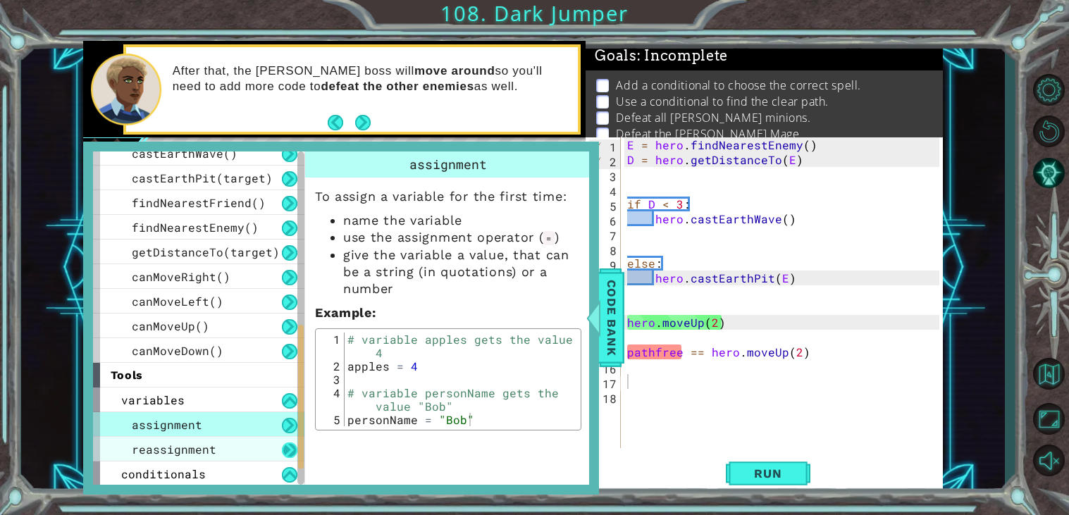
click at [290, 449] on button at bounding box center [289, 449] width 15 height 15
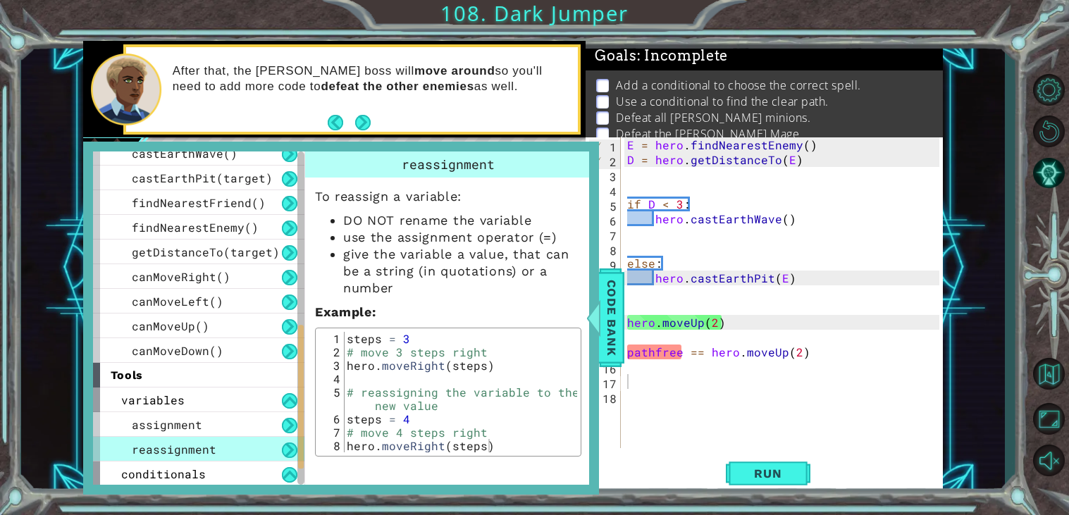
click at [689, 354] on div "E = hero . findNearestEnemy ( ) D = hero . getDistanceTo ( E ) if D < 3 : hero …" at bounding box center [785, 307] width 322 height 340
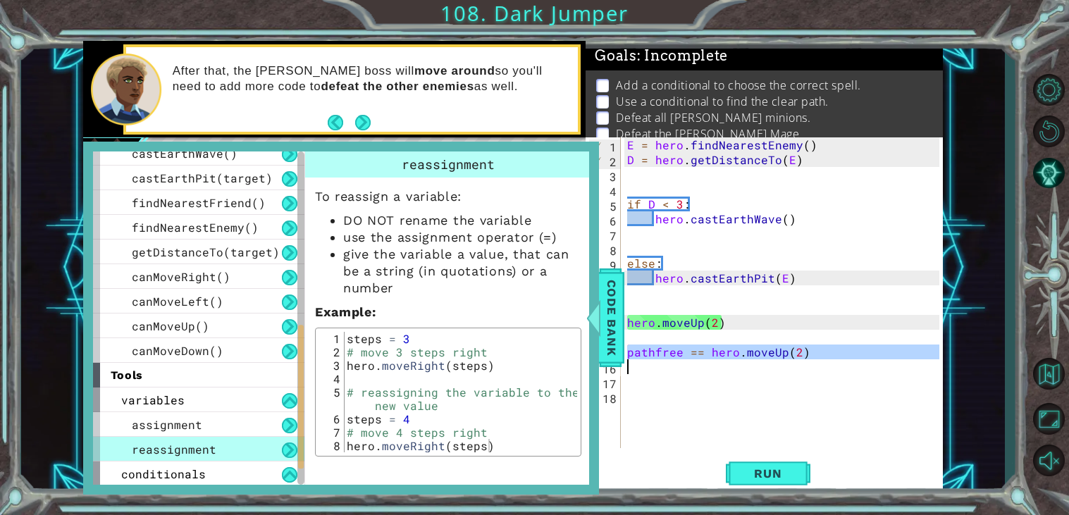
click at [689, 354] on div "E = hero . findNearestEnemy ( ) D = hero . getDistanceTo ( E ) if D < 3 : hero …" at bounding box center [785, 307] width 322 height 340
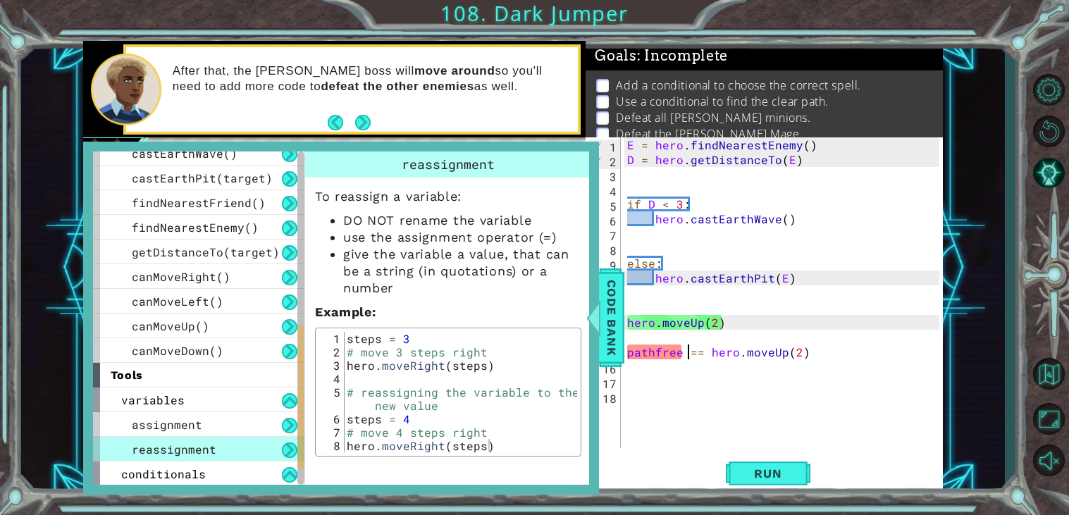
click at [689, 354] on div "E = hero . findNearestEnemy ( ) D = hero . getDistanceTo ( E ) if D < 3 : hero …" at bounding box center [785, 307] width 322 height 340
type textarea "pathfree == hero.moveUp(2)"
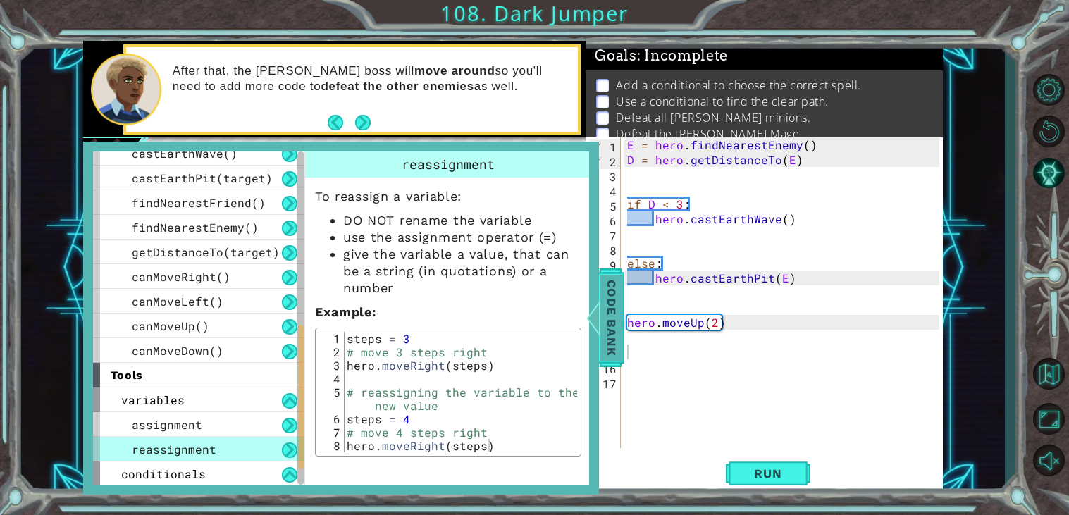
click at [605, 330] on span "Code Bank" at bounding box center [611, 318] width 23 height 86
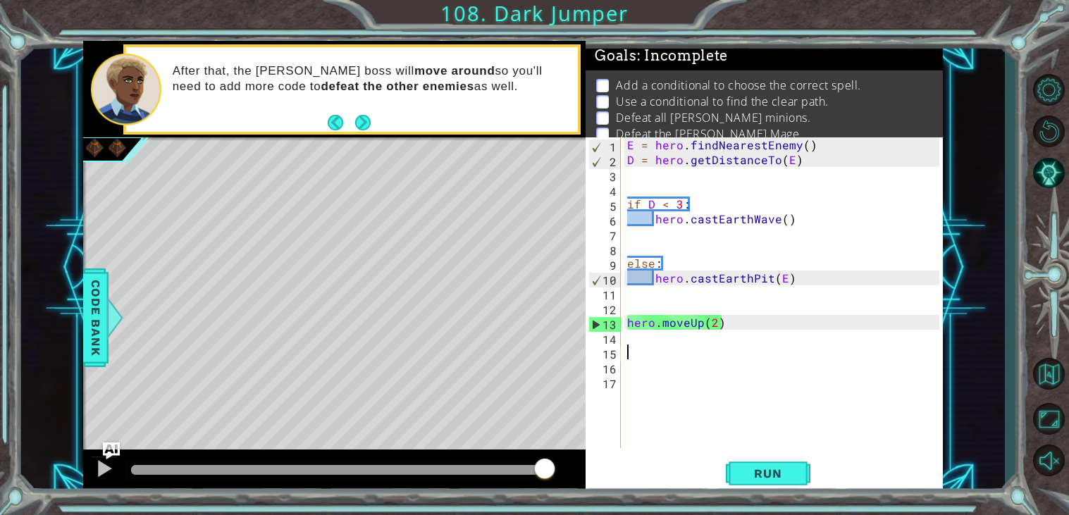
click at [651, 354] on div "E = hero . findNearestEnemy ( ) D = hero . getDistanceTo ( E ) if D < 3 : hero …" at bounding box center [785, 307] width 322 height 340
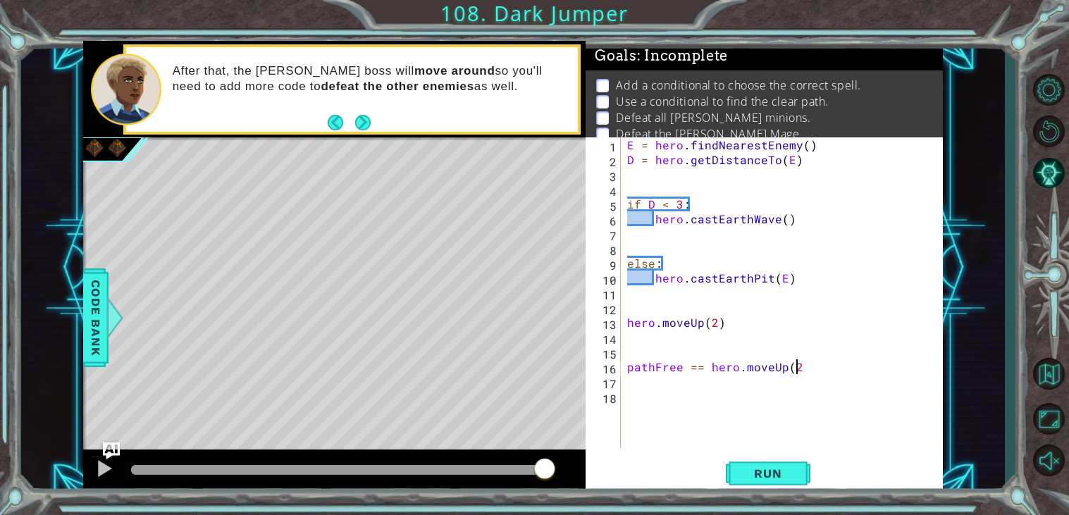
scroll to position [0, 9]
type textarea "pathFree == hero.moveUp(2)"
click at [779, 456] on button "Run" at bounding box center [768, 474] width 85 height 36
